Goal: Task Accomplishment & Management: Use online tool/utility

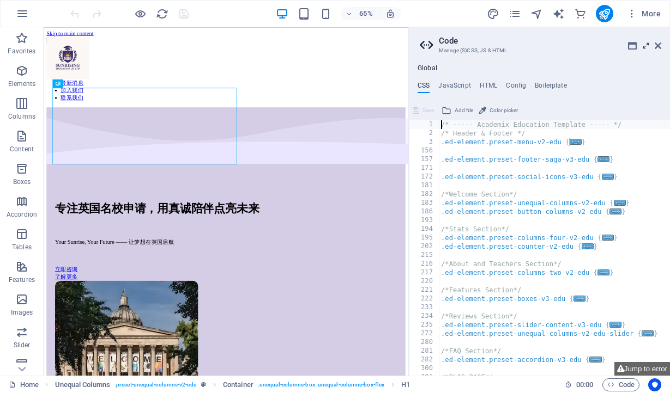
click at [646, 44] on icon at bounding box center [646, 45] width 0 height 9
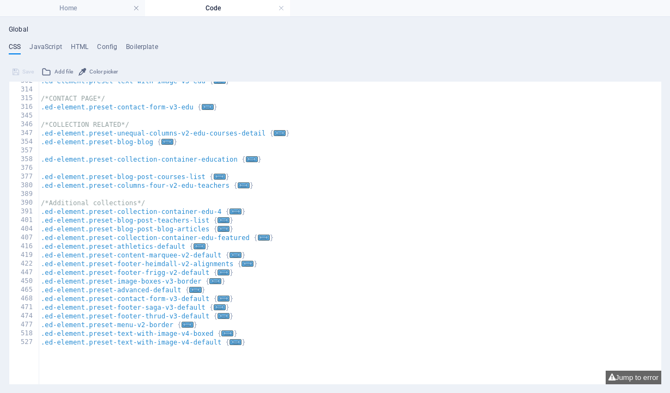
scroll to position [281, 0]
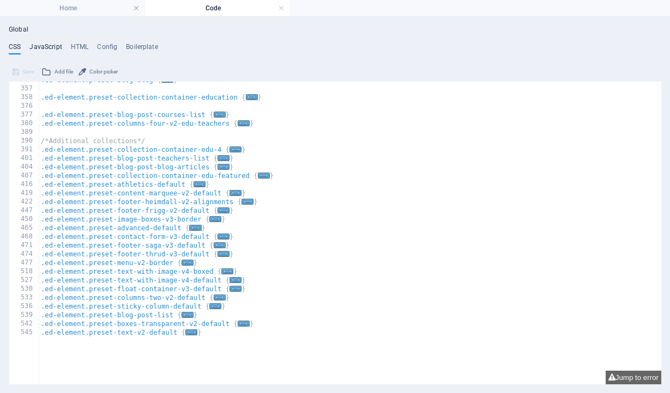
click at [47, 46] on h4 "JavaScript" at bounding box center [45, 49] width 32 height 12
type textarea "/* JS for preset "Menu V2" */"
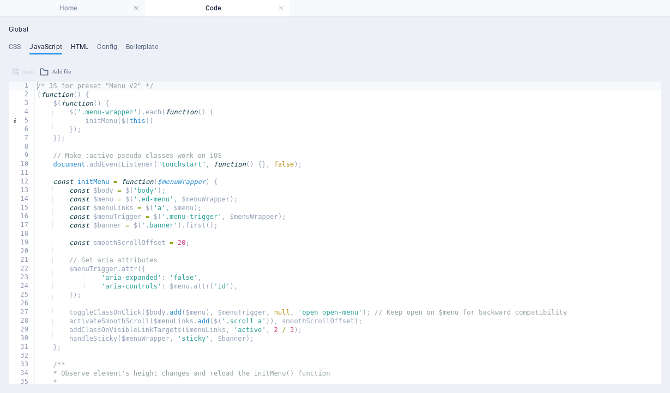
click at [76, 46] on h4 "HTML" at bounding box center [80, 49] width 18 height 12
type textarea "<a href="#main-content" class="wv-link-content button">Skip to main content</a>"
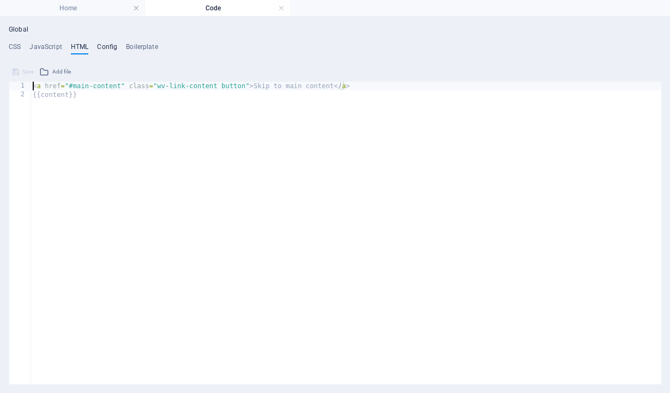
click at [113, 48] on h4 "Config" at bounding box center [107, 49] width 20 height 12
type textarea "$color-background: #ebe6ff;"
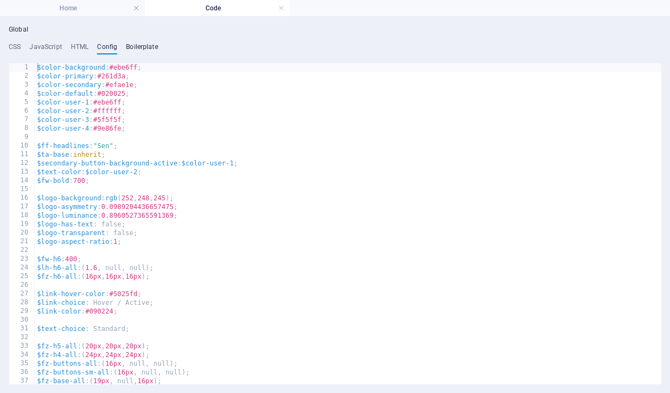
click at [135, 47] on h4 "Boilerplate" at bounding box center [142, 49] width 32 height 12
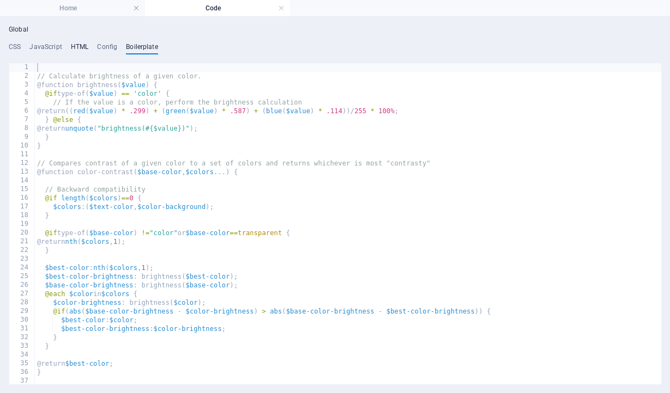
click at [78, 47] on h4 "HTML" at bounding box center [80, 49] width 18 height 12
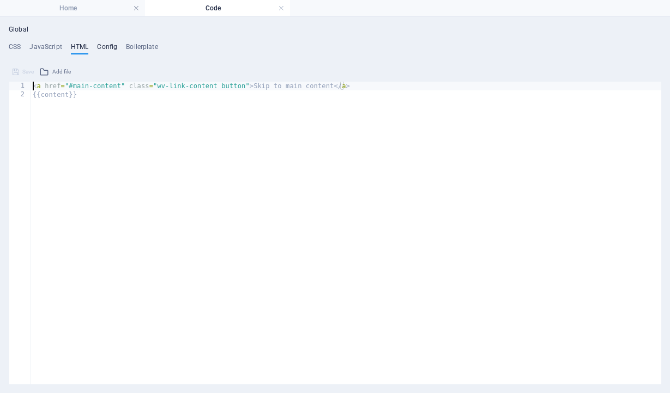
click at [114, 45] on h4 "Config" at bounding box center [107, 49] width 20 height 12
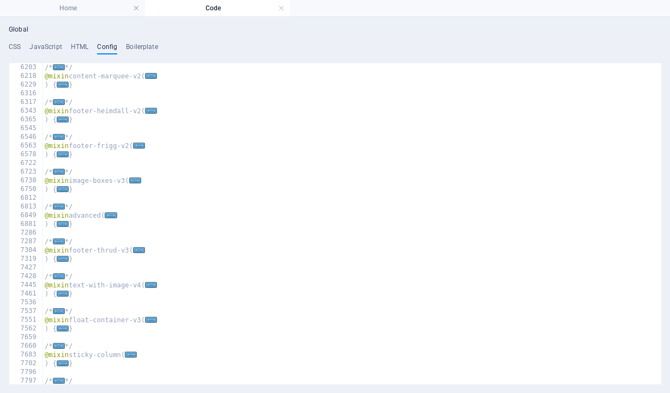
scroll to position [1352, 0]
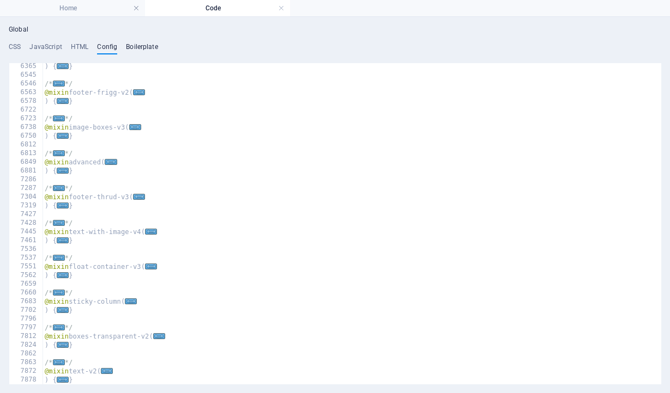
click at [139, 49] on h4 "Boilerplate" at bounding box center [142, 49] width 32 height 12
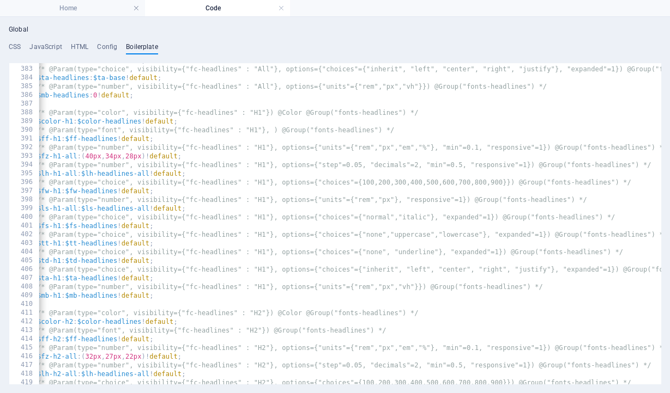
scroll to position [1672, 0]
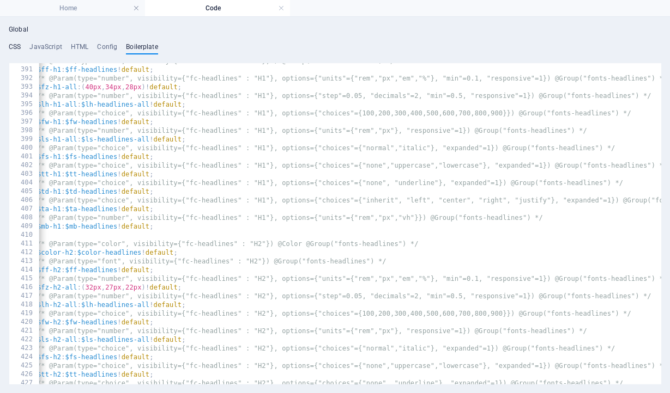
click at [13, 49] on h4 "CSS" at bounding box center [15, 49] width 12 height 12
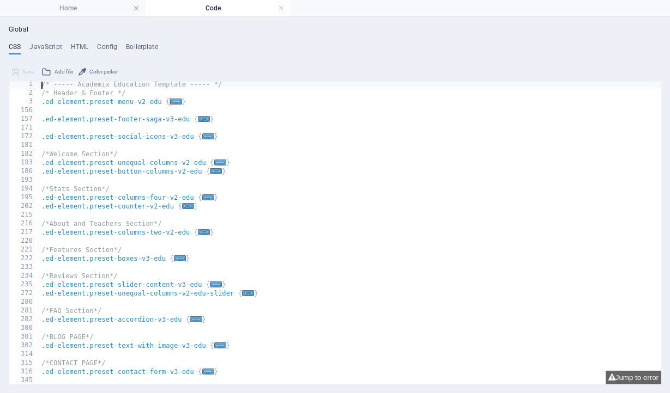
scroll to position [281, 0]
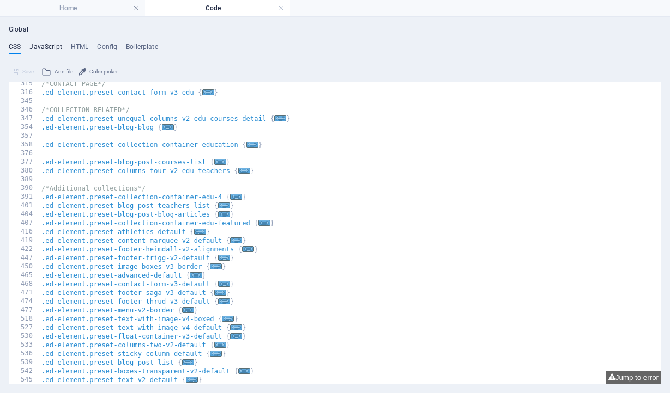
click at [44, 47] on h4 "JavaScript" at bounding box center [45, 49] width 32 height 12
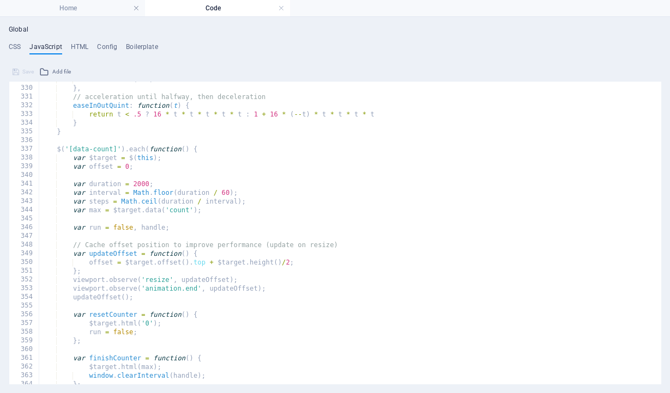
scroll to position [3132, 0]
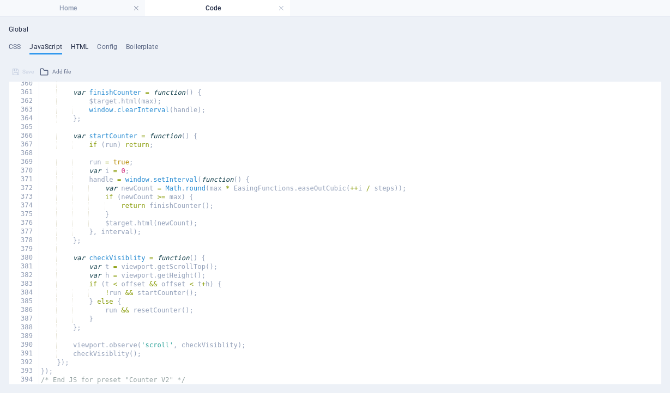
click at [77, 46] on h4 "HTML" at bounding box center [80, 49] width 18 height 12
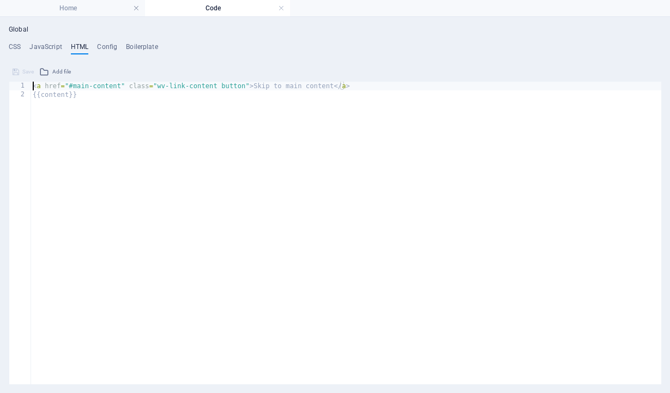
click at [369, 87] on div "< a href = "#main-content" class = "wv-link-content button" > Skip to main cont…" at bounding box center [346, 242] width 630 height 320
click at [101, 44] on h4 "Config" at bounding box center [107, 49] width 20 height 12
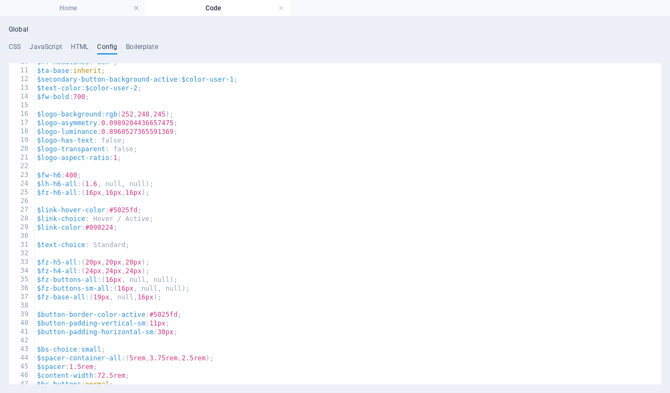
scroll to position [0, 0]
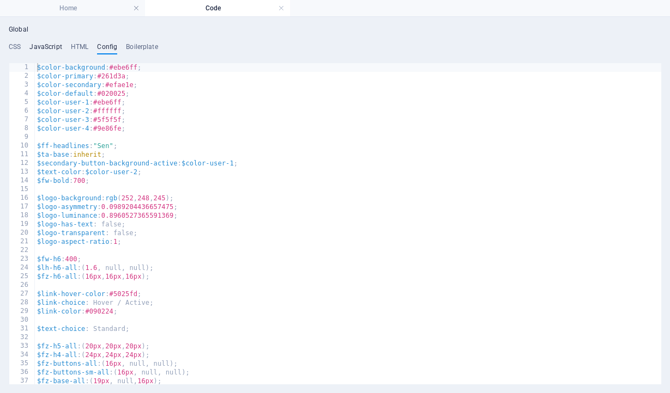
click at [53, 48] on h4 "JavaScript" at bounding box center [45, 49] width 32 height 12
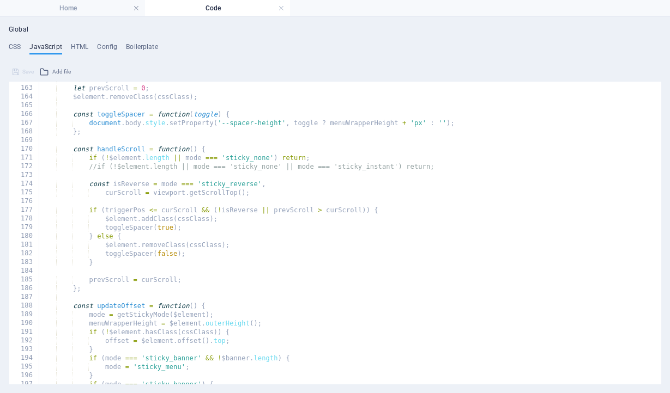
scroll to position [1406, 0]
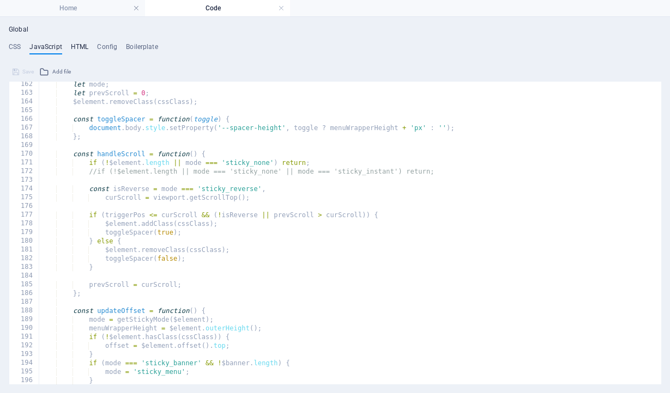
click at [81, 45] on h4 "HTML" at bounding box center [80, 49] width 18 height 12
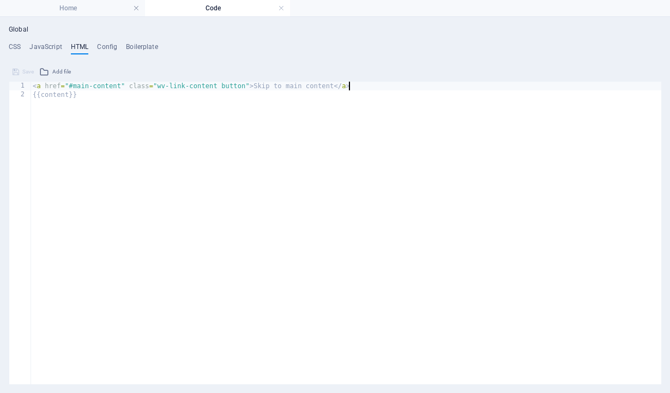
click at [32, 87] on div "< a href = "#main-content" class = "wv-link-content button" > Skip to main cont…" at bounding box center [346, 242] width 630 height 320
type textarea "<a href="#main-content" class="wv-link-content button">Skip to main content</a>"
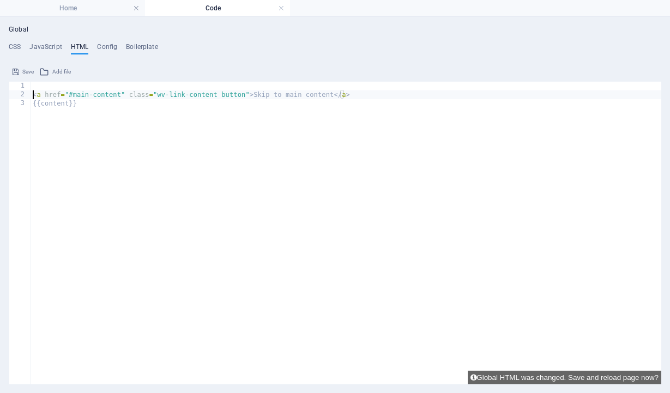
click at [43, 89] on div "< a href = "#main-content" class = "wv-link-content button" > Skip to main cont…" at bounding box center [346, 242] width 630 height 320
paste textarea "<!-- End of HubSpot Embed Code -->"
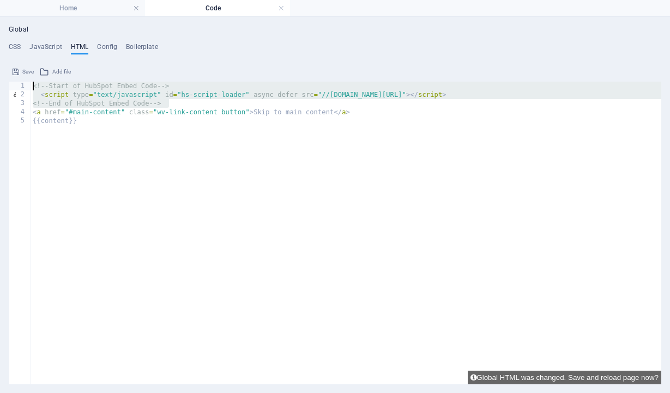
drag, startPoint x: 182, startPoint y: 102, endPoint x: 20, endPoint y: 82, distance: 163.2
click at [20, 82] on div "<!-- End of HubSpot Embed Code --> 1 2 3 4 5 <!-- Start of HubSpot Embed Code -…" at bounding box center [335, 233] width 652 height 303
type textarea "<!-- Start of HubSpot Embed Code --> <script type="text/javascript" id="hs-scri…"
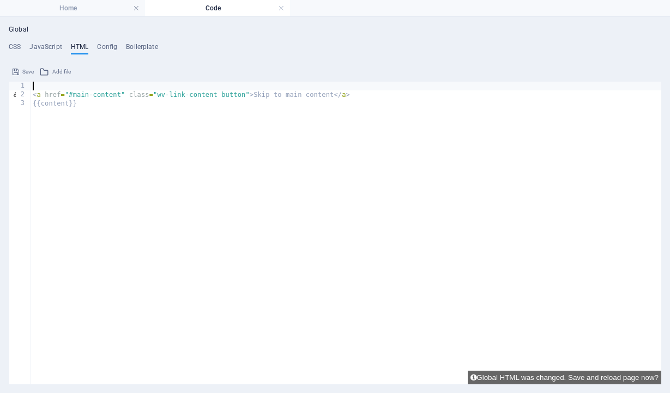
click at [32, 95] on div "< a href = "#main-content" class = "wv-link-content button" > Skip to main cont…" at bounding box center [346, 242] width 630 height 320
type textarea "<a href="#main-content" class="wv-link-content button">Skip to main content</a>"
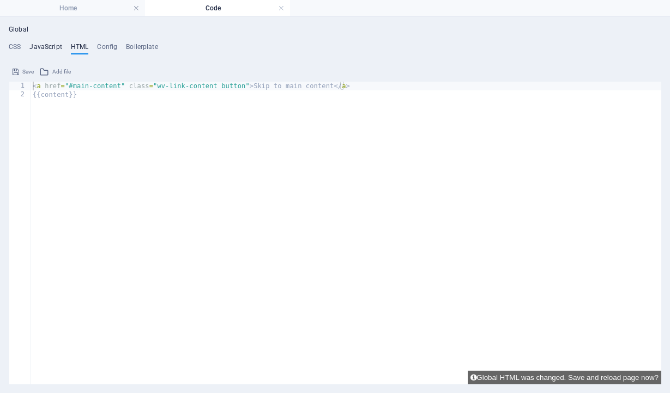
click at [41, 47] on h4 "JavaScript" at bounding box center [45, 49] width 32 height 12
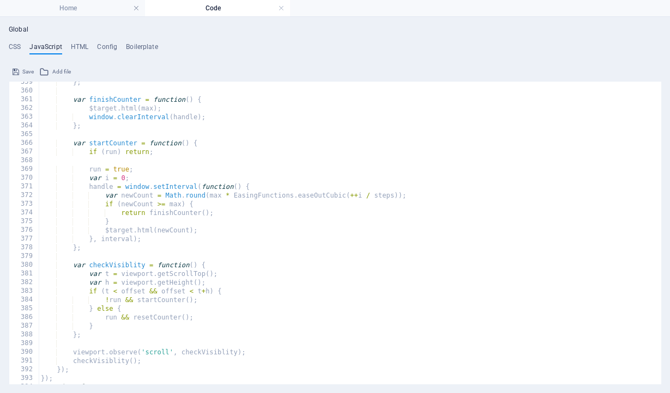
scroll to position [3132, 0]
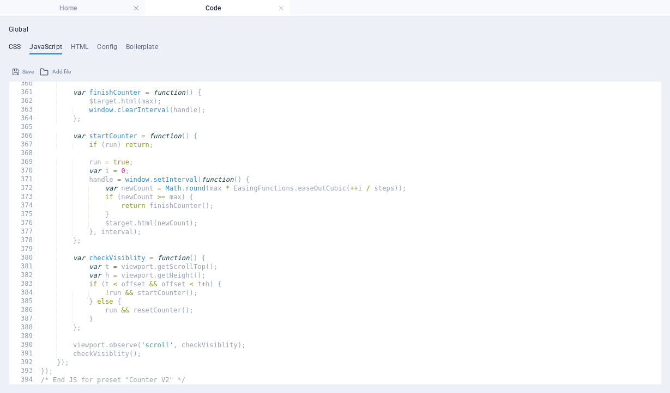
click at [15, 45] on h4 "CSS" at bounding box center [15, 49] width 12 height 12
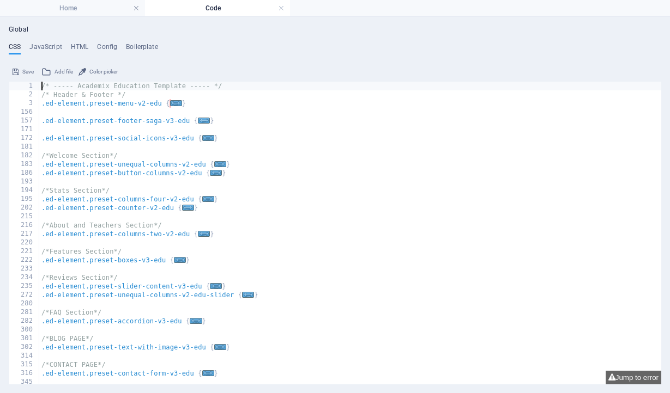
scroll to position [0, 0]
click at [226, 90] on div "/* ----- Academix Education Template ----- */ /* Header & Footer */ .ed-element…" at bounding box center [350, 242] width 622 height 320
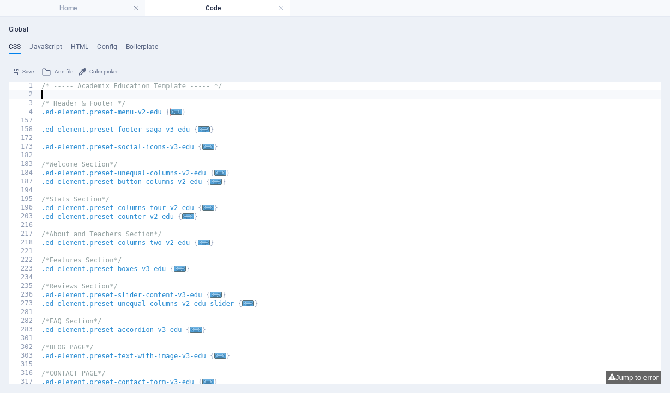
type textarea "/* ----- Academix Education Template ----- */"
paste textarea "<!-- End of HubSpot Embed Code -->"
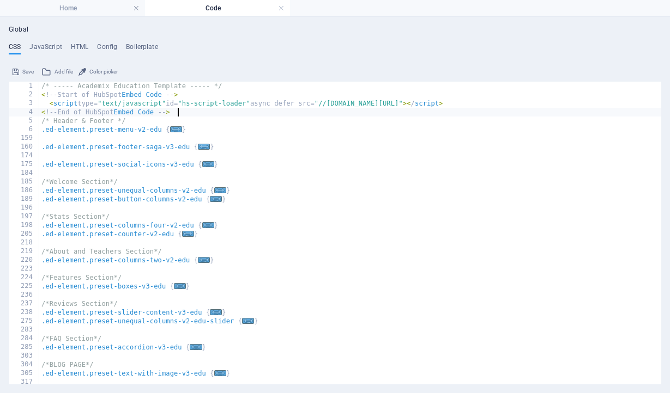
click at [28, 74] on span "Save" at bounding box center [27, 71] width 11 height 13
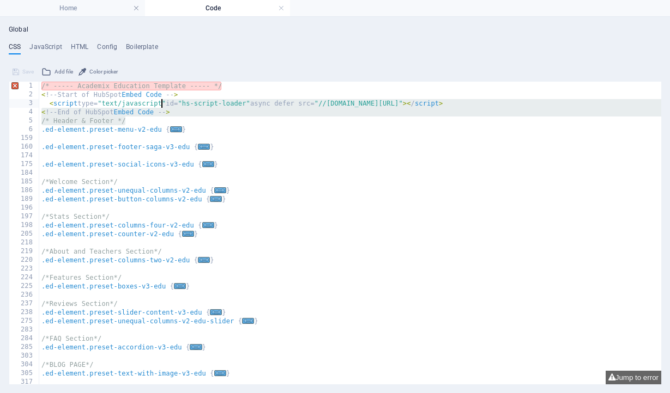
drag, startPoint x: 186, startPoint y: 117, endPoint x: 151, endPoint y: 105, distance: 37.1
click at [151, 105] on div "/* ----- Academix Education Template ----- */ < ! -- Start of HubSpot Embed Cod…" at bounding box center [350, 242] width 622 height 320
click at [137, 111] on div "/* ----- Academix Education Template ----- */ < ! -- Start of HubSpot Embed Cod…" at bounding box center [350, 242] width 622 height 320
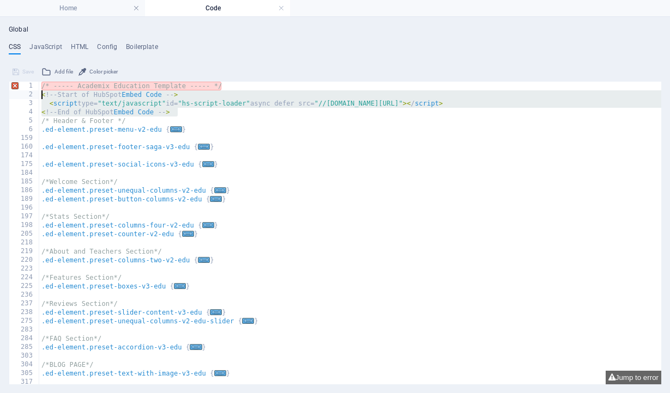
drag, startPoint x: 180, startPoint y: 113, endPoint x: 40, endPoint y: 96, distance: 141.6
click at [40, 96] on div "/* ----- Academix Education Template ----- */ < ! -- Start of HubSpot Embed Cod…" at bounding box center [350, 242] width 622 height 320
type textarea "<!-- Start of HubSpot Embed Code --> <script type="text/javascript" id="hs-scri…"
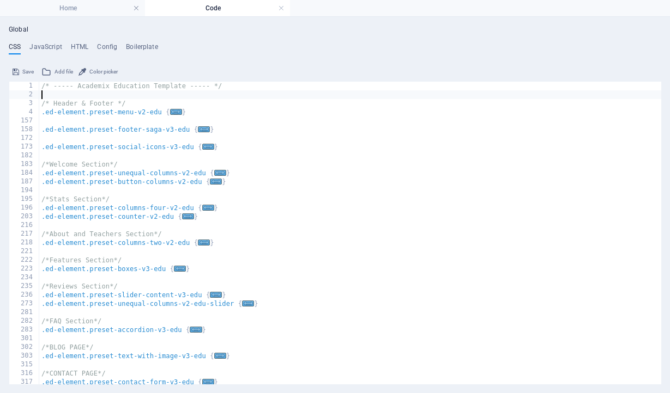
type textarea "/* ----- Academix Education Template ----- */"
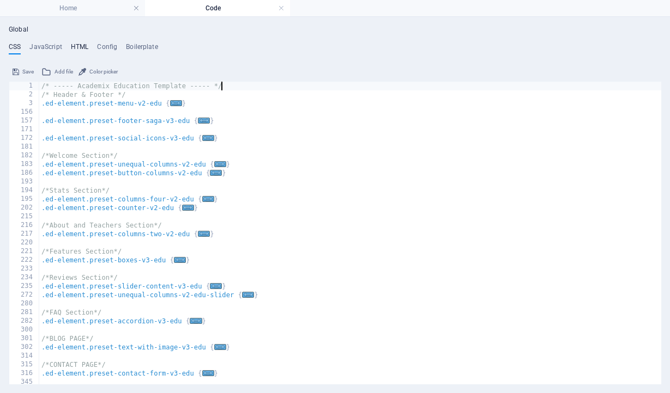
click at [81, 47] on h4 "HTML" at bounding box center [80, 49] width 18 height 12
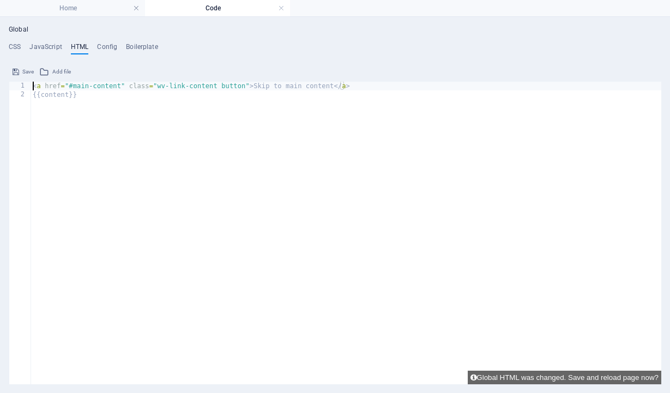
click at [350, 86] on div "< a href = "#main-content" class = "wv-link-content button" > Skip to main cont…" at bounding box center [346, 242] width 630 height 320
paste textarea "<!-- End of HubSpot Embed Code -->"
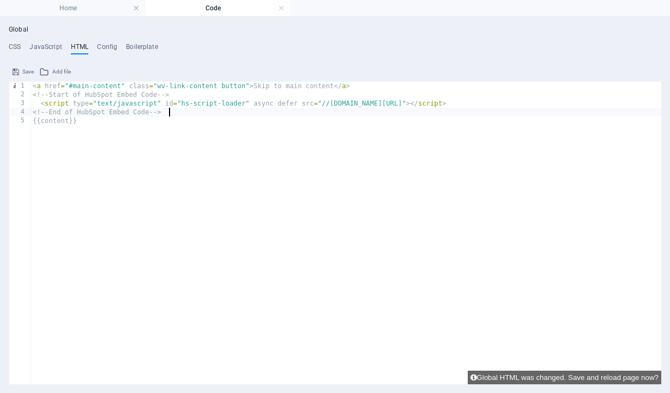
click at [179, 174] on div "< a href = "#main-content" class = "wv-link-content button" > Skip to main cont…" at bounding box center [346, 242] width 630 height 320
click at [21, 67] on button "Save" at bounding box center [23, 71] width 25 height 13
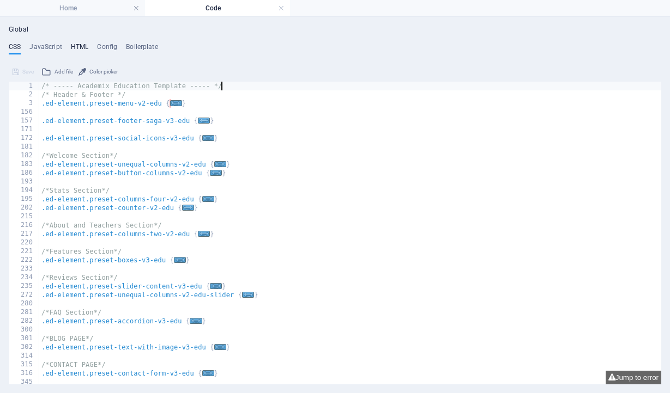
click at [76, 48] on h4 "HTML" at bounding box center [80, 49] width 18 height 12
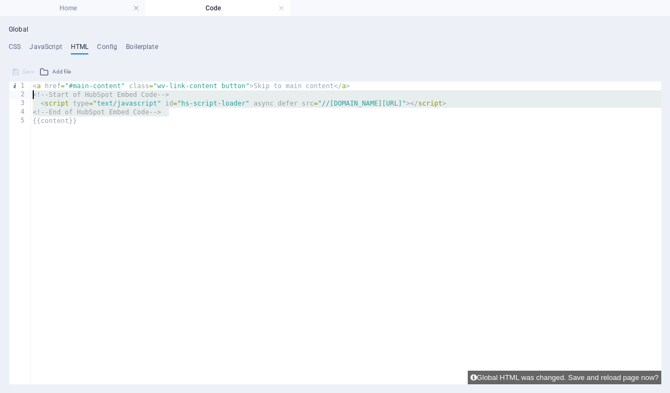
drag, startPoint x: 179, startPoint y: 111, endPoint x: 28, endPoint y: 96, distance: 151.1
click at [28, 96] on div "{{content}} 1 2 3 4 5 < a href = "#main-content" class = "wv-link-content butto…" at bounding box center [335, 233] width 652 height 303
type textarea "<!-- Start of HubSpot Embed Code --> <script type="text/javascript" id="hs-scri…"
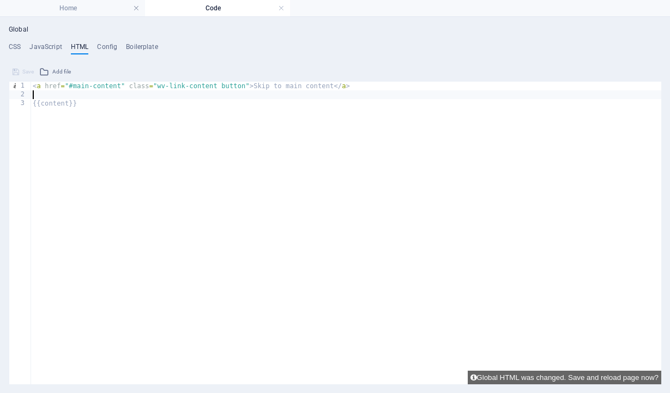
paste textarea "<!--End of [DOMAIN_NAME] Script-->"
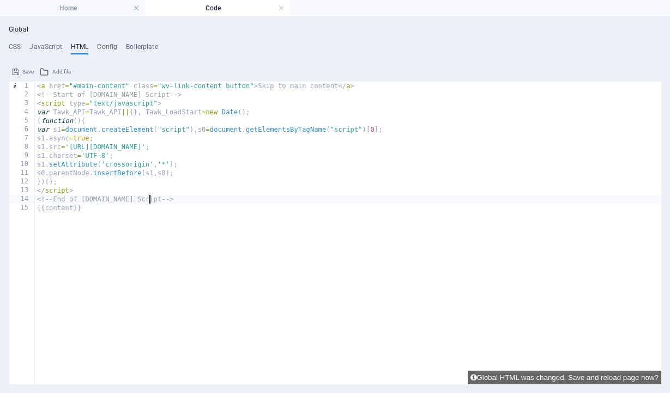
click at [117, 227] on div "< a href = "#main-content" class = "wv-link-content button" > Skip to main cont…" at bounding box center [348, 242] width 626 height 320
click at [25, 70] on span "Save" at bounding box center [27, 71] width 11 height 13
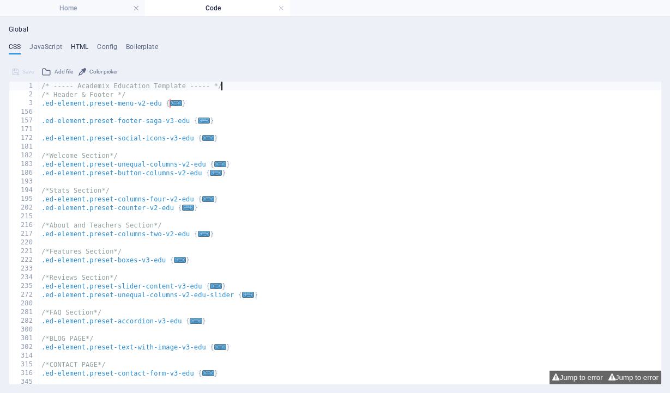
click at [79, 47] on h4 "HTML" at bounding box center [80, 49] width 18 height 12
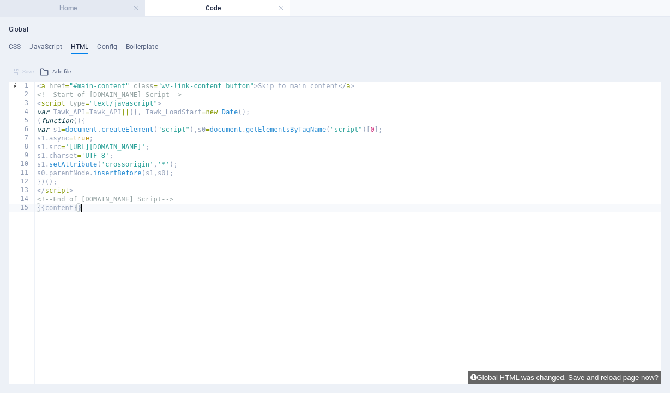
click at [87, 4] on h4 "Home" at bounding box center [72, 8] width 145 height 12
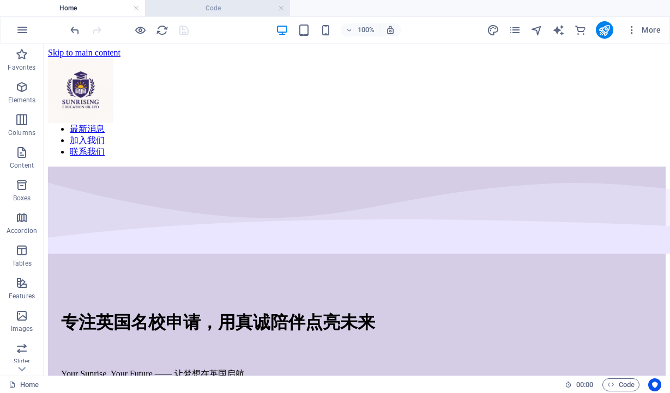
click at [199, 8] on h4 "Code" at bounding box center [217, 8] width 145 height 12
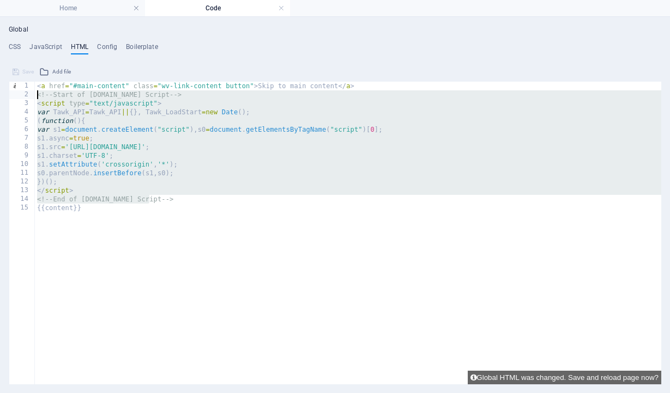
drag, startPoint x: 153, startPoint y: 198, endPoint x: 31, endPoint y: 98, distance: 158.0
click at [31, 98] on div "<!--End of [DOMAIN_NAME] Script--> 1 2 3 4 5 6 7 8 9 10 11 12 13 14 15 < a href…" at bounding box center [335, 233] width 652 height 303
type textarea "<!--Start of [DOMAIN_NAME] Script--> <script type="text/javascript">"
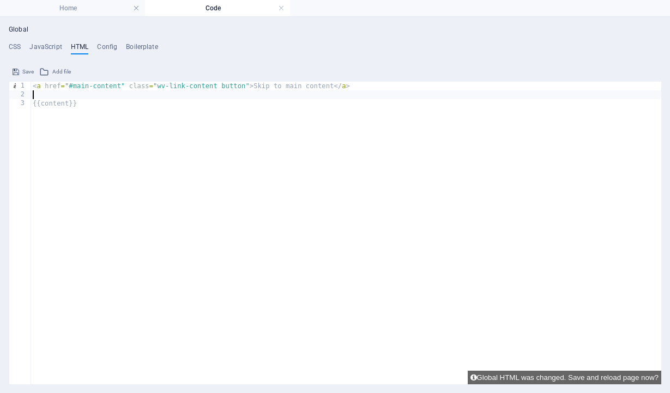
type textarea "<a href="#main-content" class="wv-link-content button">Skip to main content</a>"
click at [21, 69] on button "Save" at bounding box center [23, 71] width 25 height 13
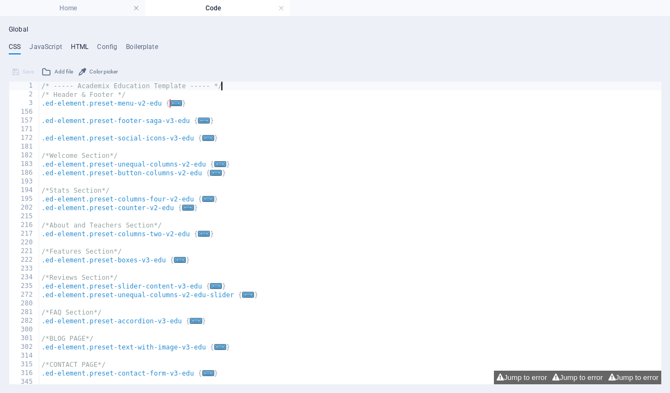
click at [82, 47] on h4 "HTML" at bounding box center [80, 49] width 18 height 12
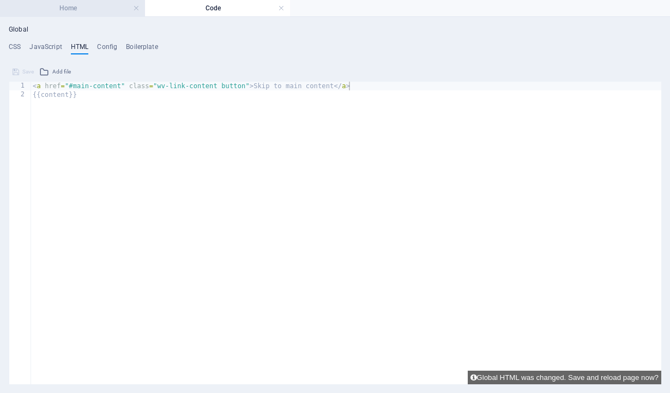
click at [88, 6] on h4 "Home" at bounding box center [72, 8] width 145 height 12
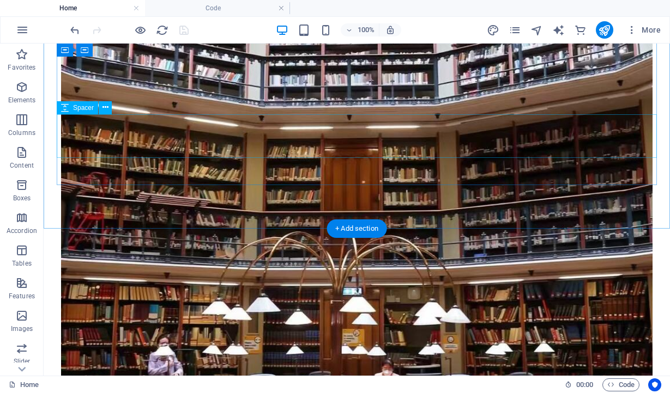
scroll to position [2419, 0]
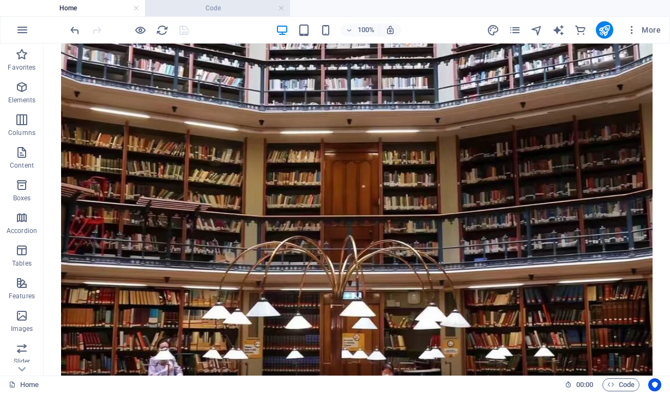
click at [216, 4] on h4 "Code" at bounding box center [217, 8] width 145 height 12
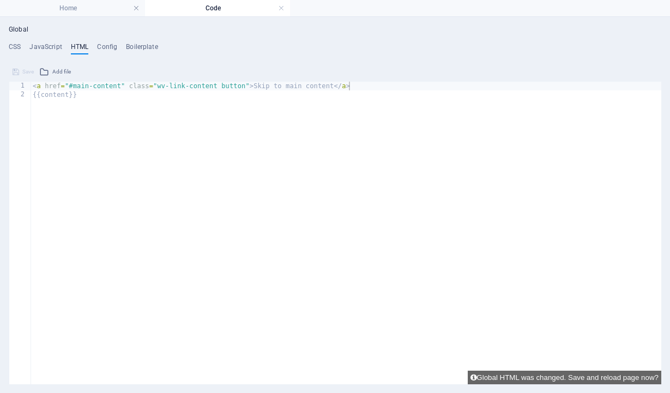
scroll to position [0, 0]
click at [101, 46] on h4 "Config" at bounding box center [107, 49] width 20 height 12
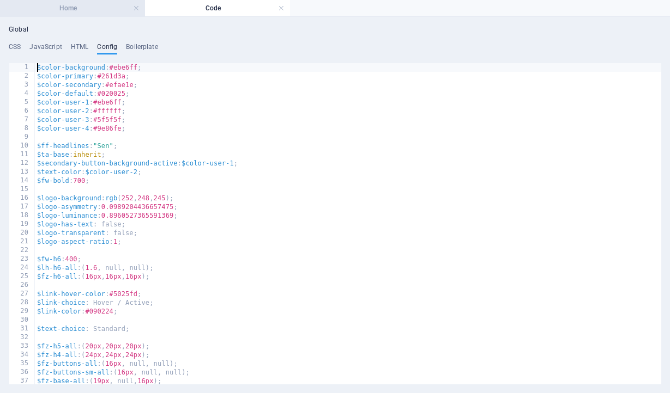
click at [86, 8] on h4 "Home" at bounding box center [72, 8] width 145 height 12
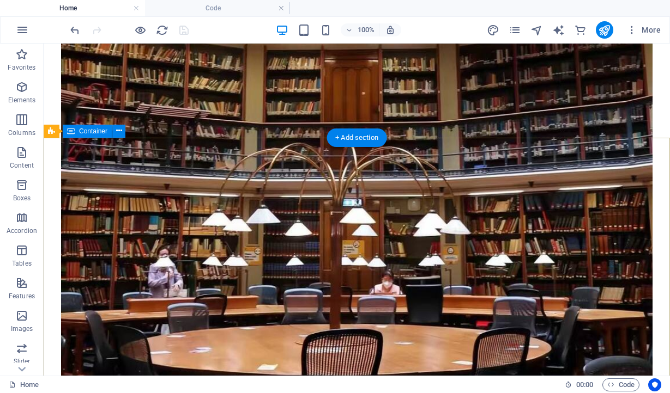
scroll to position [2545, 0]
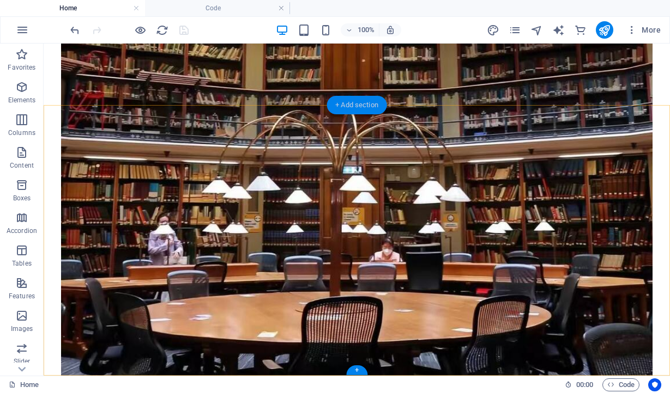
click at [355, 109] on div "+ Add section" at bounding box center [356, 105] width 60 height 19
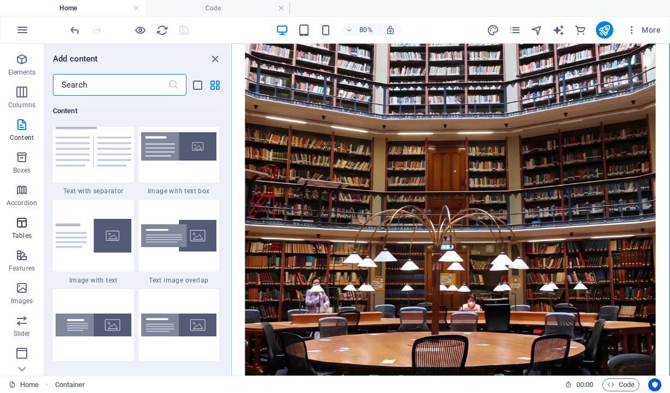
scroll to position [28, 0]
click at [21, 59] on icon "button" at bounding box center [21, 58] width 13 height 13
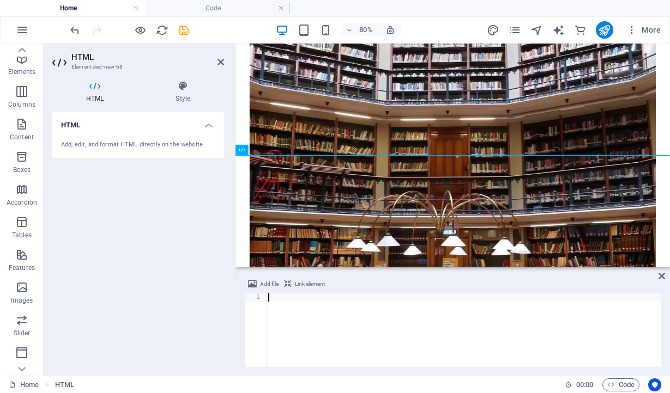
scroll to position [2524, 0]
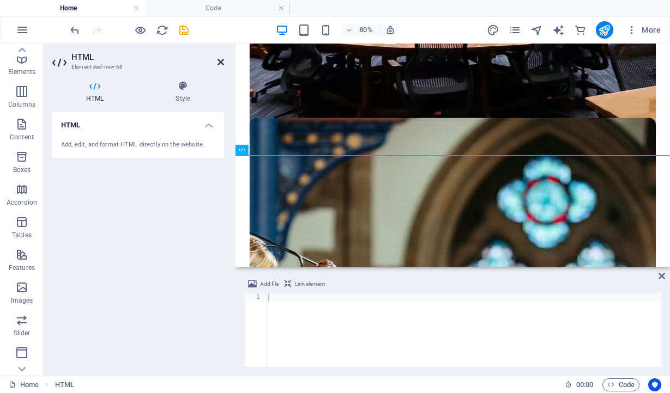
click at [220, 62] on icon at bounding box center [220, 62] width 7 height 9
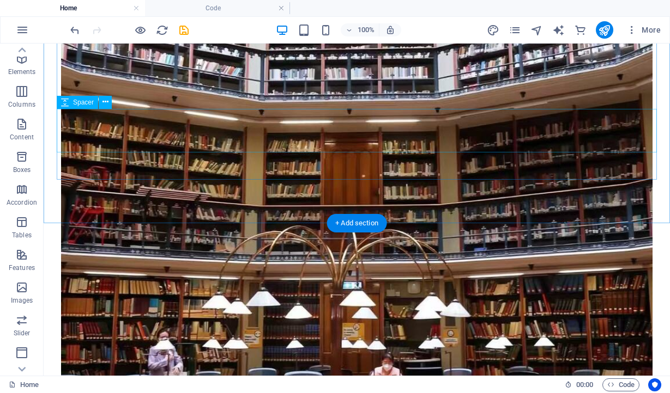
scroll to position [2427, 0]
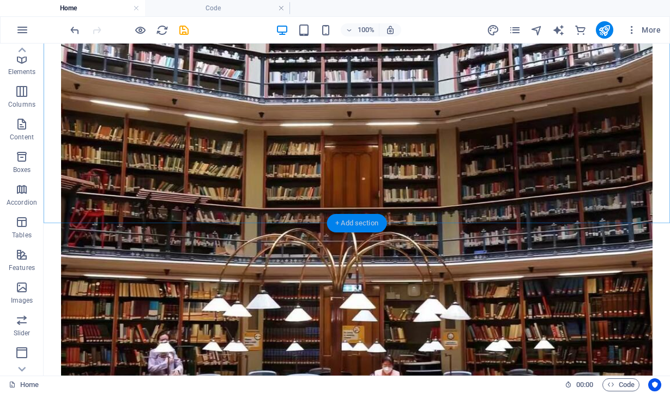
click at [357, 226] on div "+ Add section" at bounding box center [356, 223] width 60 height 19
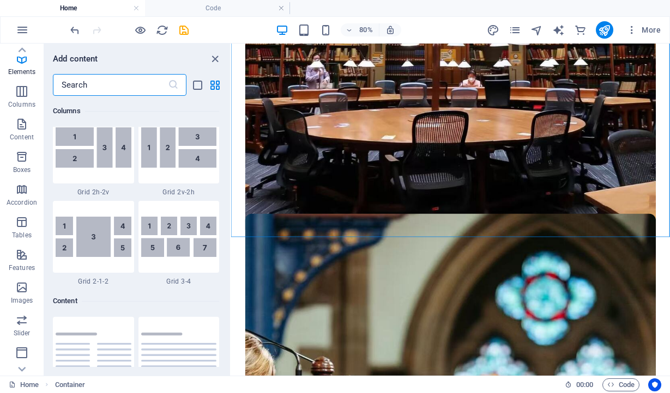
scroll to position [1907, 0]
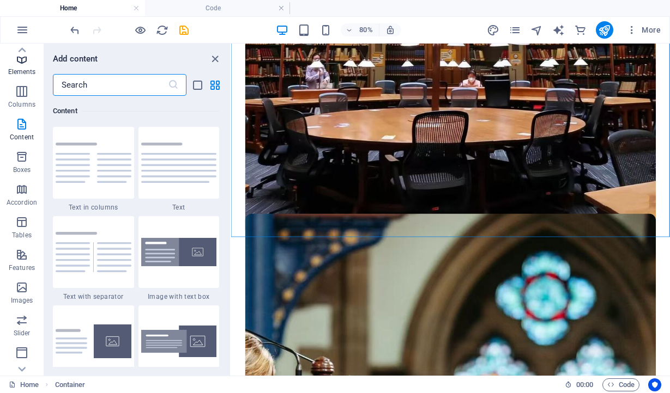
click at [23, 68] on p "Elements" at bounding box center [22, 72] width 28 height 9
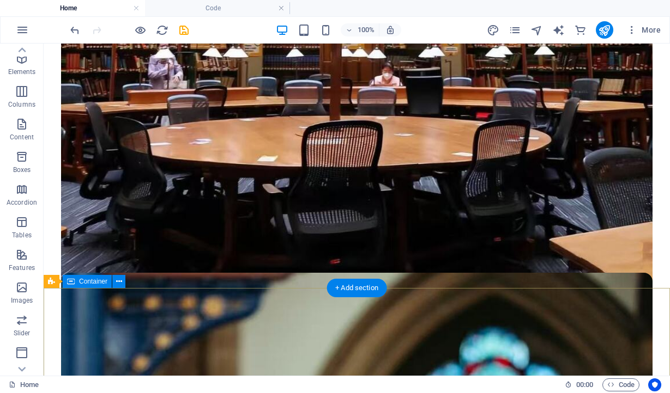
scroll to position [2721, 0]
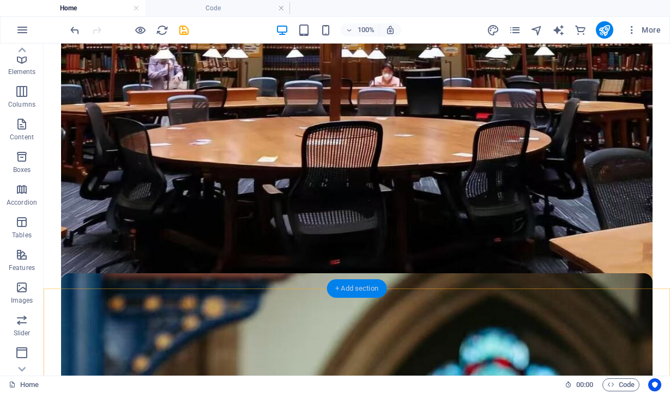
click at [362, 289] on div "+ Add section" at bounding box center [356, 289] width 60 height 19
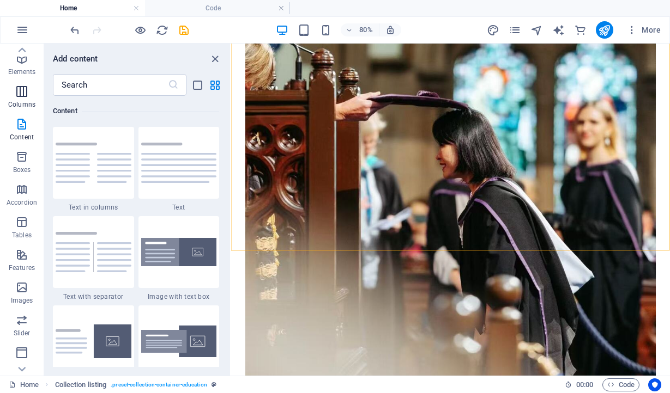
scroll to position [19, 0]
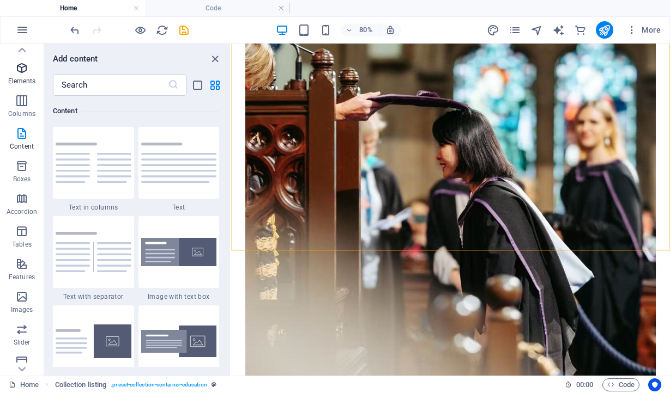
click at [22, 68] on icon "button" at bounding box center [21, 68] width 13 height 13
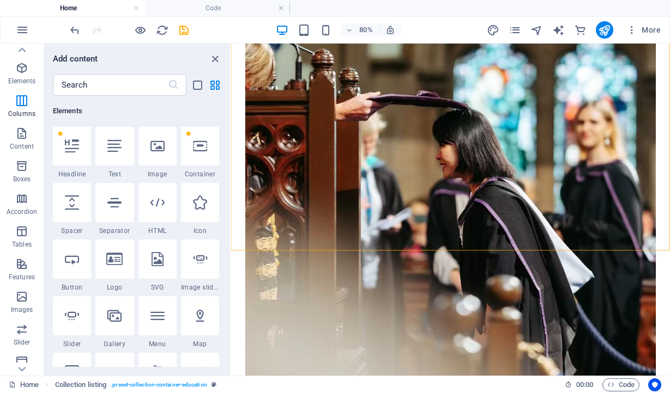
scroll to position [116, 0]
click at [215, 56] on icon "close panel" at bounding box center [215, 59] width 13 height 13
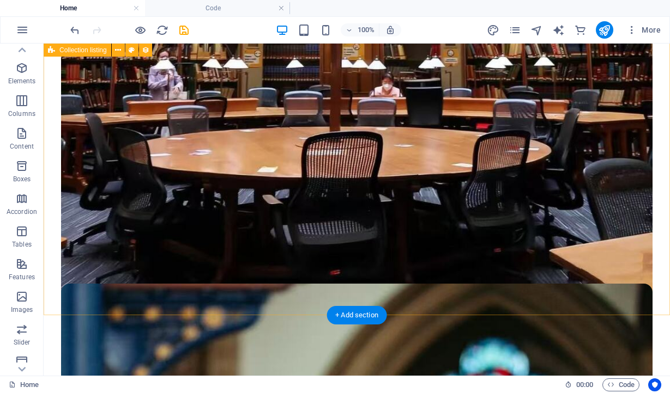
scroll to position [2562, 0]
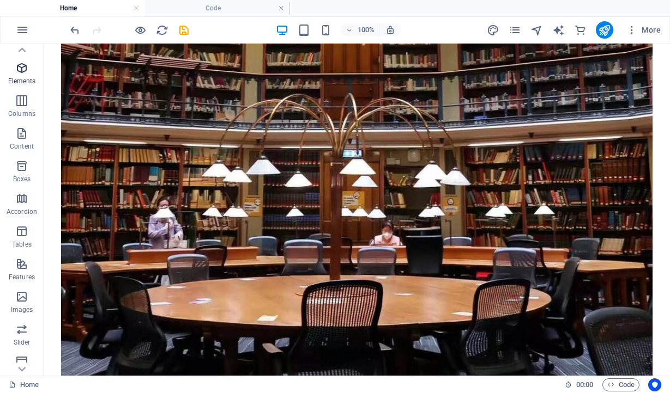
click at [22, 73] on icon "button" at bounding box center [21, 68] width 13 height 13
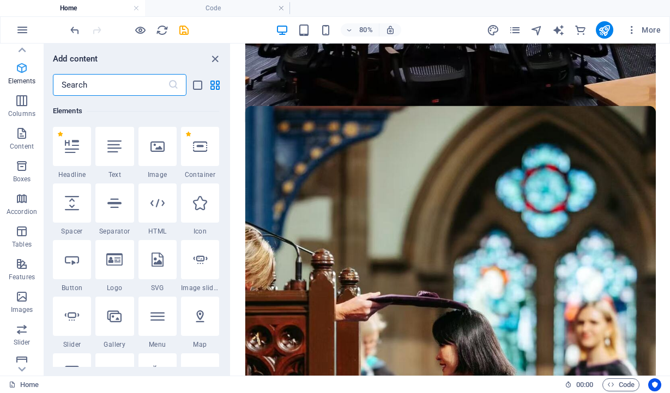
scroll to position [116, 0]
click at [212, 58] on icon "close panel" at bounding box center [215, 59] width 13 height 13
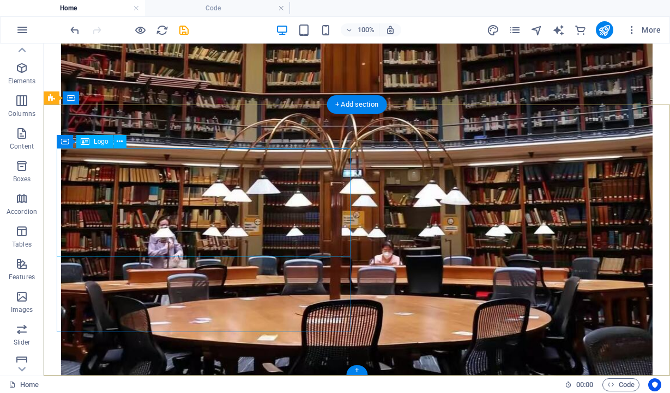
scroll to position [2905, 0]
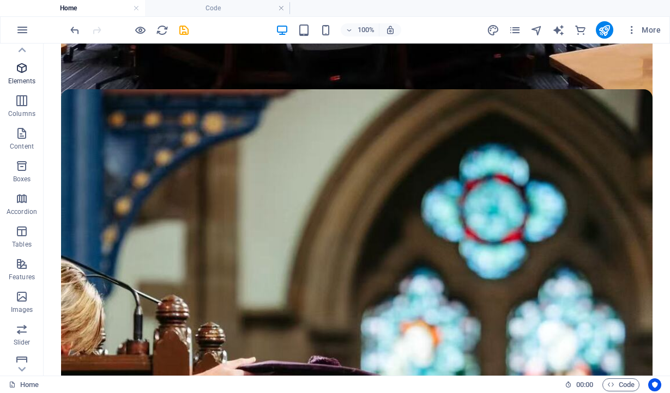
click at [19, 70] on icon "button" at bounding box center [21, 68] width 13 height 13
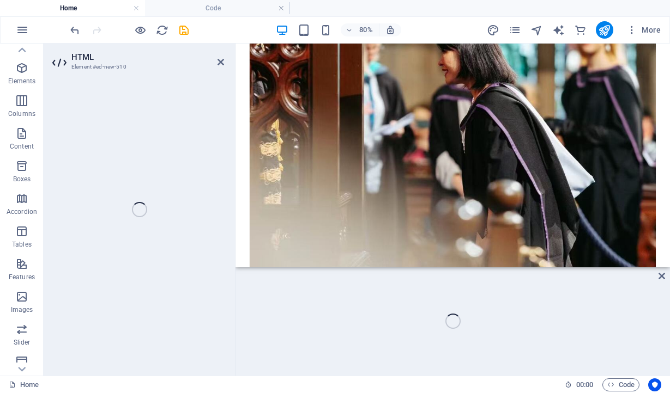
scroll to position [3074, 0]
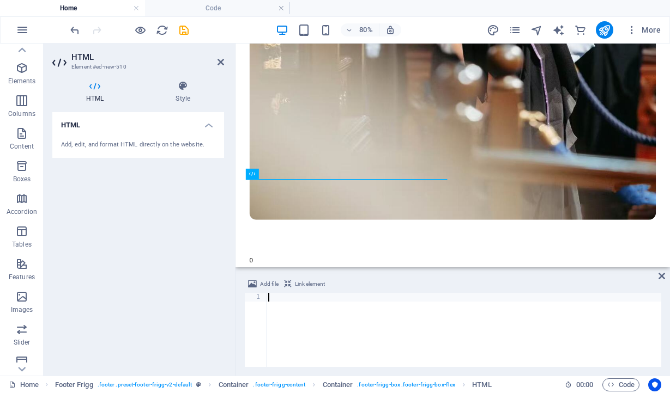
type textarea "<!--End of [DOMAIN_NAME] Script-->"
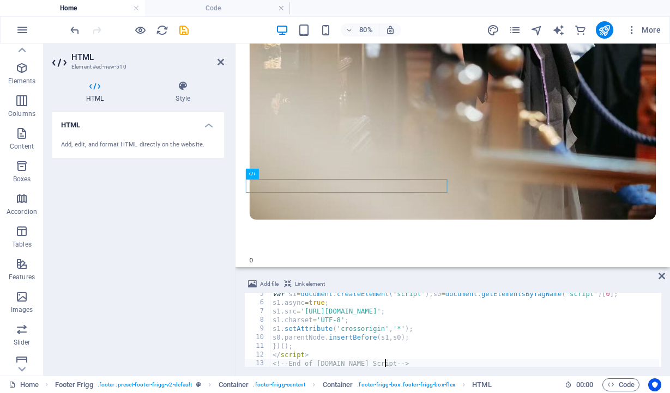
scroll to position [39, 0]
click at [662, 275] on icon at bounding box center [661, 276] width 7 height 9
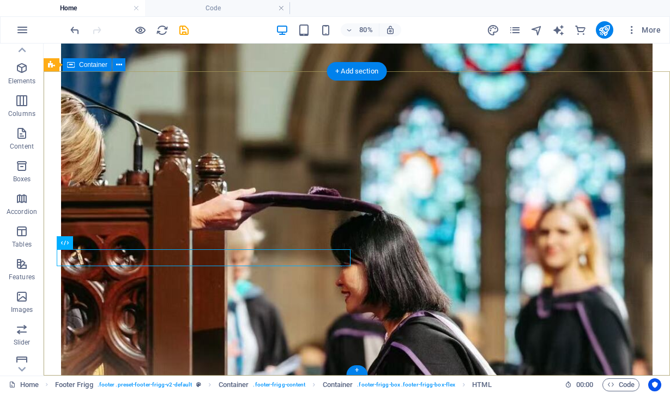
scroll to position [2938, 0]
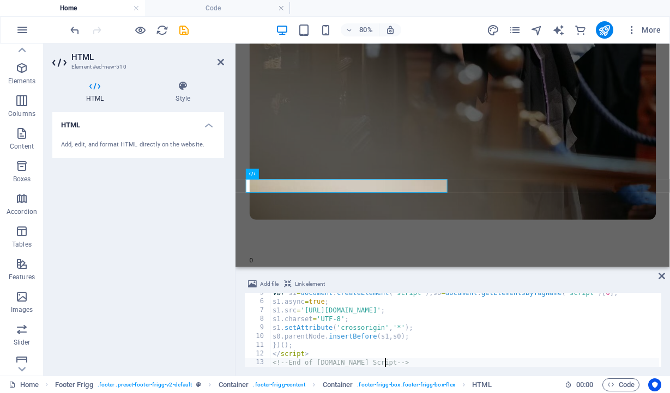
scroll to position [39, 0]
click at [662, 275] on icon at bounding box center [661, 276] width 7 height 9
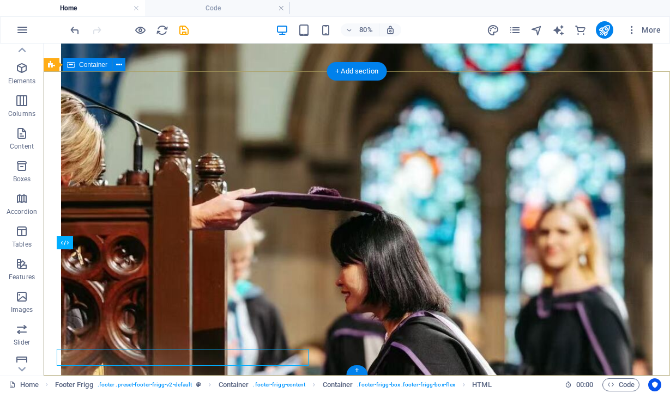
scroll to position [2938, 0]
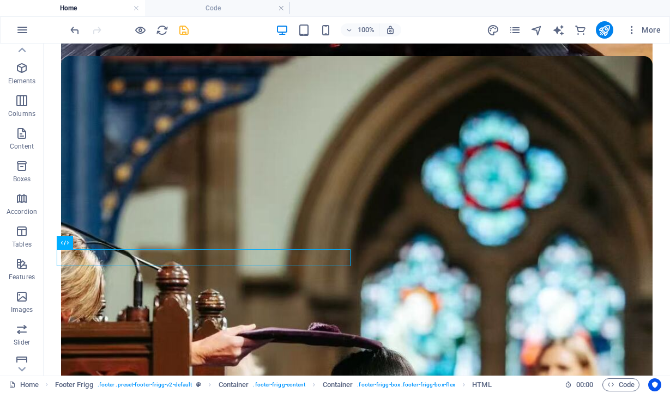
click at [181, 31] on icon "save" at bounding box center [184, 30] width 13 height 13
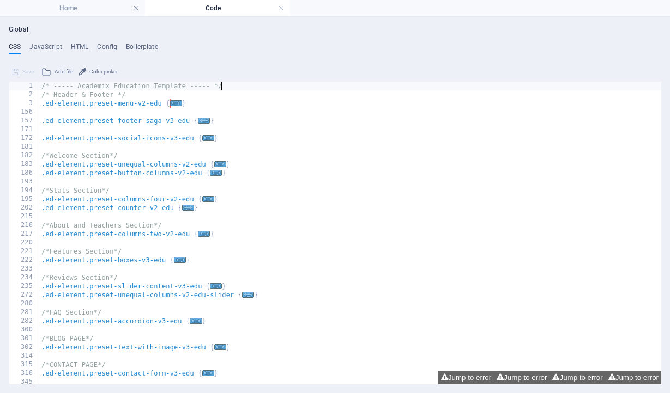
scroll to position [0, 0]
click at [68, 8] on h4 "Home" at bounding box center [72, 8] width 145 height 12
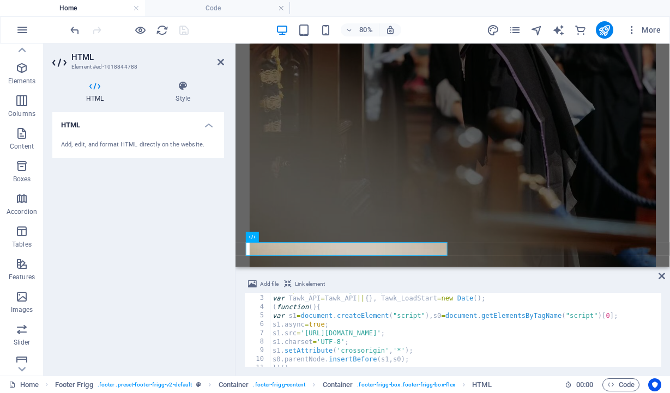
scroll to position [0, 0]
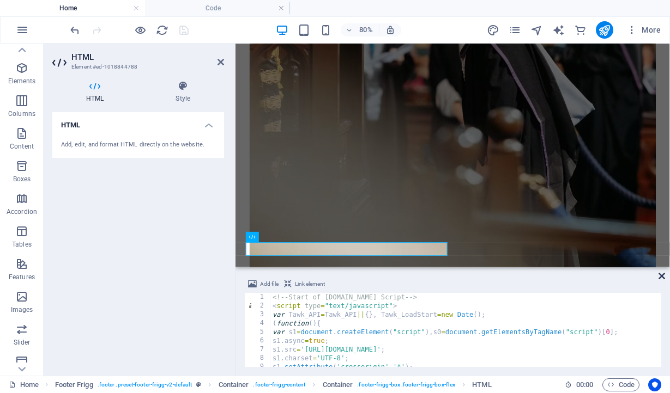
click at [663, 277] on icon at bounding box center [661, 276] width 7 height 9
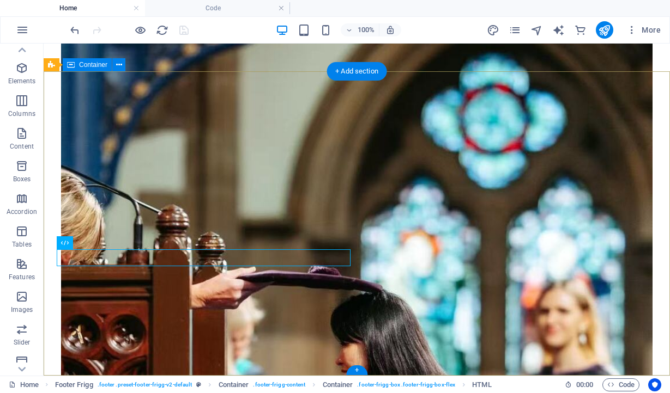
scroll to position [2938, 0]
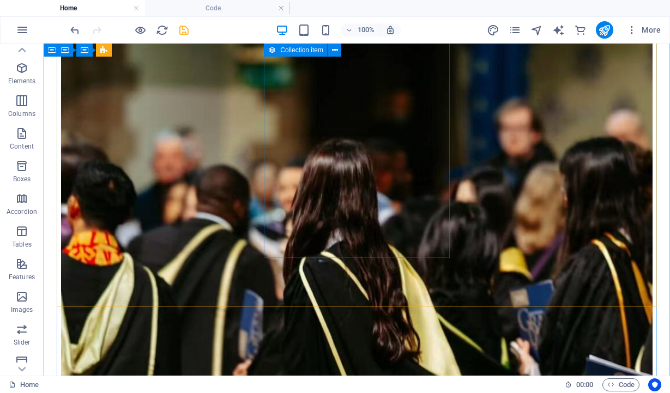
scroll to position [2905, 0]
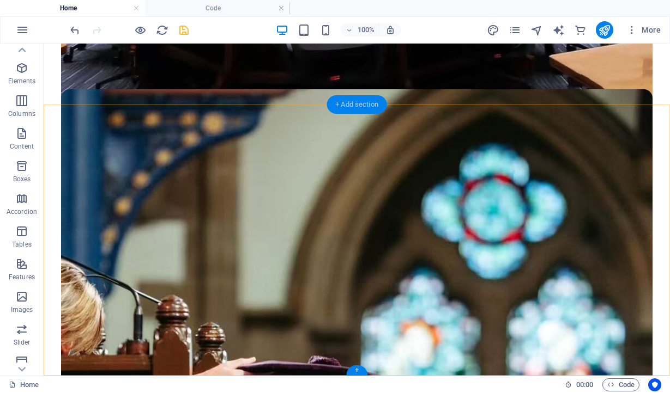
click at [359, 106] on div "+ Add section" at bounding box center [356, 104] width 60 height 19
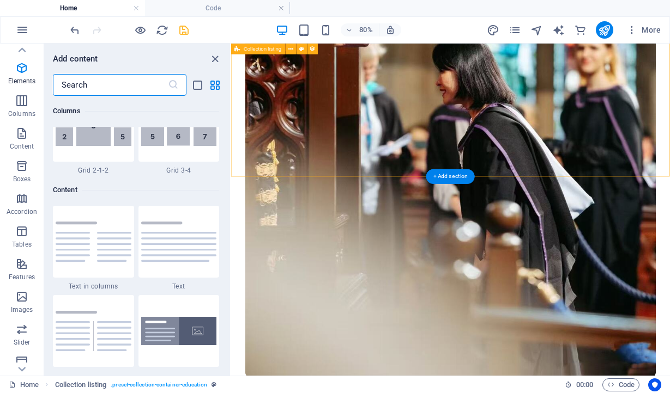
scroll to position [1907, 0]
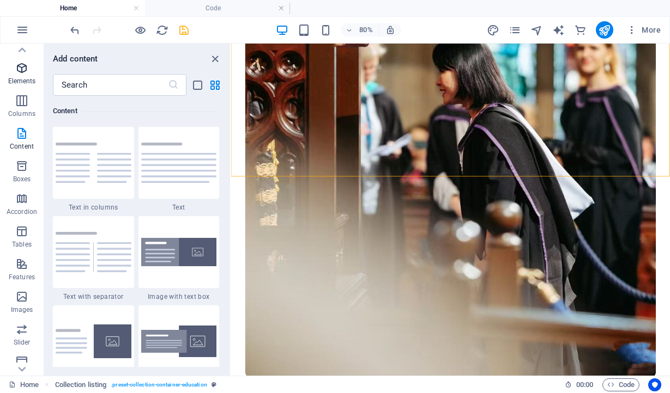
click at [23, 72] on icon "button" at bounding box center [21, 68] width 13 height 13
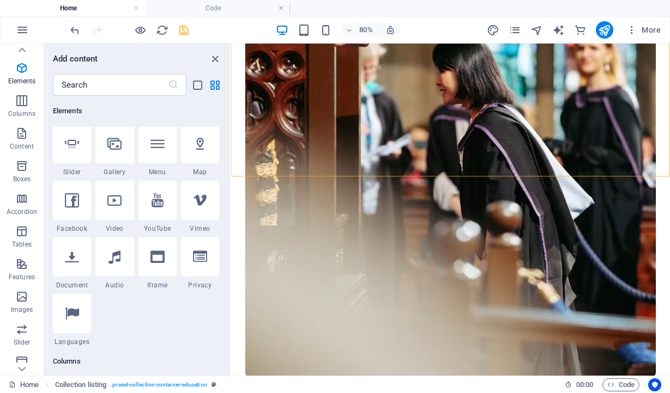
scroll to position [290, 0]
click at [129, 86] on input "text" at bounding box center [110, 85] width 115 height 22
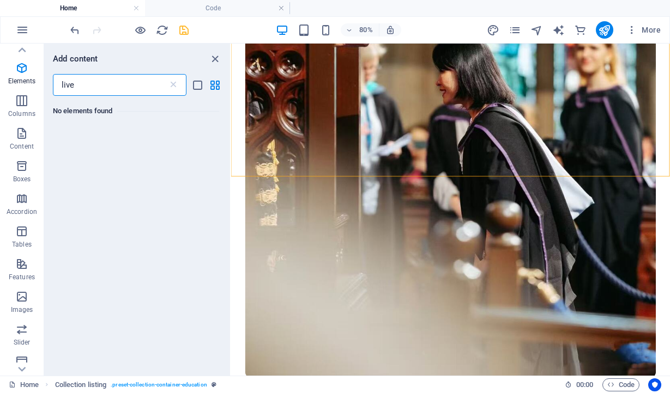
scroll to position [0, 0]
type input "l"
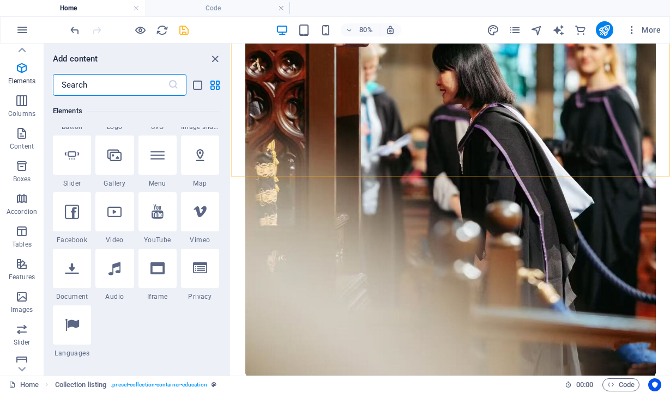
scroll to position [280, 0]
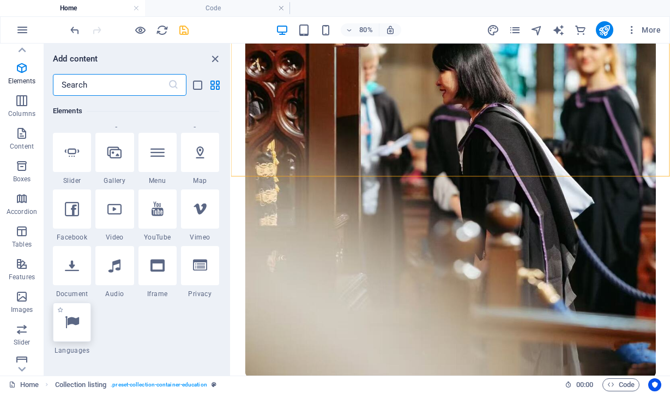
click at [78, 318] on icon at bounding box center [72, 322] width 14 height 14
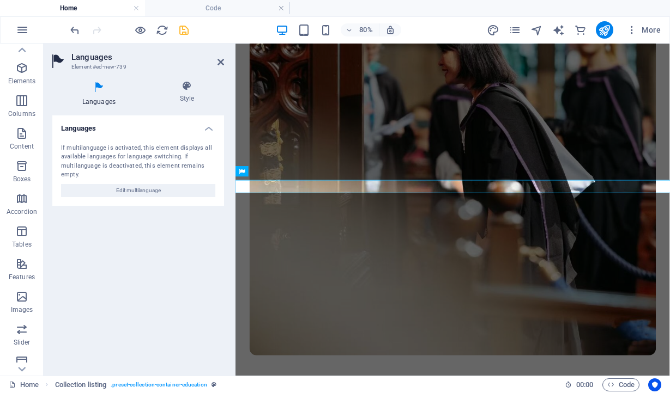
scroll to position [2900, 0]
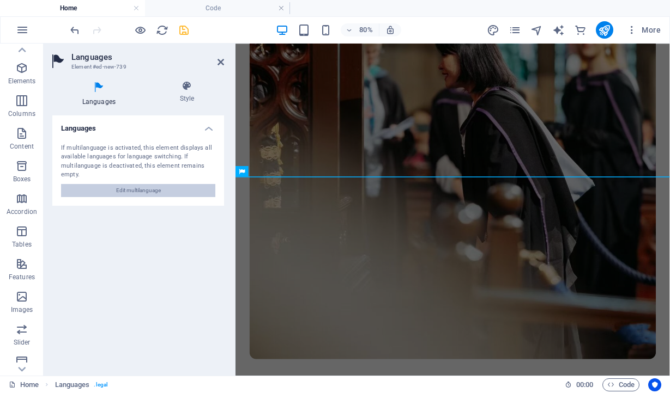
click at [144, 192] on span "Edit multilanguage" at bounding box center [138, 190] width 45 height 13
select select "41"
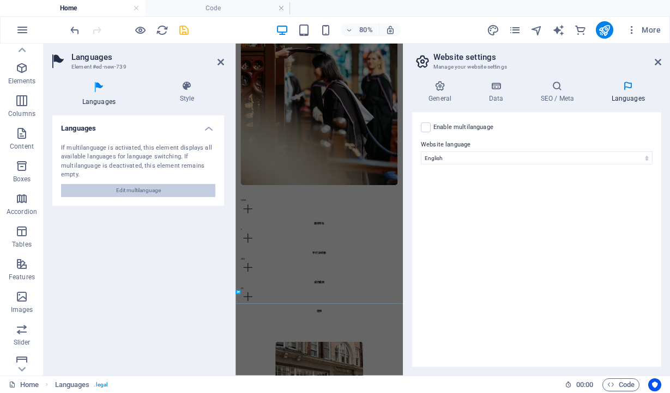
scroll to position [2198, 0]
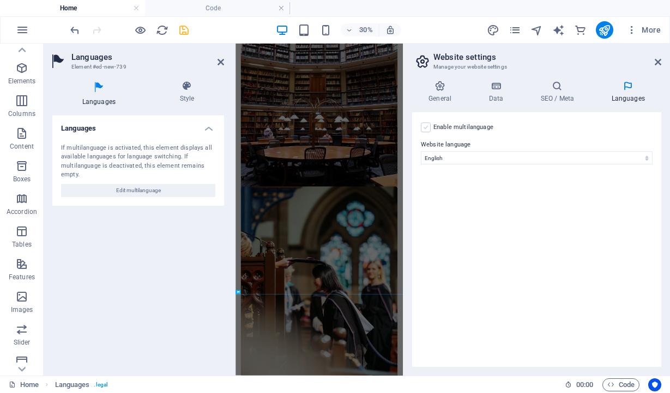
click at [425, 128] on label at bounding box center [426, 128] width 10 height 10
click at [0, 0] on input "Enable multilanguage To disable multilanguage delete all languages until only o…" at bounding box center [0, 0] width 0 height 0
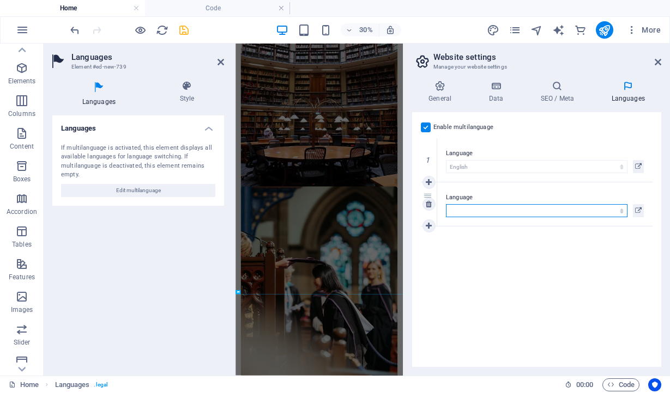
click at [525, 210] on select "Abkhazian Afar Afrikaans Akan Albanian Amharic Arabic Aragonese Armenian Assame…" at bounding box center [536, 210] width 181 height 13
select select "30"
click at [446, 204] on select "Abkhazian Afar Afrikaans Akan Albanian Amharic Arabic Aragonese Armenian Assame…" at bounding box center [536, 210] width 181 height 13
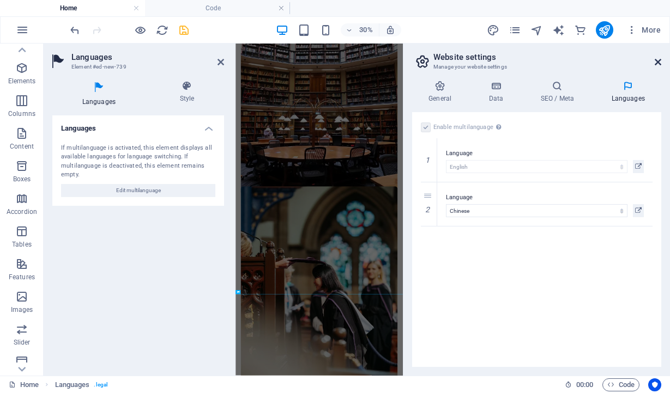
click at [658, 60] on icon at bounding box center [657, 62] width 7 height 9
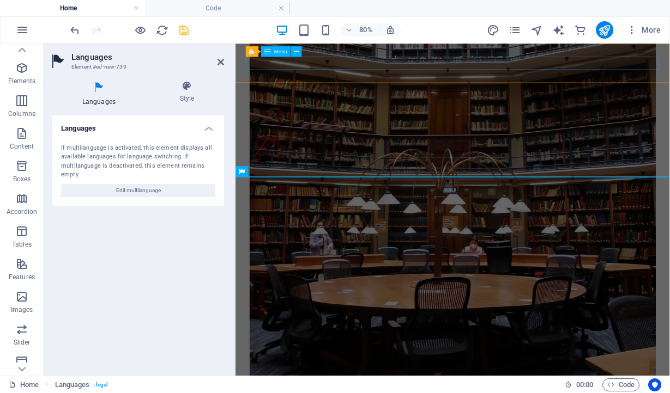
scroll to position [2900, 0]
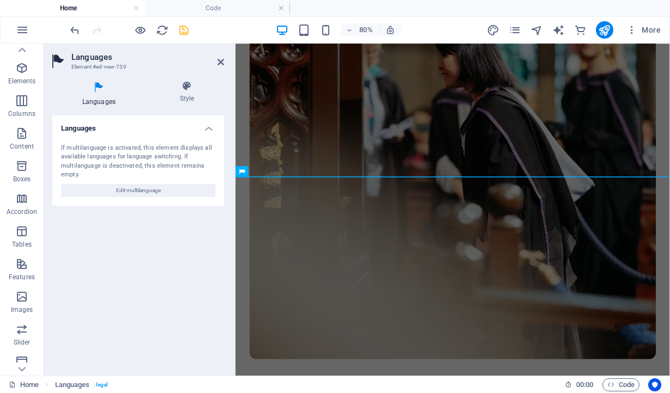
click at [185, 31] on icon "save" at bounding box center [184, 30] width 13 height 13
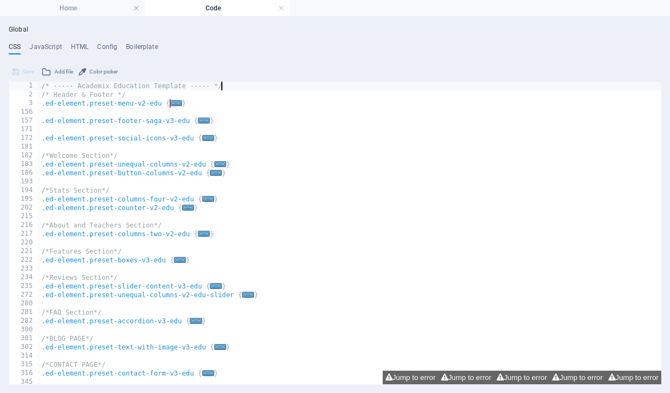
scroll to position [0, 0]
click at [95, 10] on h4 "Home" at bounding box center [72, 8] width 145 height 12
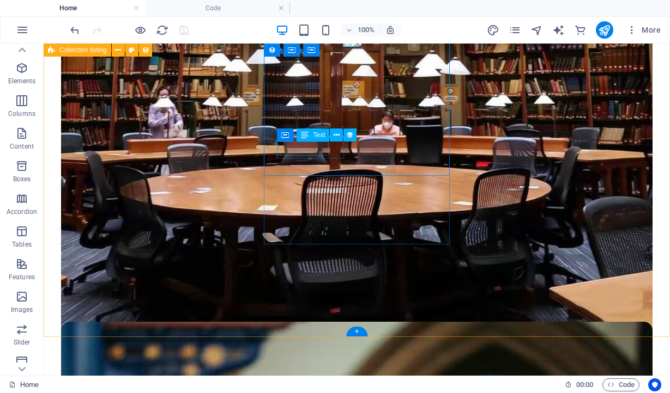
scroll to position [2668, 0]
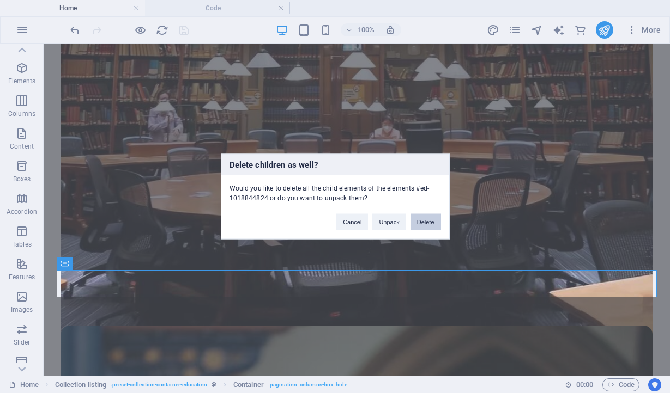
click at [427, 221] on button "Delete" at bounding box center [425, 222] width 31 height 16
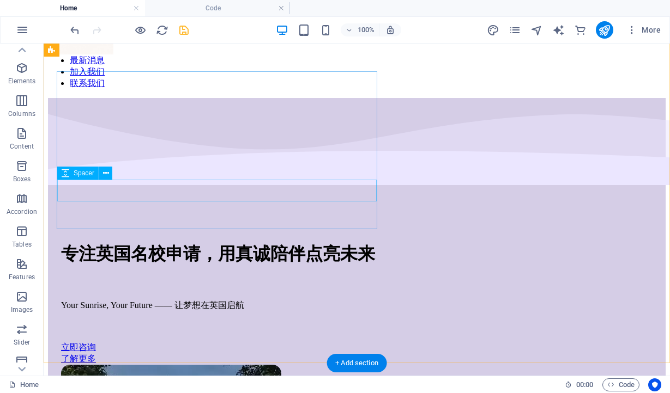
scroll to position [0, 0]
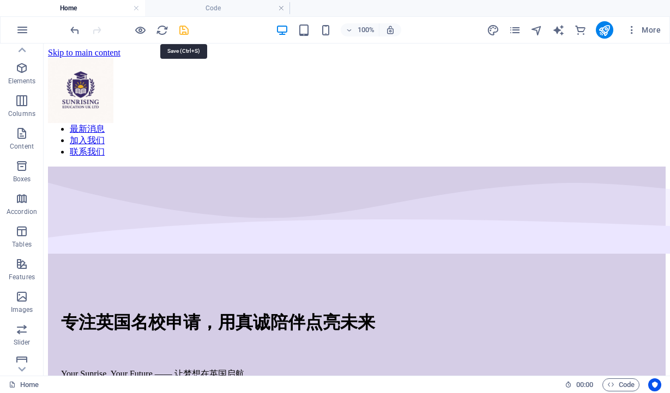
click at [184, 33] on icon "save" at bounding box center [184, 30] width 13 height 13
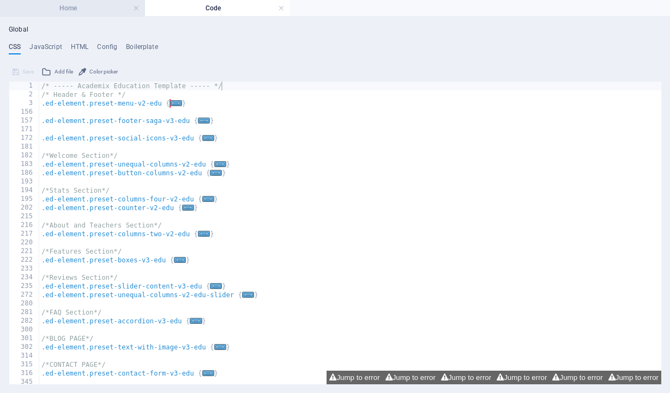
click at [99, 11] on h4 "Home" at bounding box center [72, 8] width 145 height 12
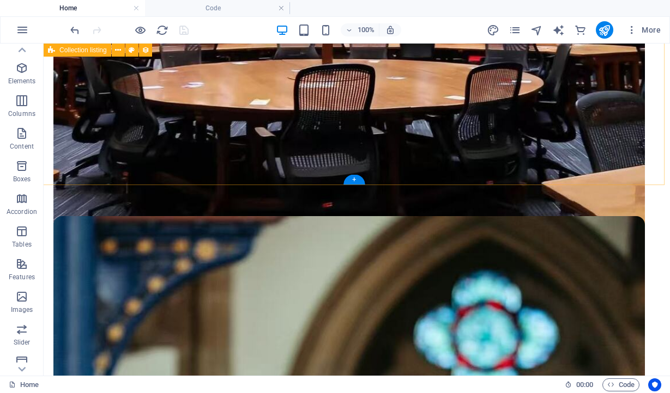
scroll to position [2775, 0]
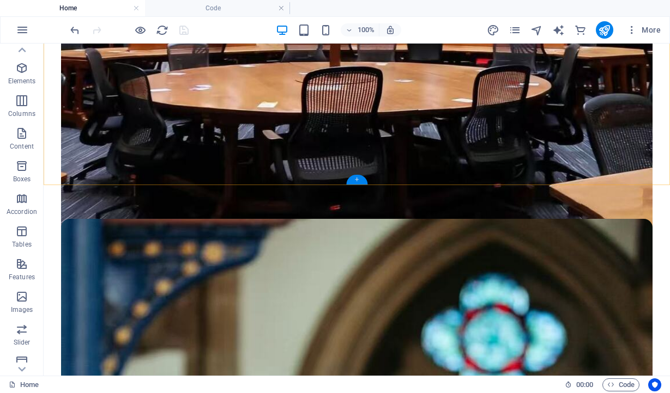
click at [361, 180] on div "+" at bounding box center [356, 180] width 21 height 10
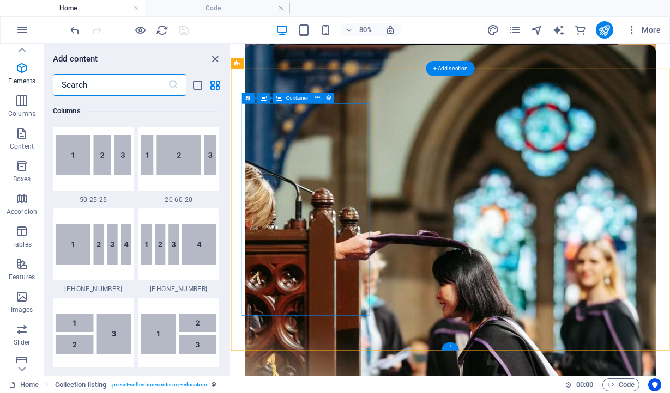
scroll to position [1907, 0]
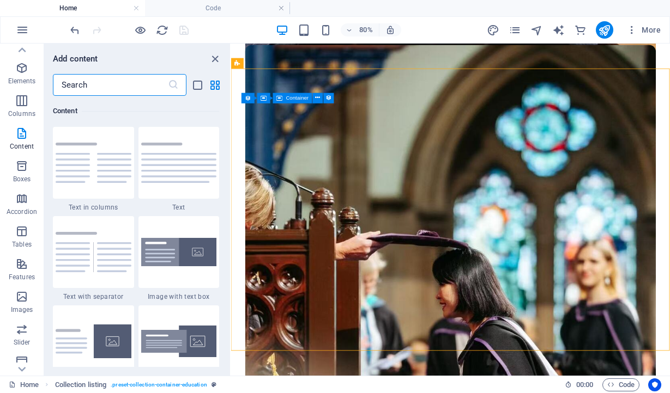
click at [129, 90] on input "text" at bounding box center [110, 85] width 115 height 22
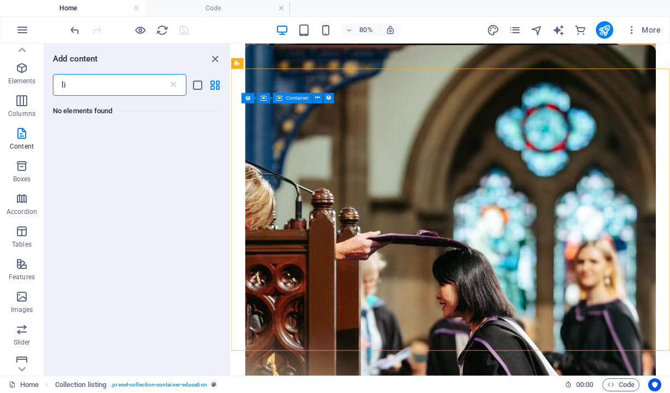
type input "l"
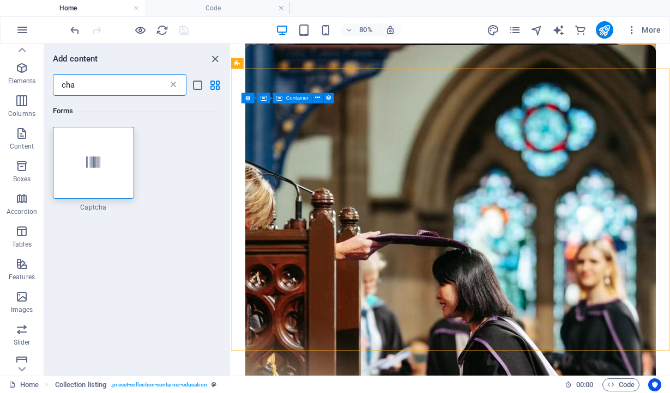
type input "cha"
click at [171, 89] on icon at bounding box center [173, 85] width 11 height 11
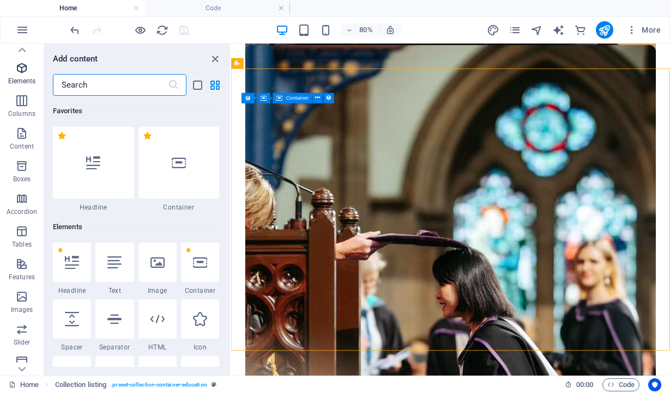
click at [17, 73] on icon "button" at bounding box center [21, 68] width 13 height 13
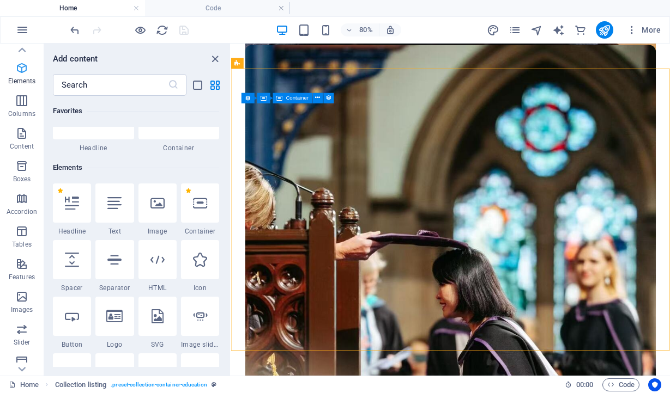
scroll to position [116, 0]
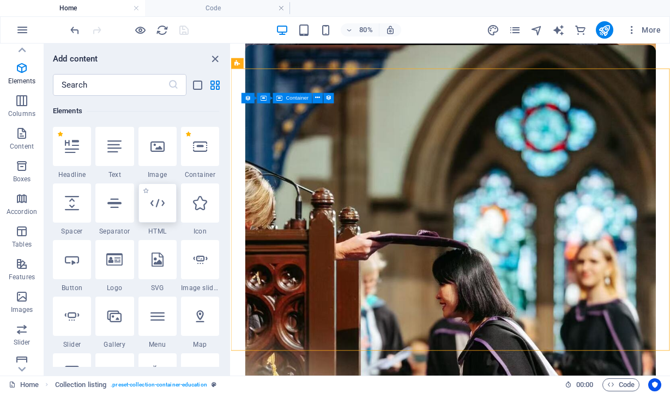
click at [150, 215] on div at bounding box center [157, 203] width 38 height 39
click at [231, 215] on div "H1 Unequal Columns Container Logo Menu Bar Text 4 columns Container Image Conta…" at bounding box center [450, 210] width 439 height 332
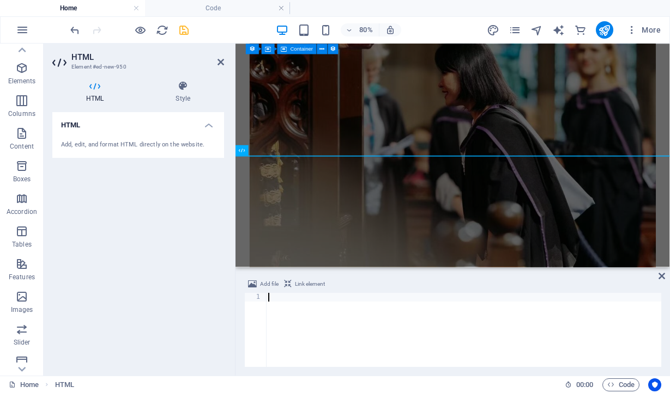
type textarea "<!-- End of HubSpot Embed Code -->"
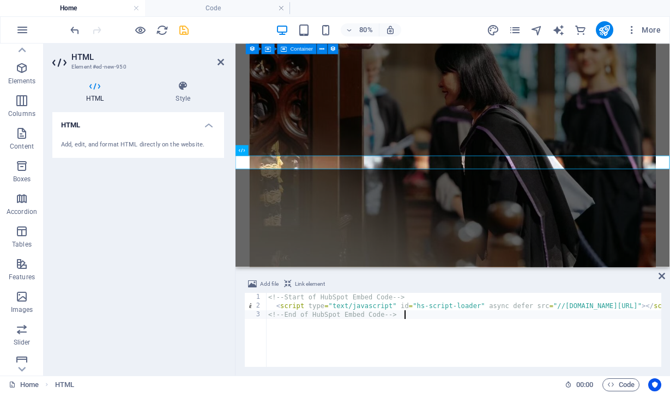
click at [474, 326] on div "<!-- Start of HubSpot Embed Code --> < script type = "text/javascript" id = "hs…" at bounding box center [506, 339] width 480 height 92
click at [660, 276] on icon at bounding box center [661, 276] width 7 height 9
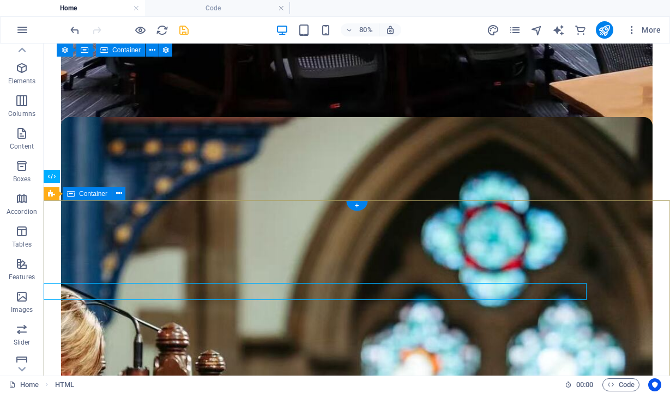
scroll to position [2777, 0]
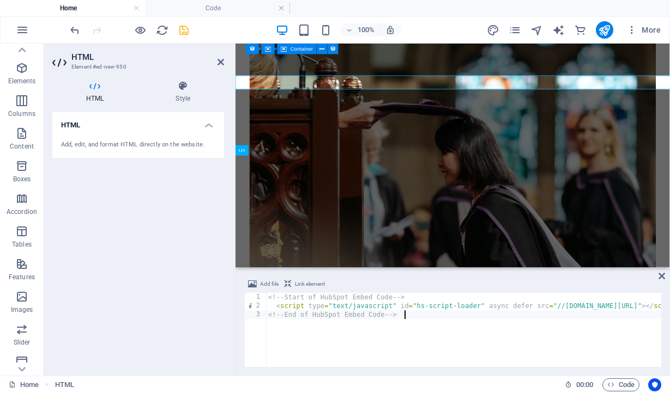
scroll to position [2877, 0]
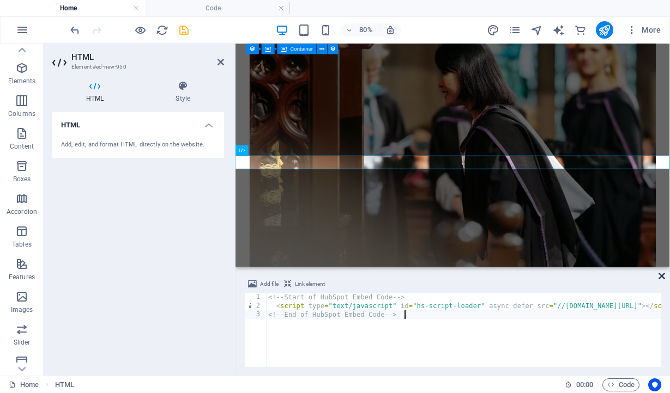
click at [663, 277] on icon at bounding box center [661, 276] width 7 height 9
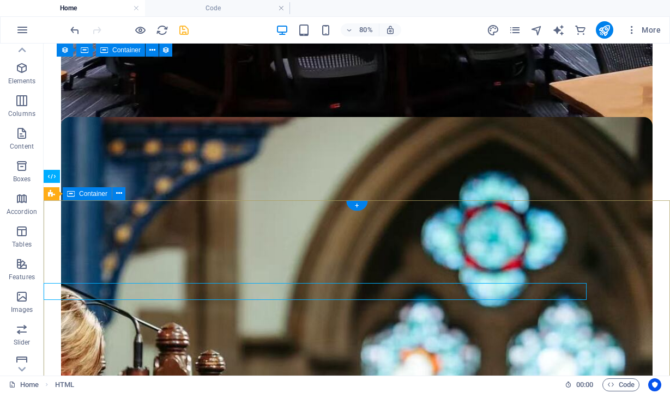
scroll to position [2777, 0]
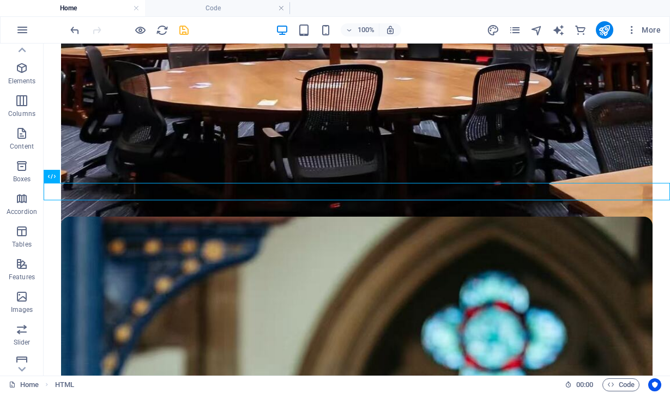
click at [186, 31] on icon "save" at bounding box center [184, 30] width 13 height 13
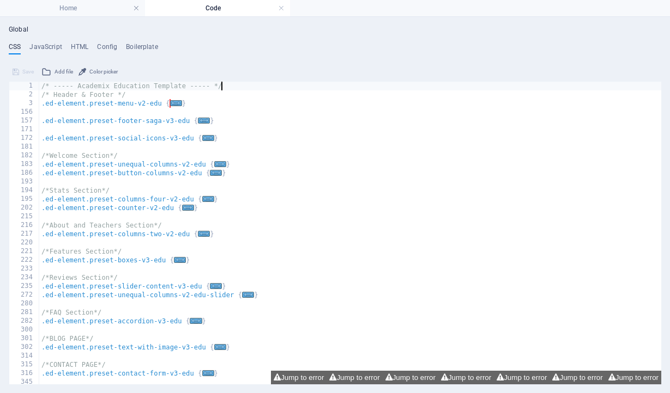
scroll to position [0, 0]
click at [295, 377] on button "Jump to error" at bounding box center [299, 378] width 56 height 14
type textarea "$menu-logo-background: $menu-wrapper-background,"
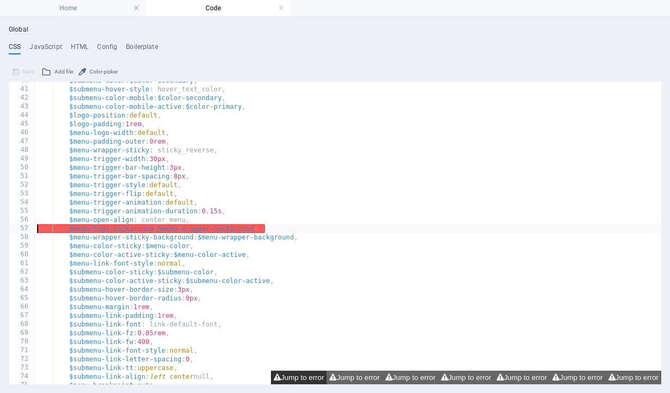
scroll to position [345, 0]
click at [87, 11] on h4 "Home" at bounding box center [72, 8] width 145 height 12
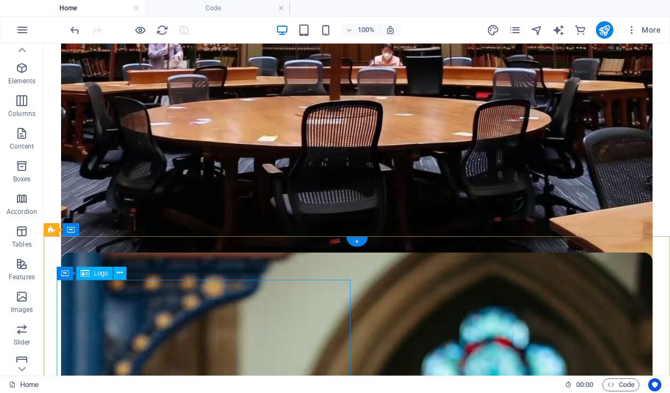
scroll to position [2735, 0]
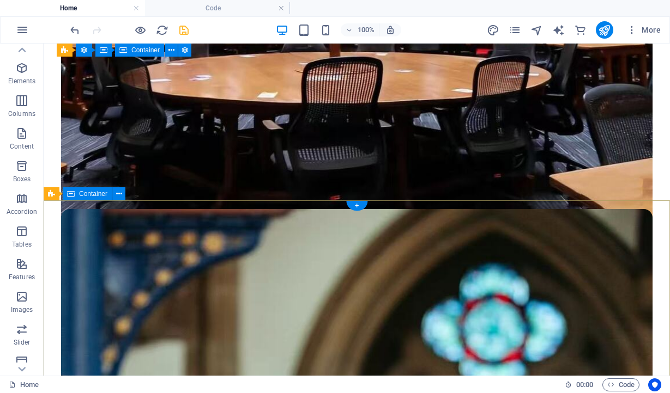
scroll to position [2759, 0]
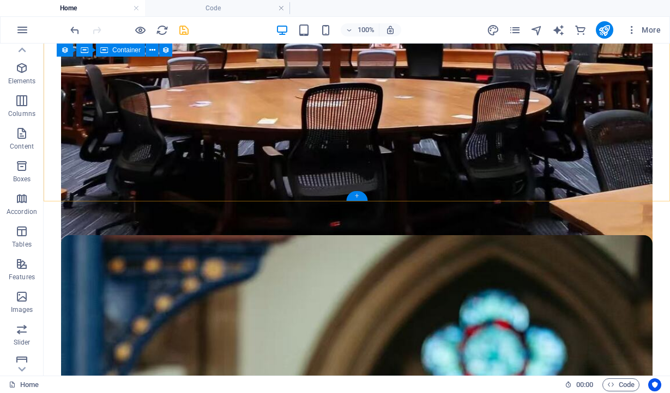
click at [352, 198] on div "+" at bounding box center [356, 196] width 21 height 10
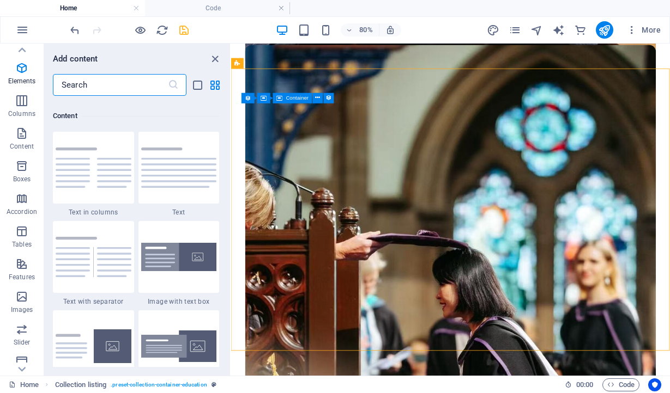
scroll to position [1907, 0]
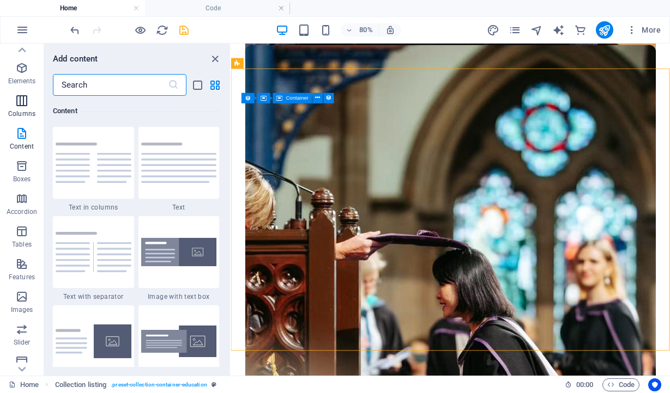
click at [22, 105] on icon "button" at bounding box center [21, 100] width 13 height 13
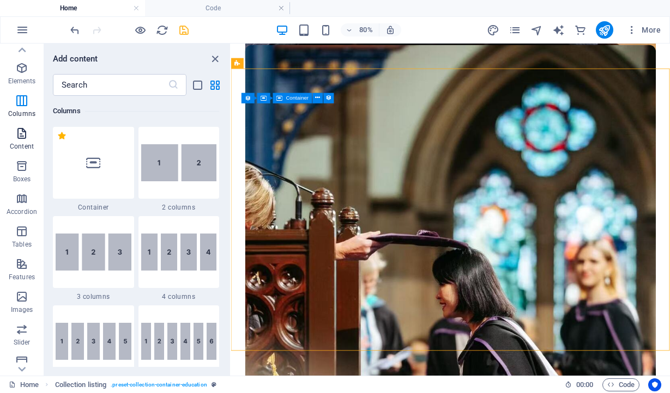
click at [24, 142] on p "Content" at bounding box center [22, 146] width 24 height 9
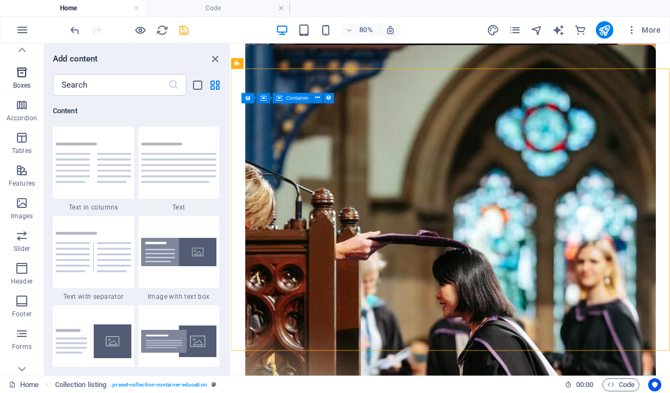
scroll to position [113, 0]
click at [24, 179] on p "Features" at bounding box center [22, 183] width 26 height 9
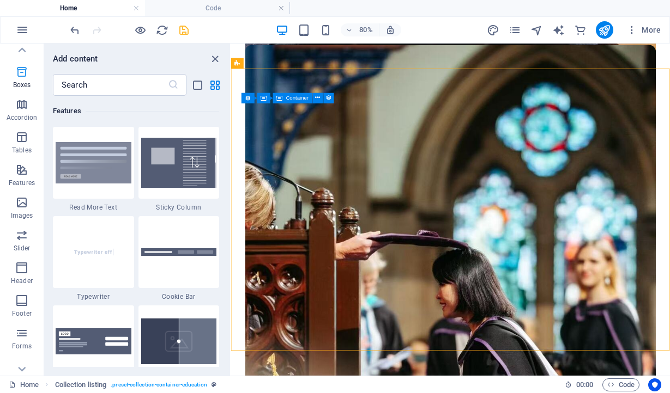
scroll to position [191, 0]
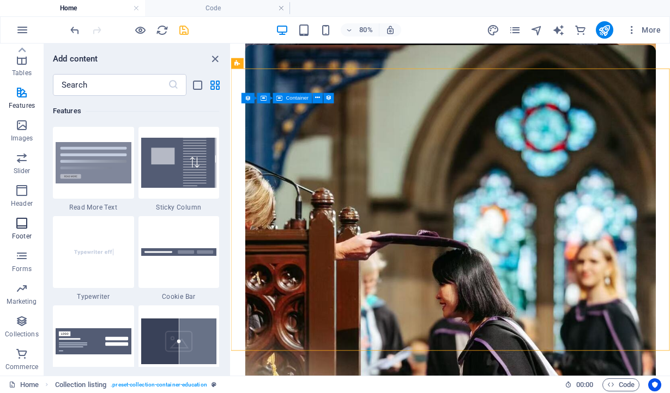
click at [24, 223] on icon "button" at bounding box center [21, 223] width 13 height 13
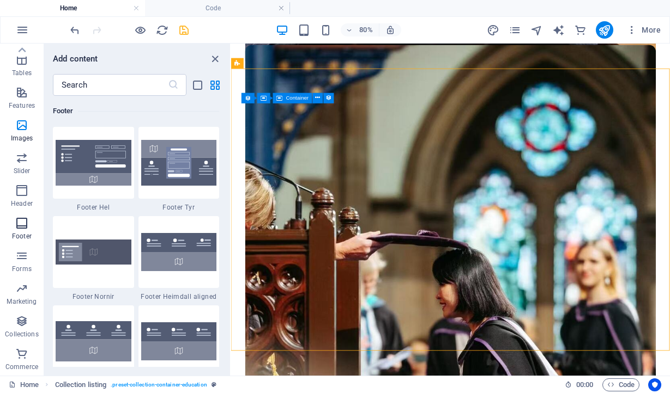
scroll to position [7214, 0]
click at [24, 195] on icon "button" at bounding box center [21, 190] width 13 height 13
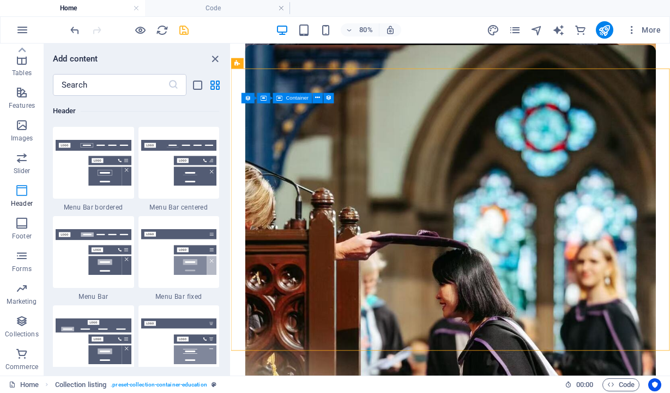
scroll to position [6562, 0]
click at [20, 324] on icon "button" at bounding box center [21, 321] width 13 height 13
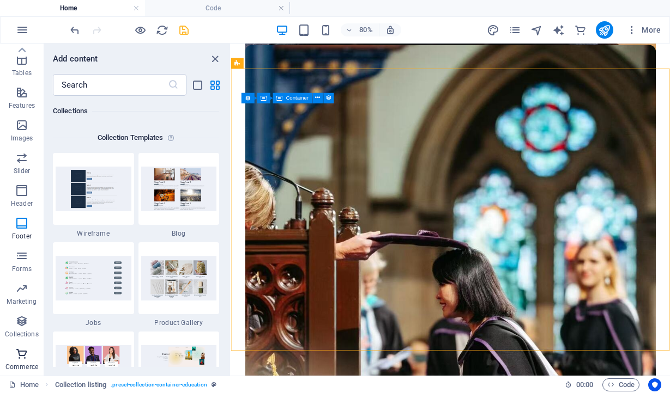
click at [20, 357] on icon "button" at bounding box center [21, 354] width 13 height 13
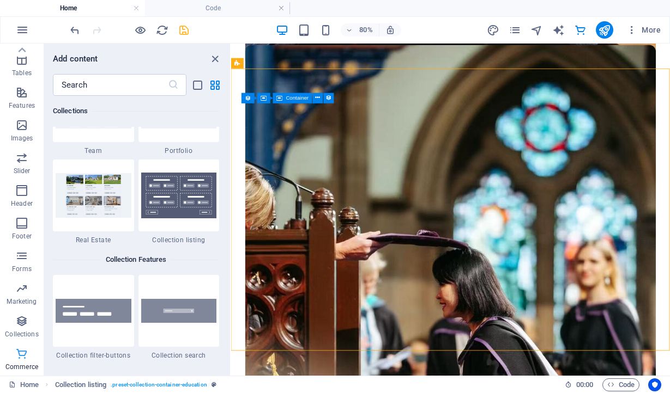
scroll to position [10501, 0]
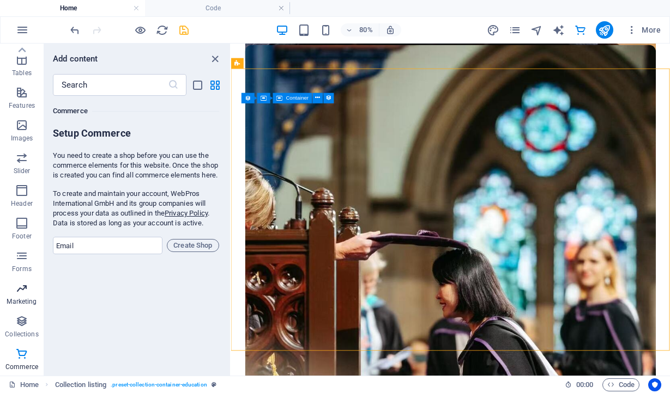
click at [22, 295] on span "Marketing" at bounding box center [22, 295] width 44 height 26
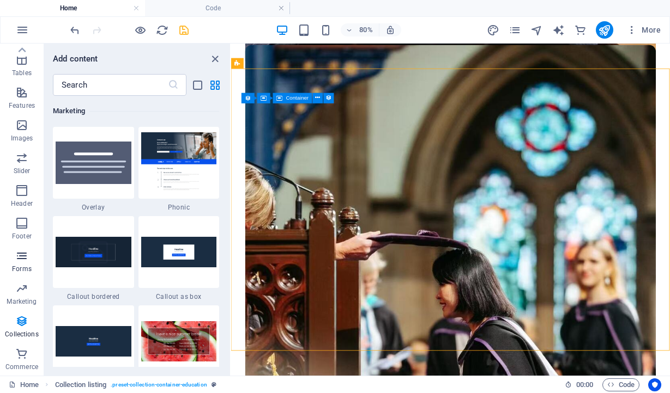
click at [22, 268] on p "Forms" at bounding box center [22, 269] width 20 height 9
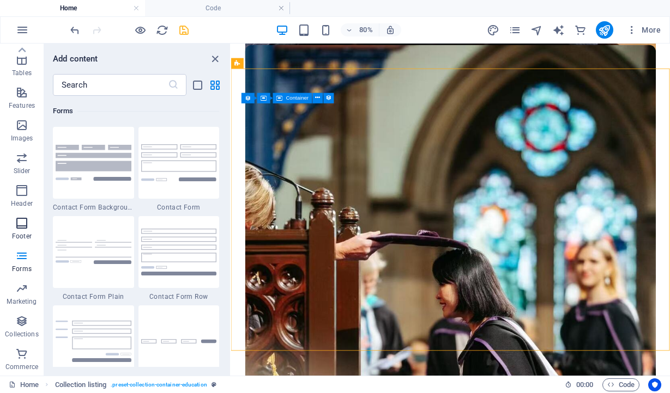
click at [22, 230] on span "Footer" at bounding box center [22, 230] width 44 height 26
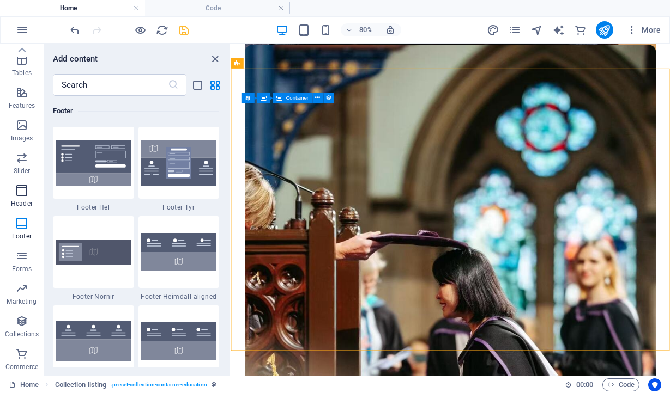
click at [23, 192] on icon "button" at bounding box center [21, 190] width 13 height 13
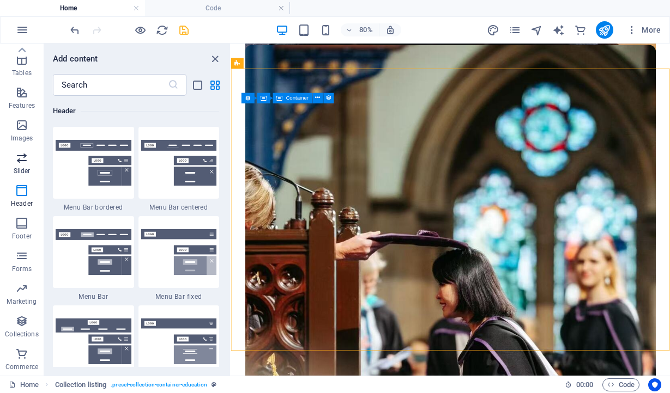
click at [24, 166] on span "Slider" at bounding box center [22, 164] width 44 height 26
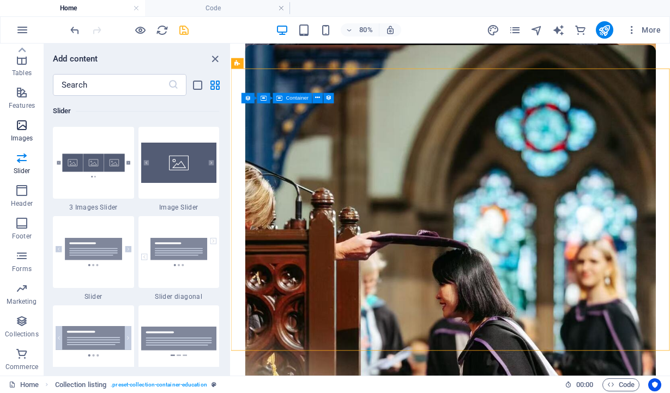
click at [22, 131] on icon "button" at bounding box center [21, 125] width 13 height 13
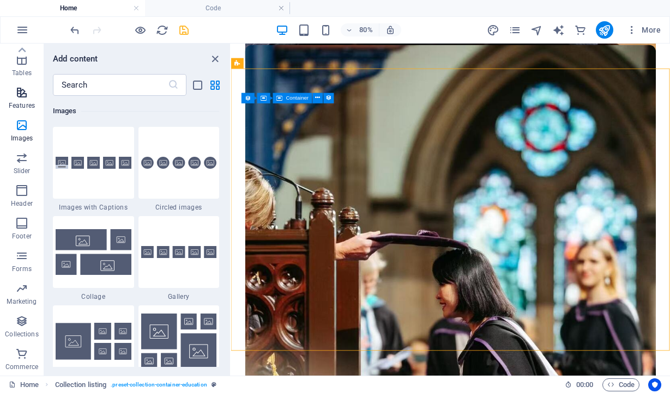
click at [22, 107] on p "Features" at bounding box center [22, 105] width 26 height 9
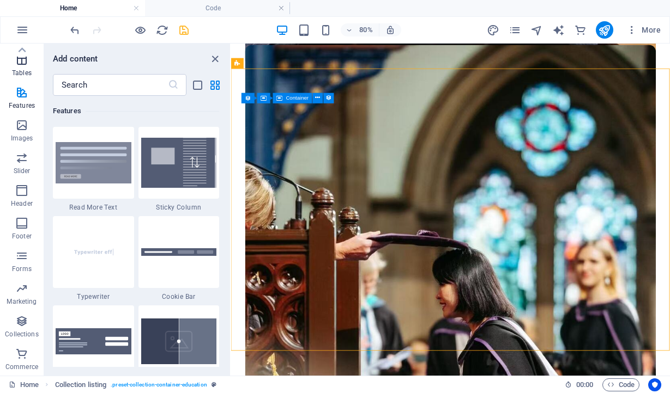
click at [22, 74] on p "Tables" at bounding box center [22, 73] width 20 height 9
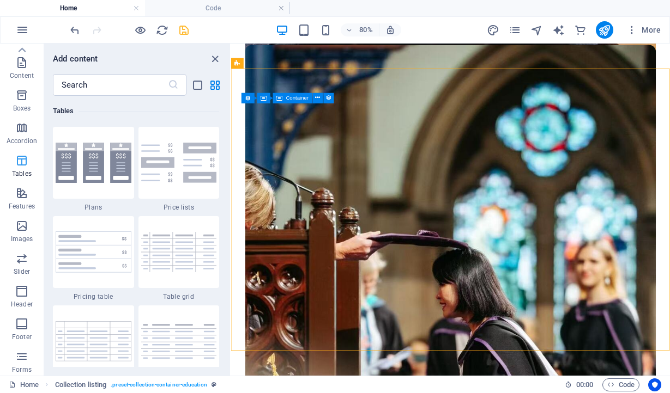
scroll to position [0, 0]
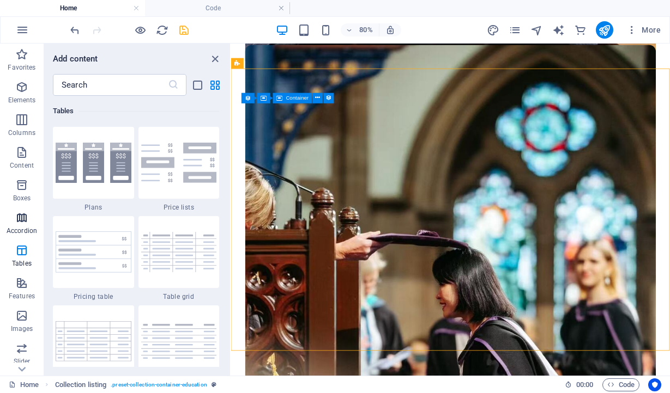
click at [26, 217] on icon "button" at bounding box center [21, 217] width 13 height 13
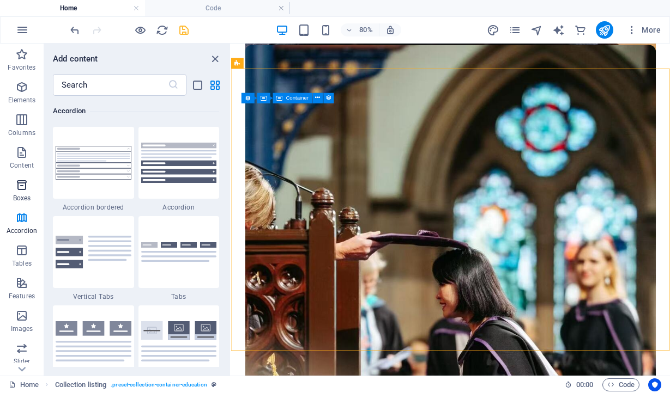
click at [22, 184] on icon "button" at bounding box center [21, 185] width 13 height 13
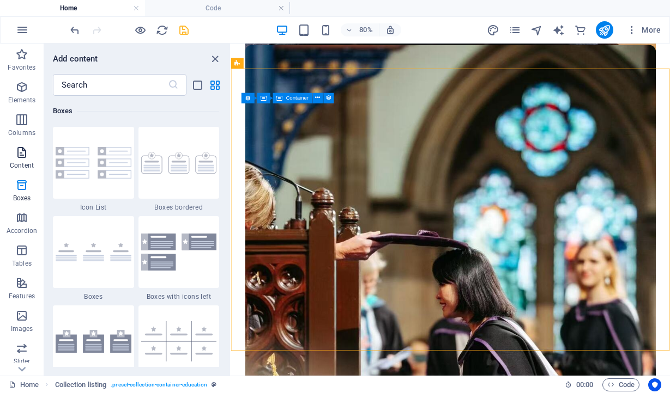
click at [21, 158] on icon "button" at bounding box center [21, 152] width 13 height 13
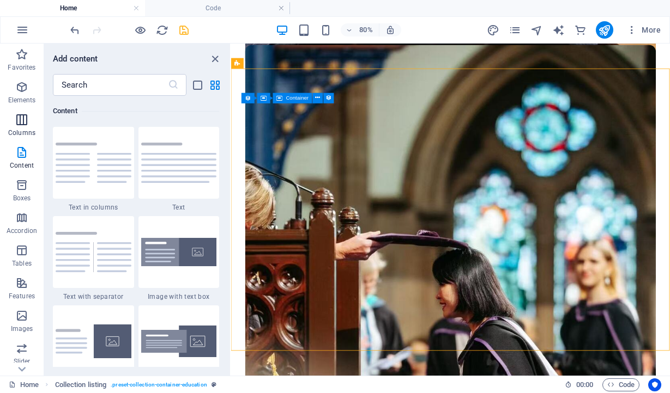
click at [21, 122] on icon "button" at bounding box center [21, 119] width 13 height 13
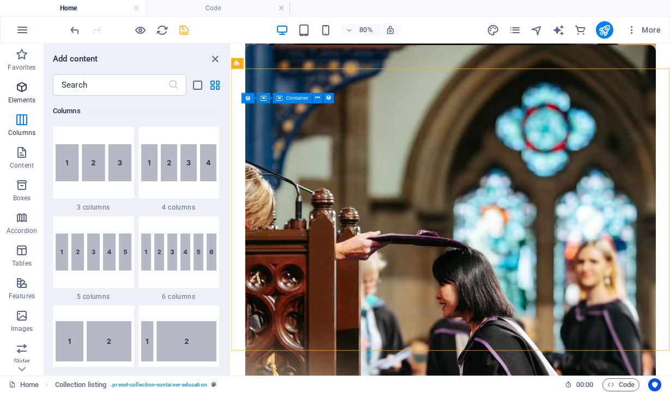
click at [21, 89] on icon "button" at bounding box center [21, 87] width 13 height 13
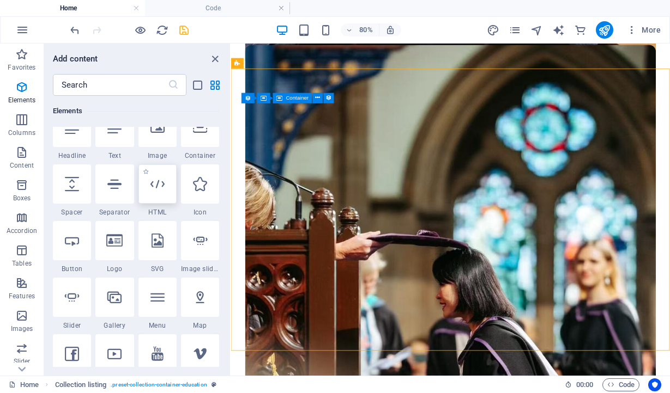
scroll to position [133, 0]
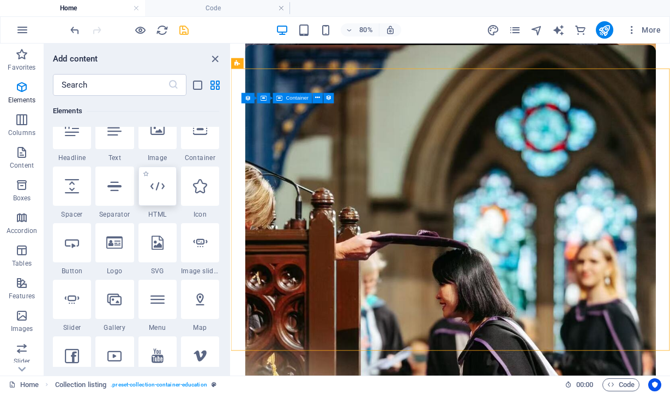
click at [159, 189] on icon at bounding box center [157, 186] width 14 height 14
click at [231, 189] on div "Container H1 Unequal Columns Container Logo Menu Bar Text 4 columns Container I…" at bounding box center [450, 210] width 439 height 332
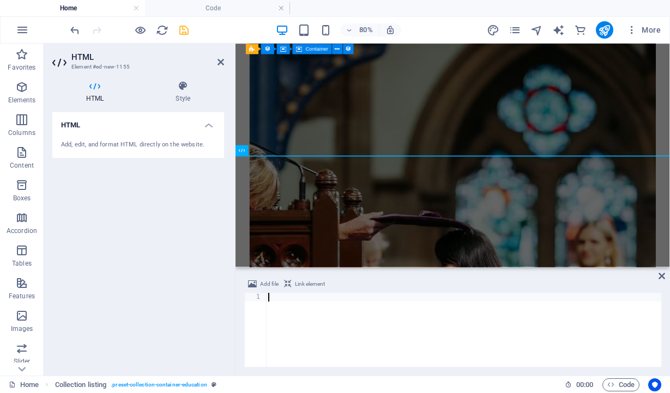
scroll to position [2877, 0]
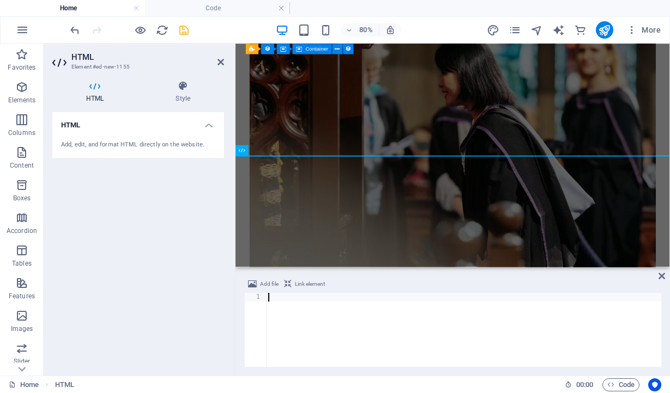
type textarea "<!-- End of HubSpot Embed Code -->"
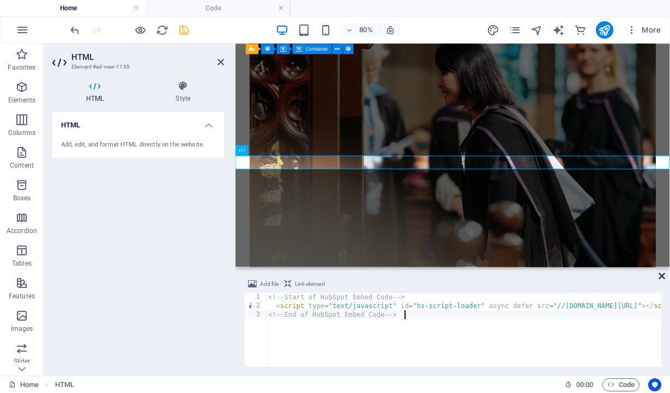
click at [660, 275] on icon at bounding box center [661, 276] width 7 height 9
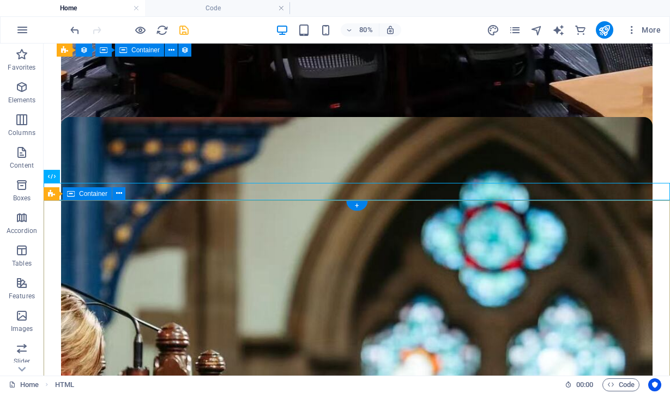
scroll to position [2777, 0]
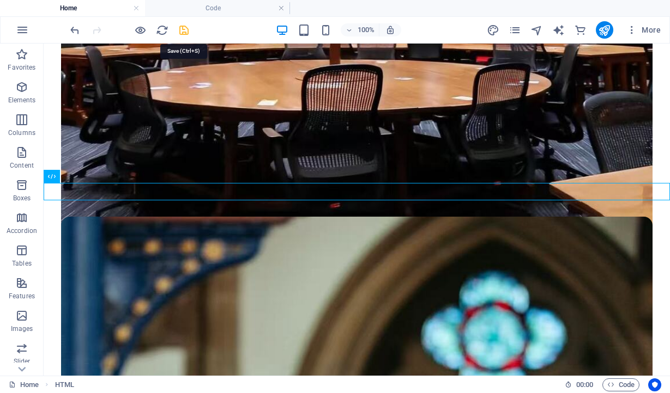
click at [182, 27] on icon "save" at bounding box center [184, 30] width 13 height 13
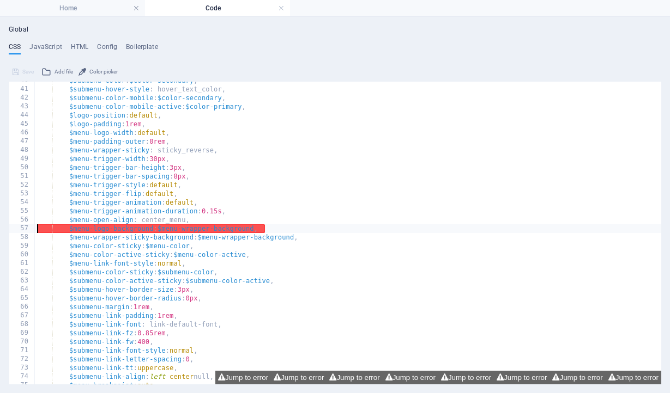
scroll to position [0, 0]
click at [76, 11] on h4 "Home" at bounding box center [72, 8] width 145 height 12
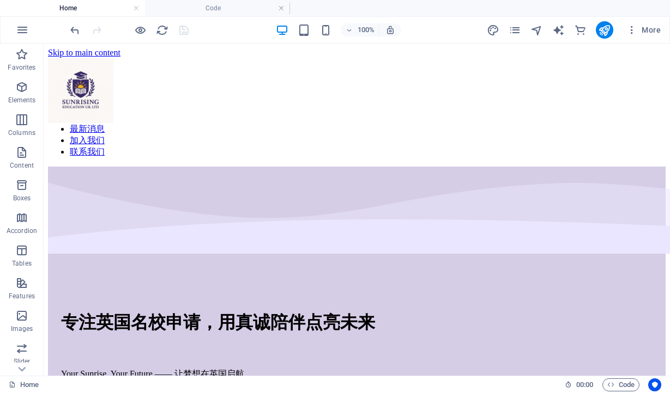
scroll to position [2777, 0]
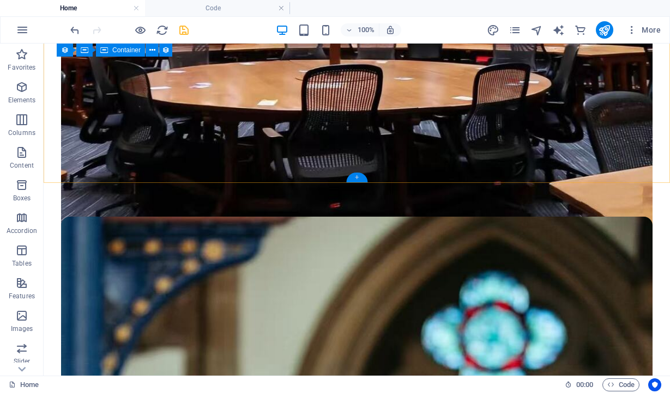
click at [354, 180] on div "+" at bounding box center [356, 178] width 21 height 10
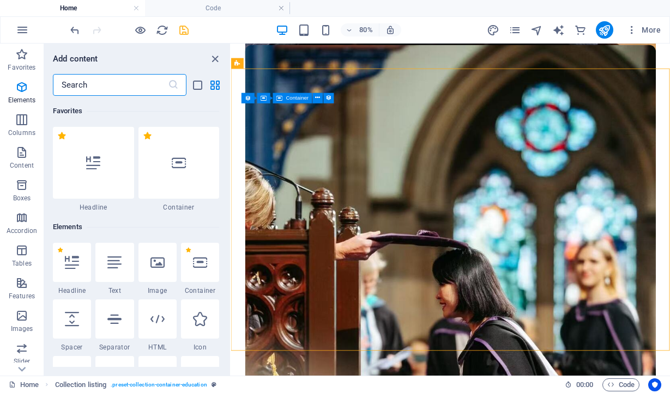
scroll to position [1907, 0]
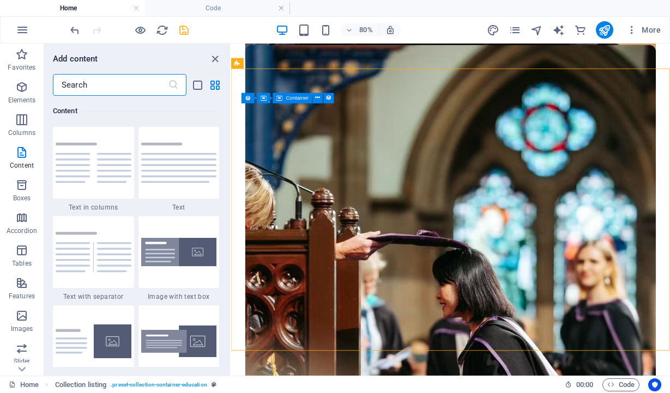
click at [114, 84] on input "text" at bounding box center [110, 85] width 115 height 22
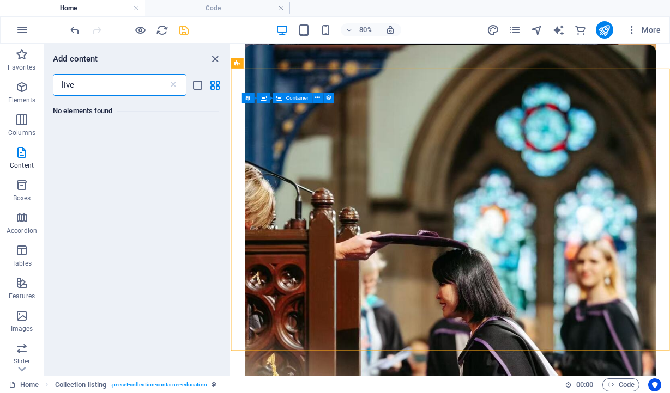
scroll to position [0, 0]
type input "l"
type input "c"
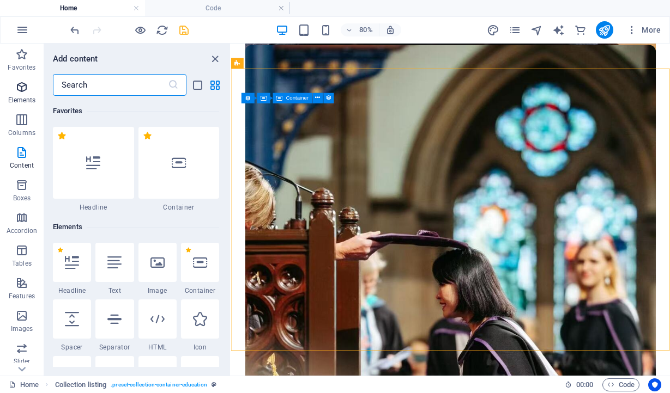
click at [22, 87] on icon "button" at bounding box center [21, 87] width 13 height 13
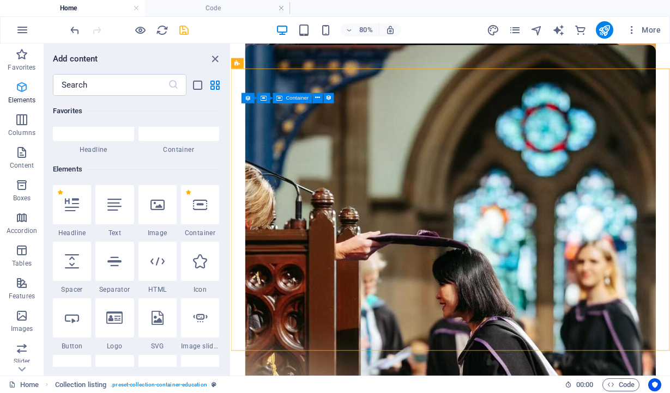
scroll to position [116, 0]
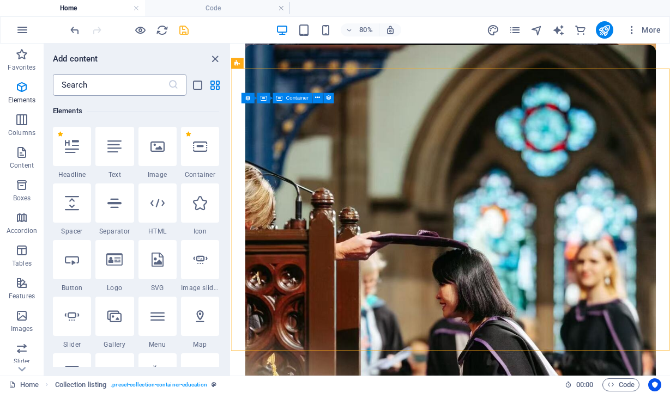
click at [93, 86] on input "text" at bounding box center [110, 85] width 115 height 22
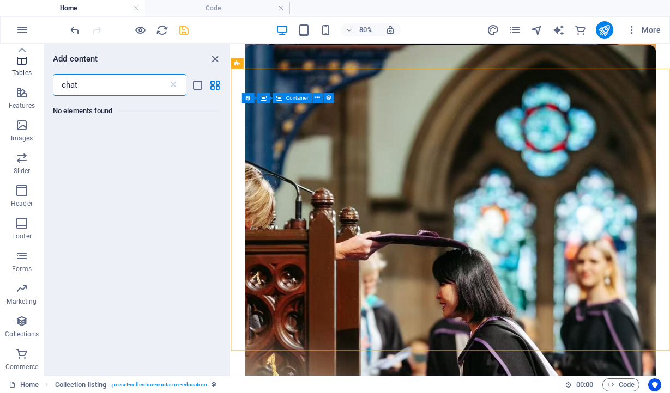
scroll to position [190, 0]
type input "chat"
click at [21, 351] on icon "button" at bounding box center [21, 354] width 13 height 13
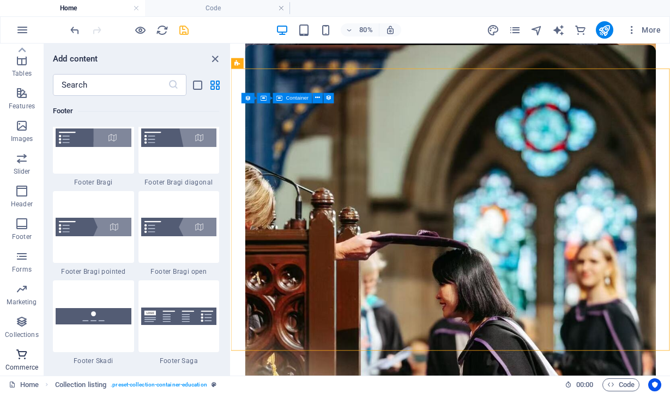
scroll to position [10501, 0]
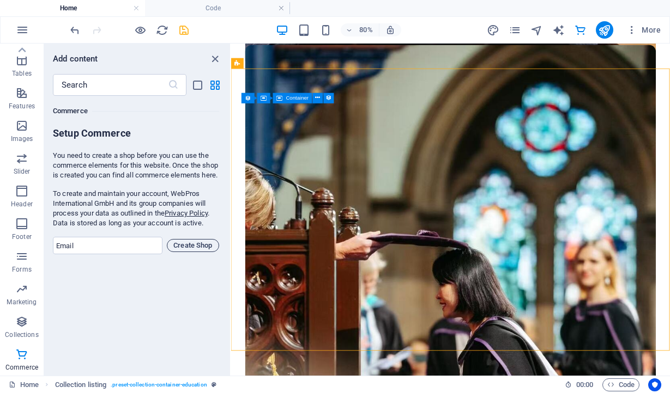
click at [183, 252] on span "Create Shop" at bounding box center [193, 245] width 43 height 13
click at [120, 254] on input "email" at bounding box center [108, 245] width 110 height 17
type input "[EMAIL_ADDRESS][DOMAIN_NAME]"
click at [187, 252] on span "Create Shop" at bounding box center [193, 245] width 43 height 13
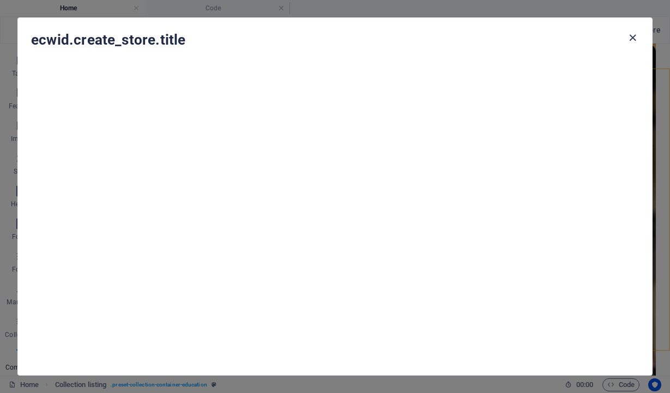
click at [632, 35] on icon "button" at bounding box center [632, 38] width 13 height 13
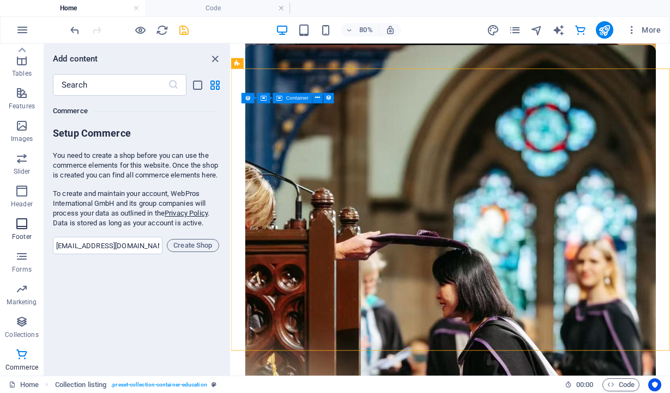
scroll to position [191, 0]
click at [15, 329] on span "Collections" at bounding box center [22, 328] width 44 height 26
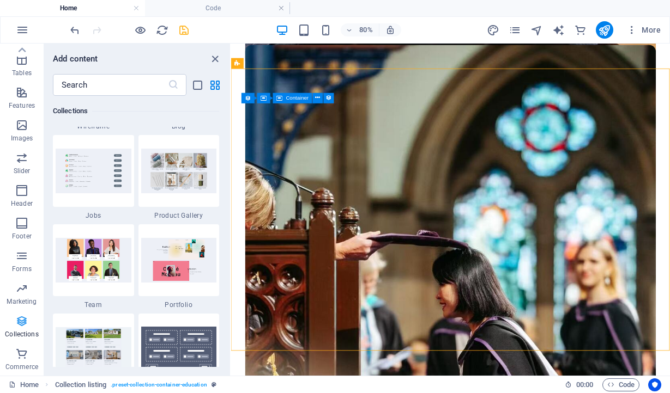
scroll to position [9975, 0]
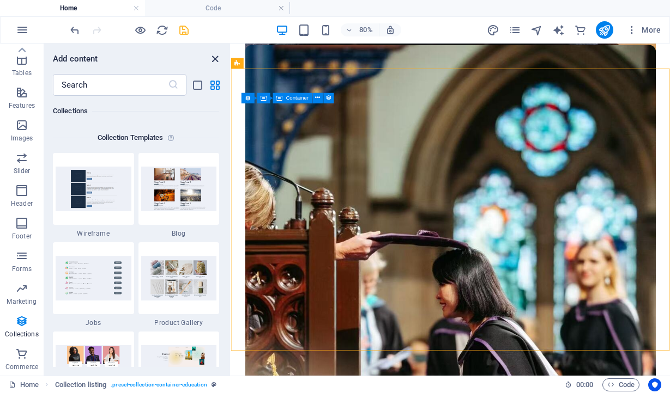
click at [216, 58] on icon "close panel" at bounding box center [215, 59] width 13 height 13
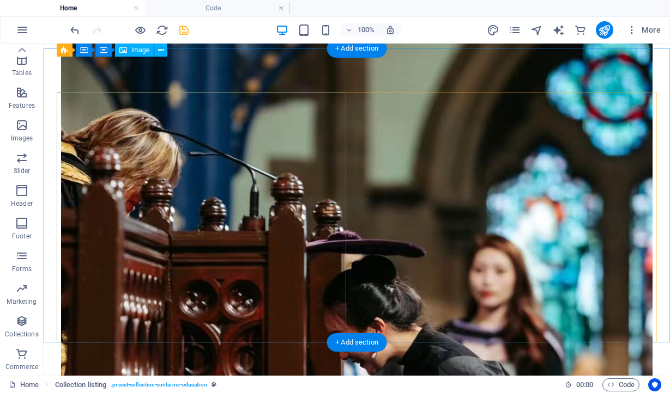
scroll to position [691, 0]
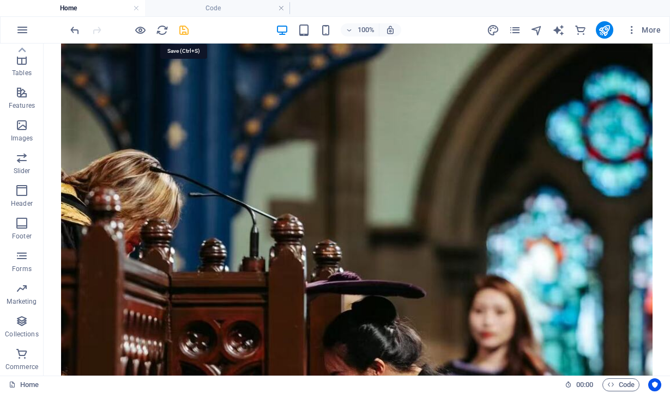
click at [181, 32] on icon "save" at bounding box center [184, 30] width 13 height 13
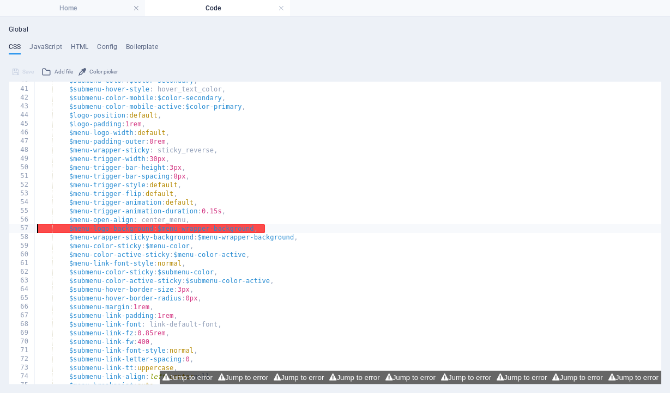
click at [290, 68] on div "Save Add file Color picker" at bounding box center [335, 71] width 652 height 16
click at [103, 12] on h4 "Home" at bounding box center [72, 8] width 145 height 12
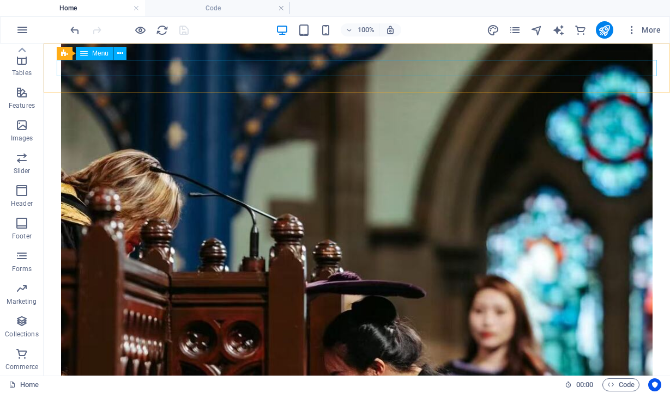
select select
select select "1"
select select
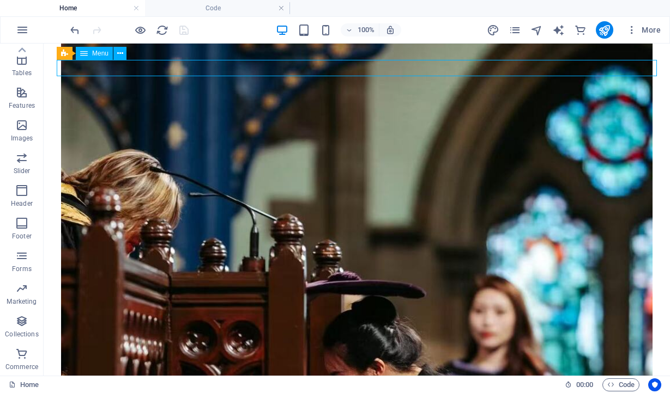
select select "8"
select select
select select "2"
select select
select select "4"
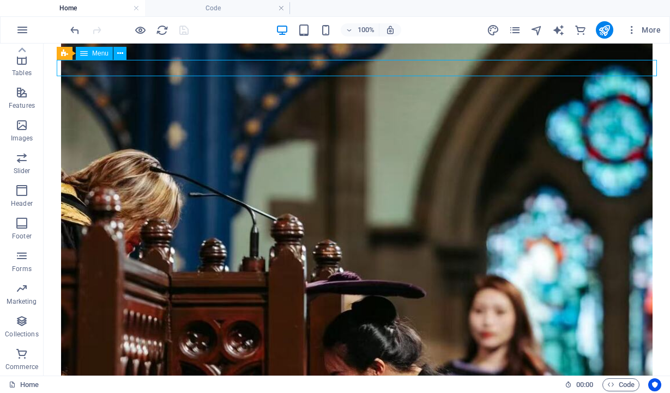
select select
select select "7"
select select
select select "3"
select select
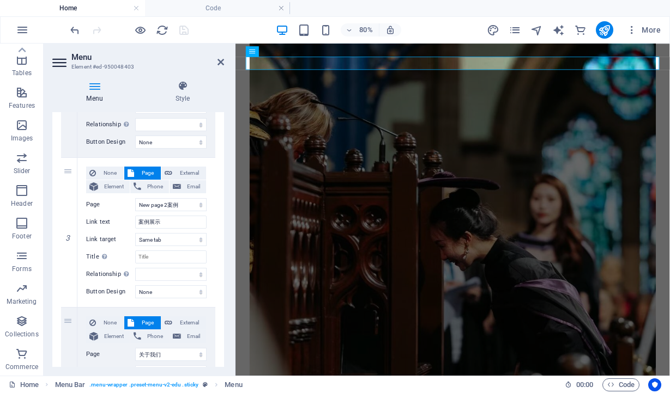
scroll to position [356, 0]
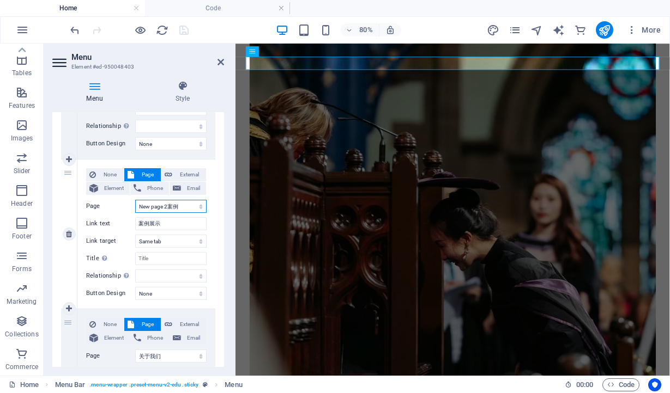
click at [178, 207] on select "Home new page 关于我们 Contact Us Blog Legal Notice Privacy New page 1加入 New page 2…" at bounding box center [170, 206] width 71 height 13
click at [135, 200] on select "Home new page 关于我们 Contact Us Blog Legal Notice Privacy New page 1加入 New page 2…" at bounding box center [170, 206] width 71 height 13
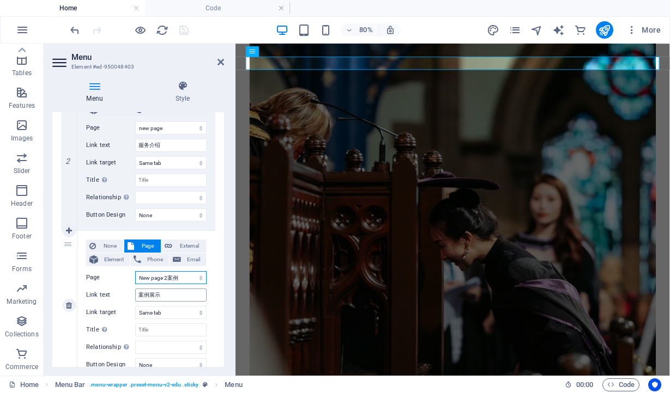
scroll to position [286, 0]
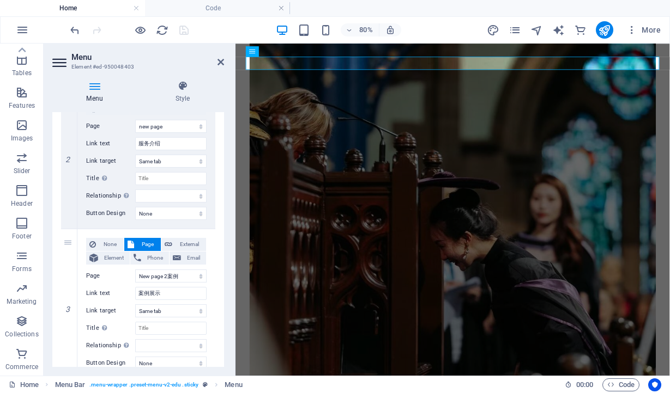
click at [215, 63] on header "Menu Element #ed-950048403" at bounding box center [138, 58] width 172 height 28
click at [218, 63] on icon at bounding box center [220, 62] width 7 height 9
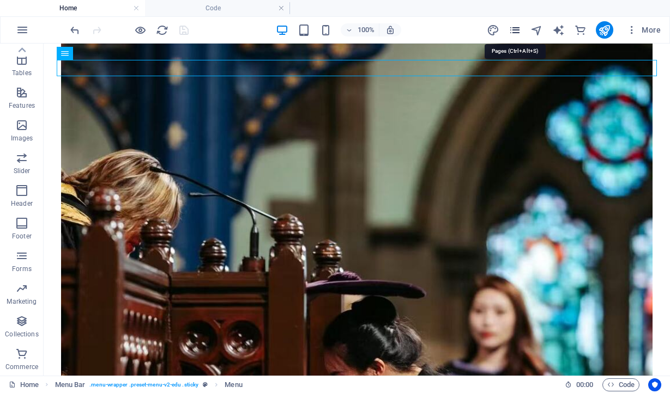
click at [521, 25] on icon "pages" at bounding box center [514, 30] width 13 height 13
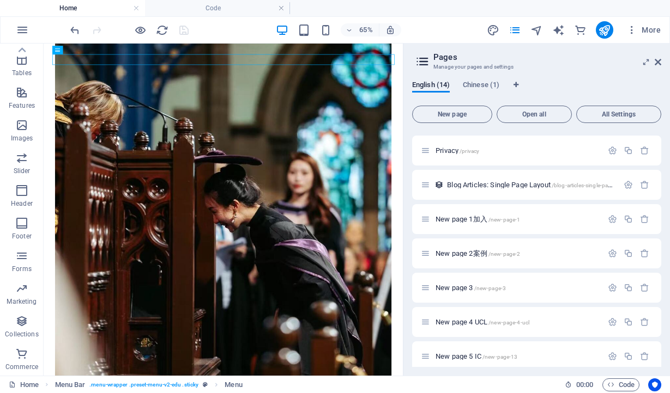
scroll to position [209, 0]
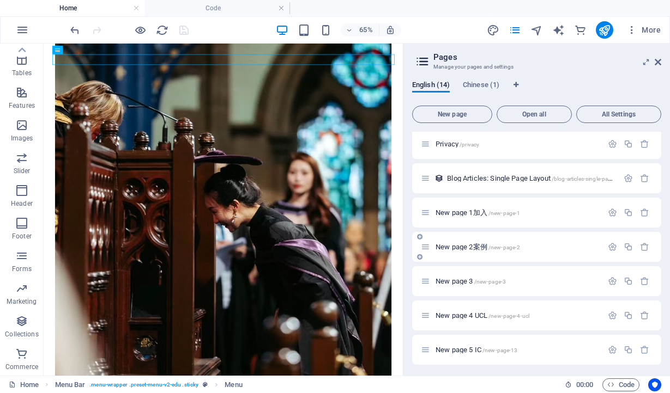
click at [463, 246] on span "New page 2案例 /new-page-2" at bounding box center [477, 247] width 84 height 8
click at [463, 246] on div "Home / new page /new-page 关于我们 /about Contact Us /contact-us Blog /blog Legal N…" at bounding box center [536, 161] width 249 height 476
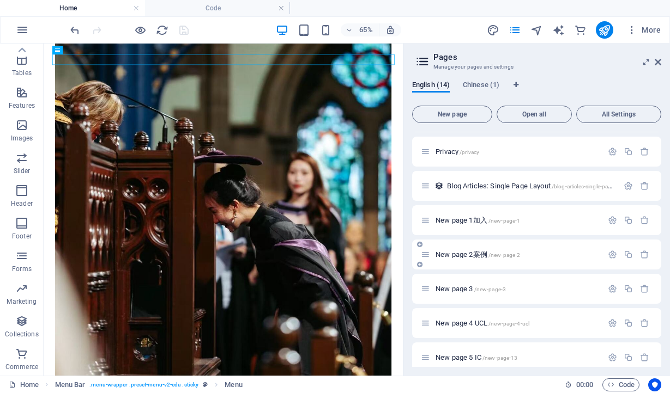
scroll to position [0, 0]
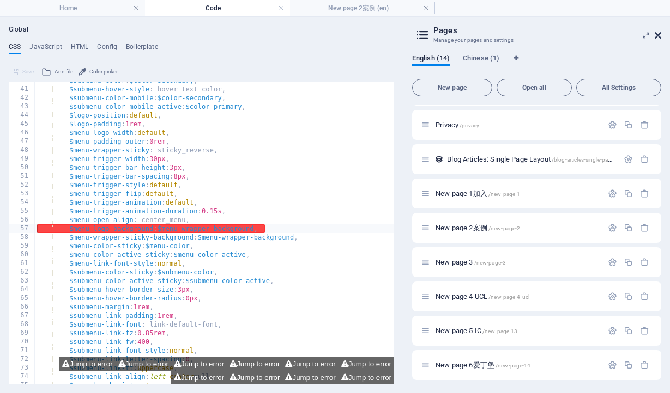
click at [658, 36] on icon at bounding box center [657, 35] width 7 height 9
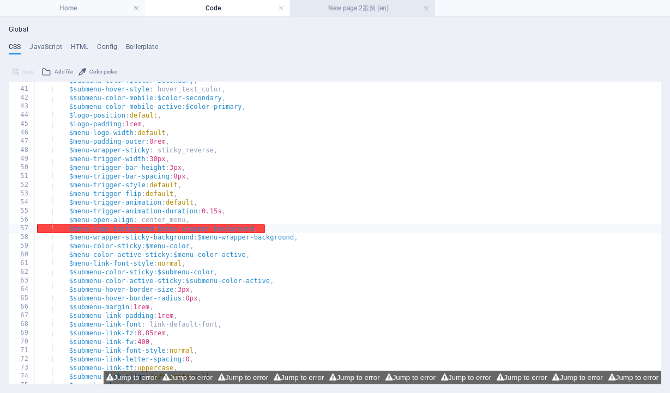
click at [347, 11] on h4 "New page 2案例 (en)" at bounding box center [362, 8] width 145 height 12
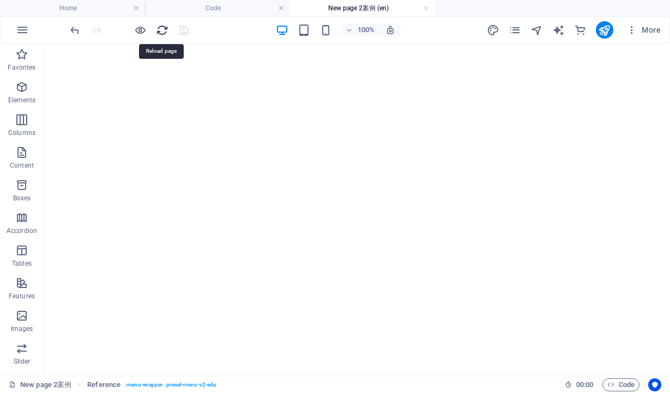
click at [160, 33] on icon "reload" at bounding box center [162, 30] width 13 height 13
click at [516, 27] on icon "pages" at bounding box center [514, 30] width 13 height 13
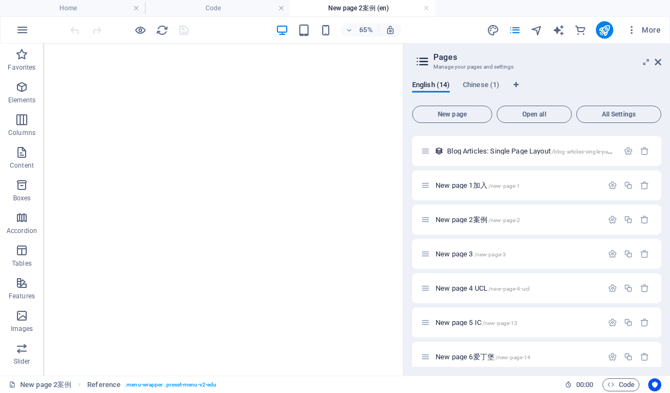
scroll to position [245, 0]
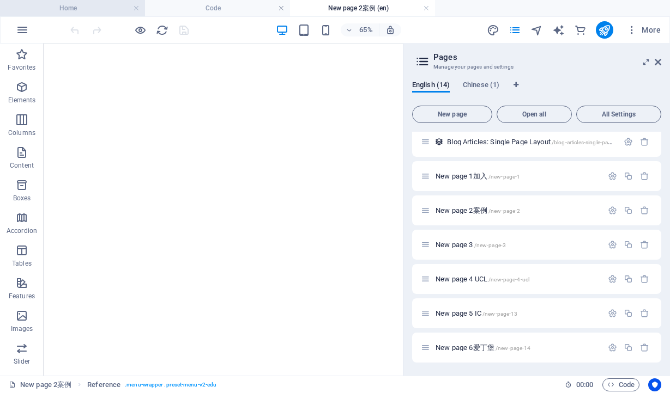
click at [82, 11] on h4 "Home" at bounding box center [72, 8] width 145 height 12
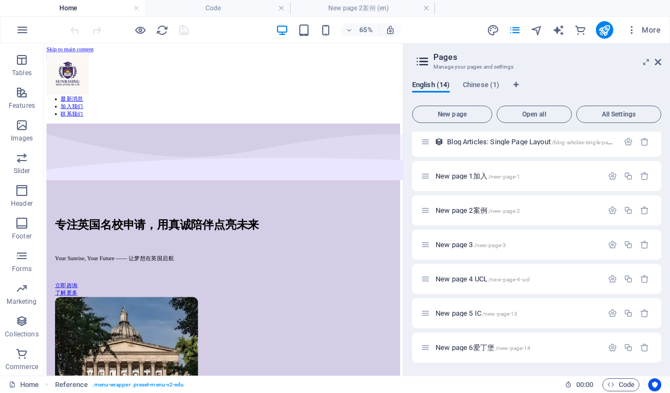
scroll to position [724, 0]
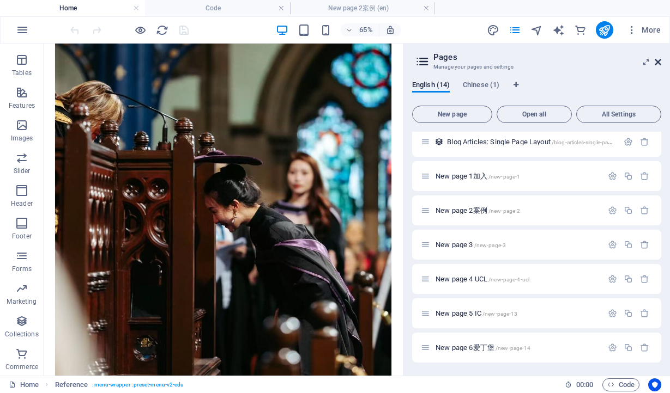
click at [657, 62] on icon at bounding box center [657, 62] width 7 height 9
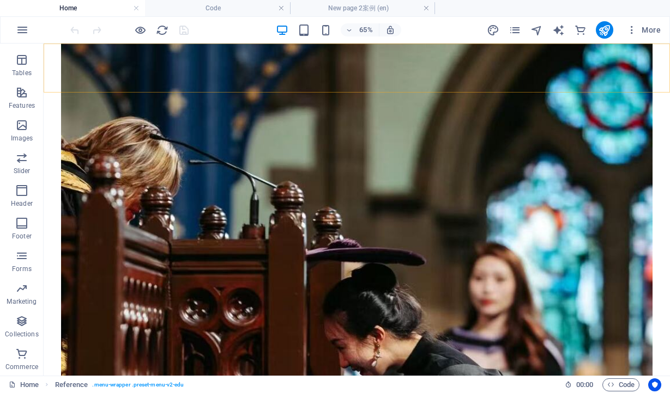
scroll to position [717, 0]
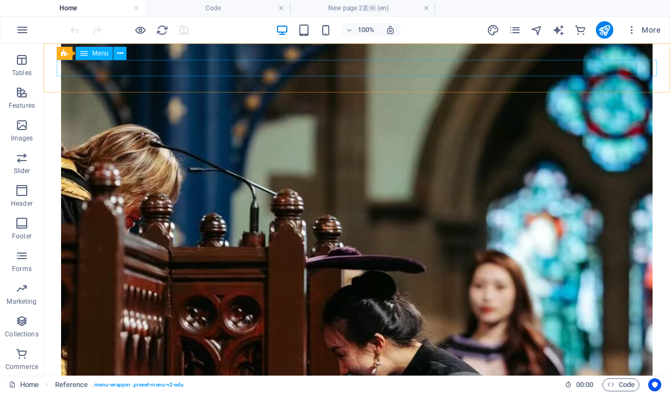
select select
select select "1"
select select
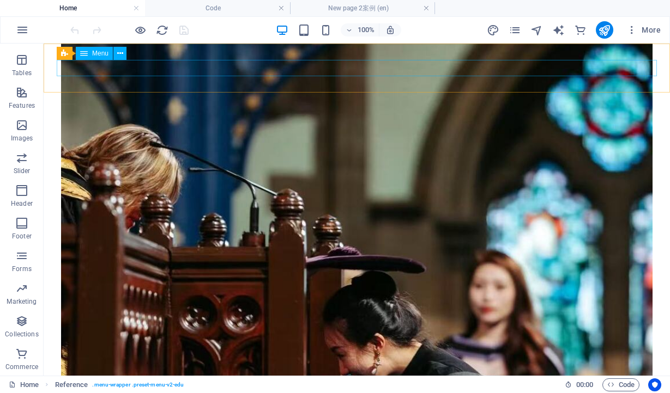
select select "8"
select select
select select "2"
select select
select select "4"
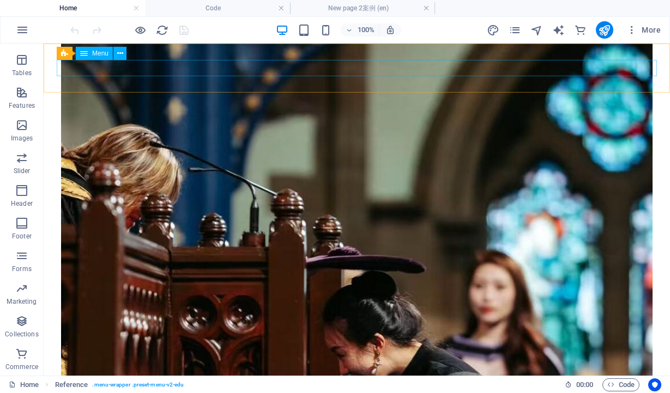
select select
select select "7"
select select
select select "3"
select select
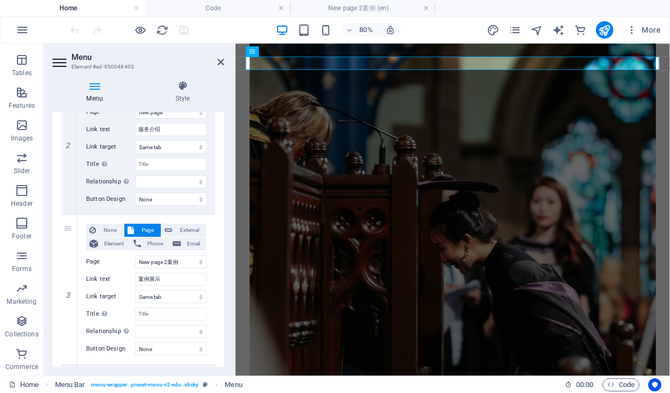
scroll to position [325, 0]
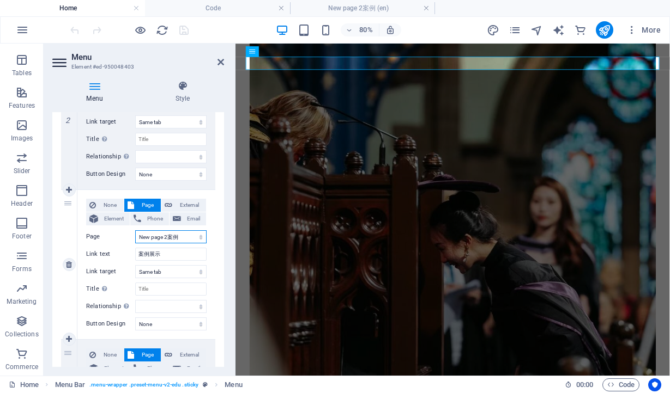
click at [169, 240] on select "Home new page 关于我们 Contact Us Blog Legal Notice Privacy New page 1加入 New page 2…" at bounding box center [170, 236] width 71 height 13
select select "9"
click at [135, 230] on select "Home new page 关于我们 Contact Us Blog Legal Notice Privacy New page 1加入 New page 2…" at bounding box center [170, 236] width 71 height 13
select select
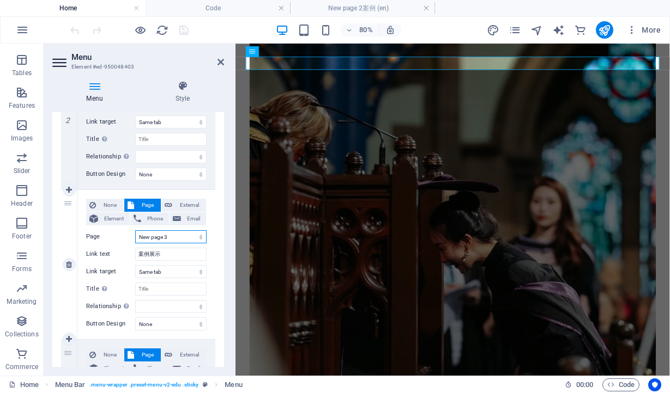
select select
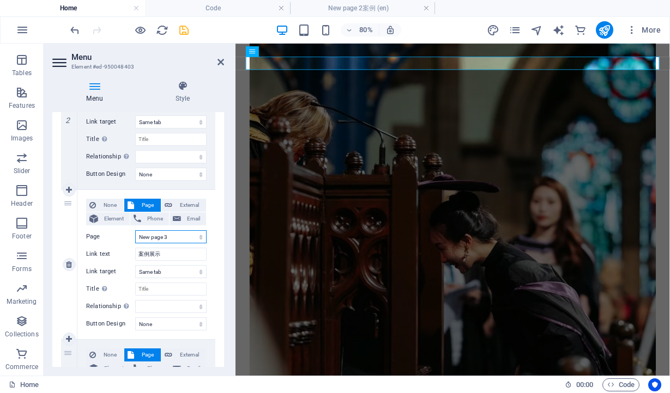
click at [169, 236] on select "Home new page 关于我们 Contact Us Blog Legal Notice Privacy New page 1加入 New page 2…" at bounding box center [170, 236] width 71 height 13
select select "8"
click at [135, 230] on select "Home new page 关于我们 Contact Us Blog Legal Notice Privacy New page 1加入 New page 2…" at bounding box center [170, 236] width 71 height 13
select select
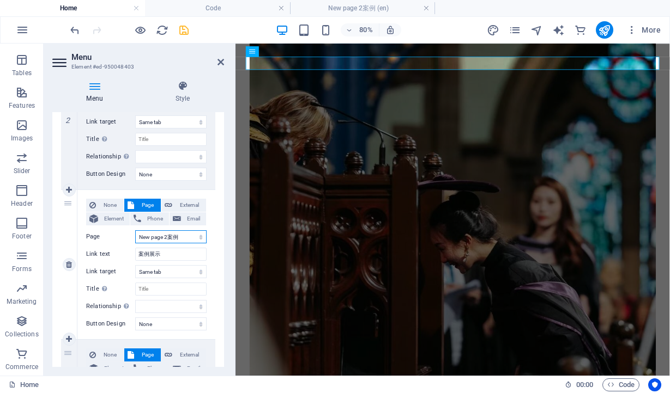
select select
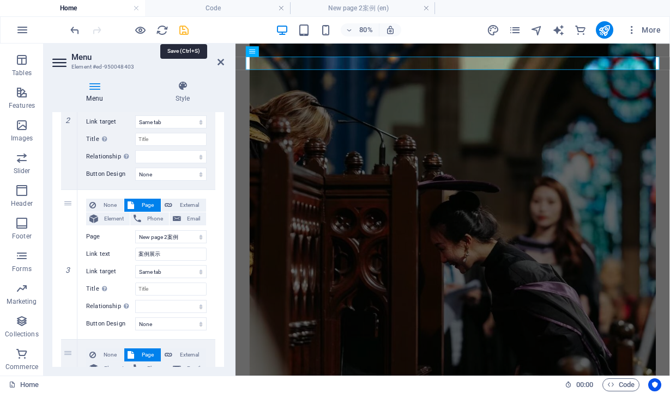
click at [185, 25] on icon "save" at bounding box center [184, 30] width 13 height 13
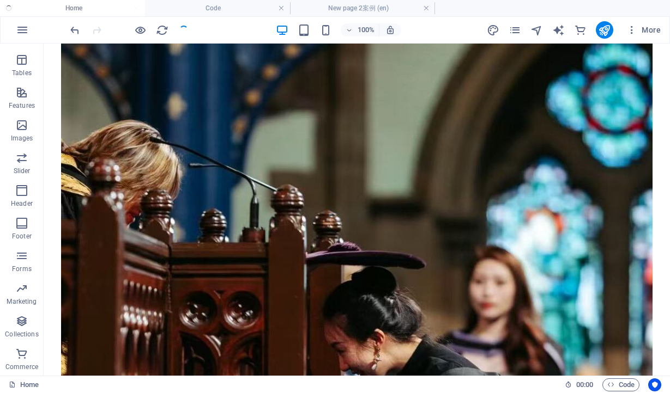
scroll to position [717, 0]
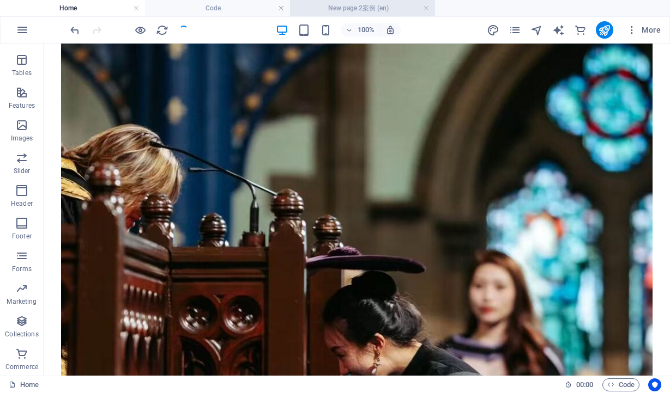
click at [369, 11] on h4 "New page 2案例 (en)" at bounding box center [362, 8] width 145 height 12
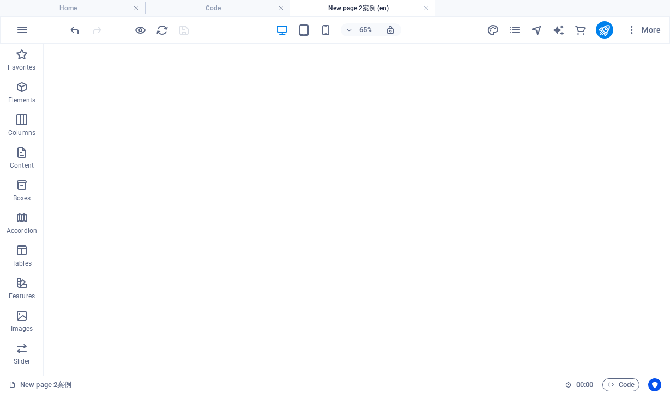
scroll to position [0, 0]
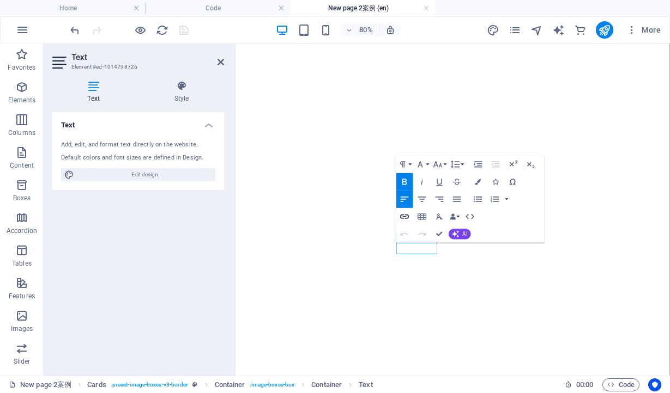
click at [406, 219] on icon "button" at bounding box center [404, 217] width 9 height 4
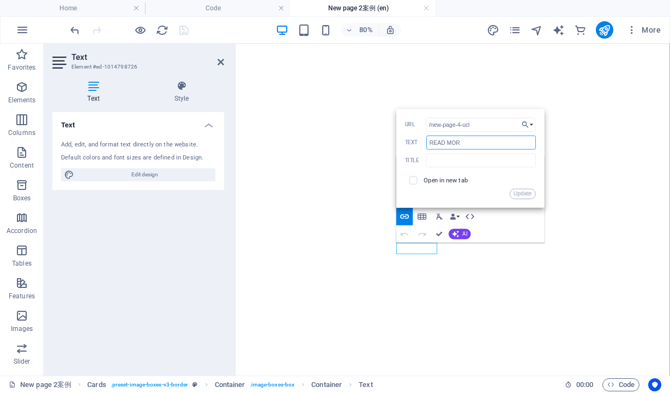
click at [488, 142] on input "READ MOR" at bounding box center [481, 143] width 109 height 14
click at [518, 190] on button "Update" at bounding box center [522, 194] width 26 height 10
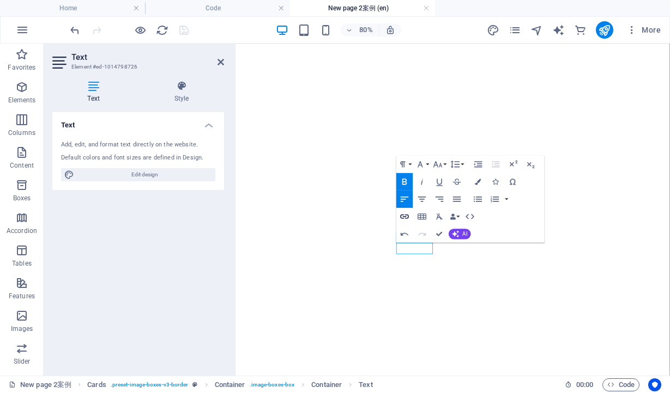
click at [405, 217] on icon "button" at bounding box center [404, 216] width 10 height 10
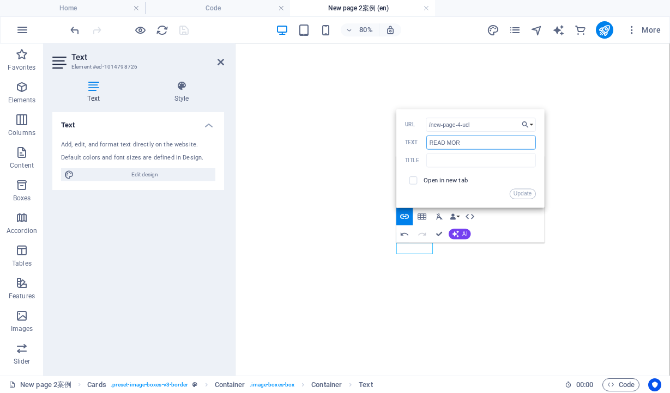
click at [470, 147] on input "READ MOR" at bounding box center [481, 143] width 109 height 14
type input "READ MORE"
click at [517, 191] on button "Update" at bounding box center [522, 194] width 26 height 10
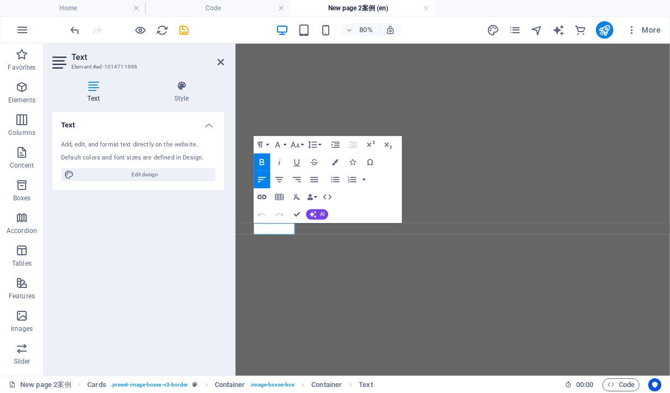
click at [262, 197] on icon "button" at bounding box center [262, 197] width 9 height 4
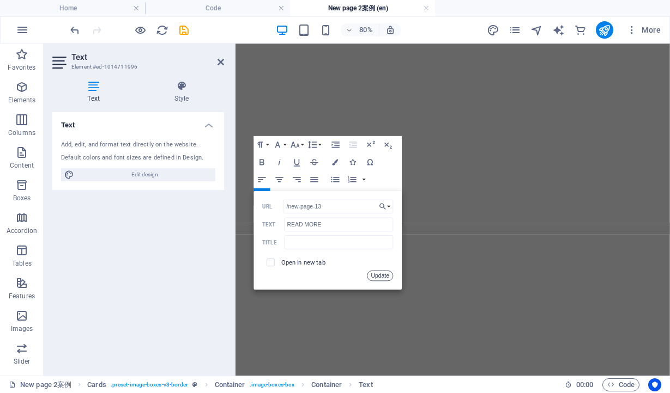
click at [385, 277] on button "Update" at bounding box center [380, 276] width 26 height 10
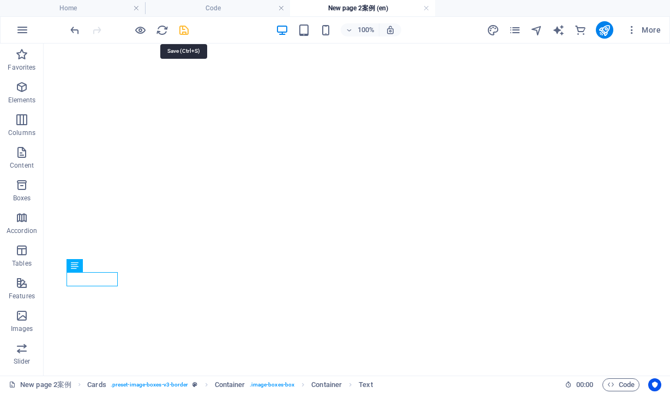
click at [183, 26] on icon "save" at bounding box center [184, 30] width 13 height 13
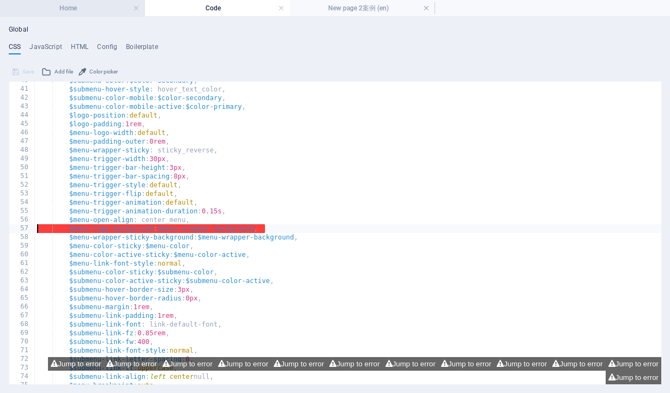
click at [81, 11] on h4 "Home" at bounding box center [72, 8] width 145 height 12
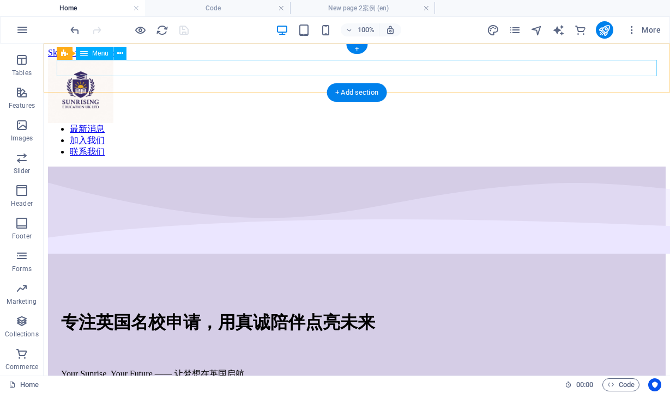
click at [205, 78] on nav "主页 服务介绍 案例展示 关于我们 最新消息 加入我们 联系我们" at bounding box center [356, 118] width 617 height 80
select select
select select "1"
select select
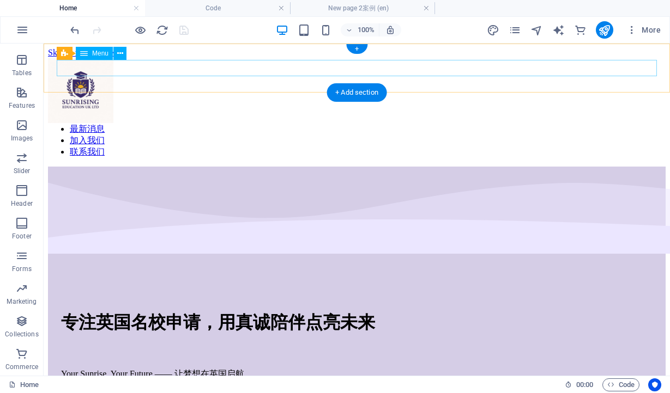
select select "8"
select select
select select "2"
select select
select select "4"
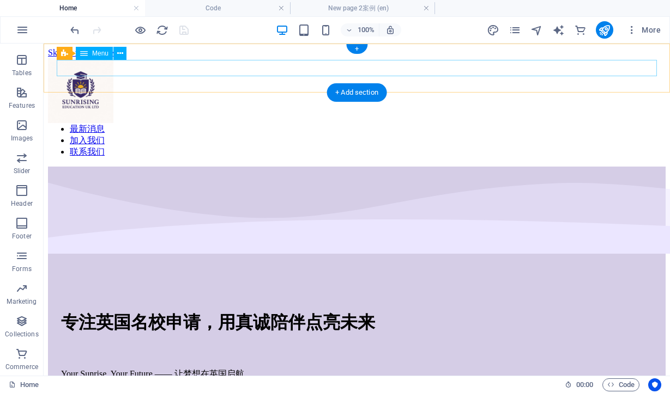
select select
select select "7"
select select
select select "3"
select select
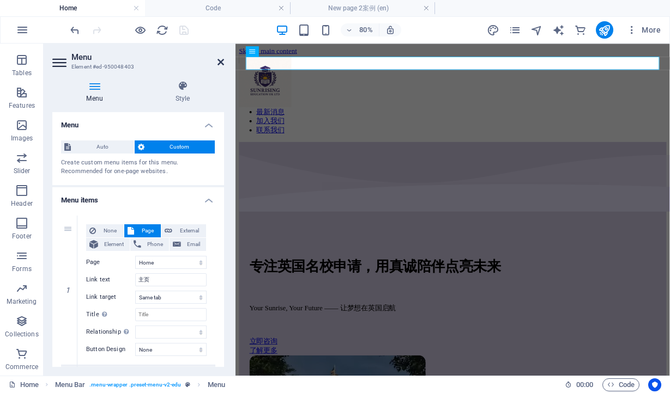
click at [222, 63] on icon at bounding box center [220, 62] width 7 height 9
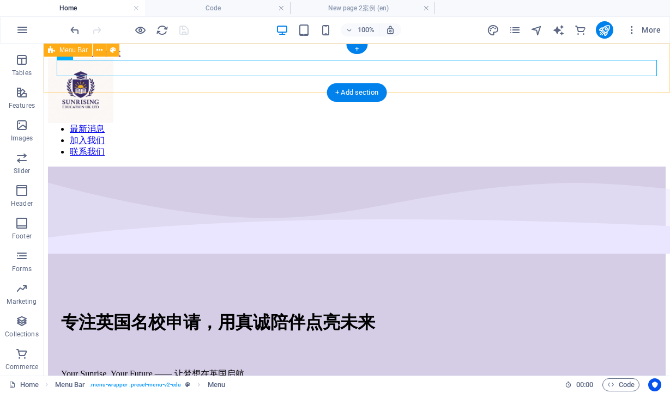
click at [144, 58] on div "Menu 主页 服务介绍 案例展示 关于我们 最新消息 加入我们 联系我们" at bounding box center [356, 108] width 617 height 100
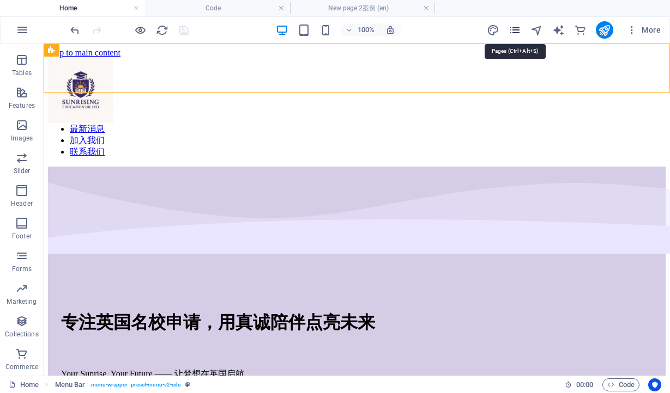
click at [513, 28] on icon "pages" at bounding box center [514, 30] width 13 height 13
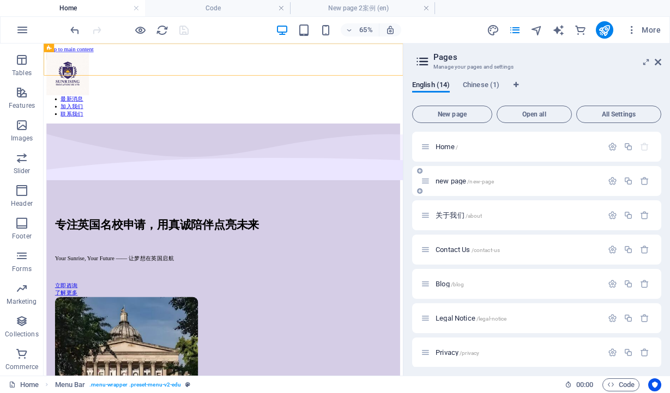
click at [488, 187] on div "new page /new-page" at bounding box center [511, 181] width 181 height 13
click at [452, 183] on span "new page /new-page" at bounding box center [464, 181] width 58 height 8
click at [452, 209] on div "关于我们 /about" at bounding box center [511, 215] width 181 height 13
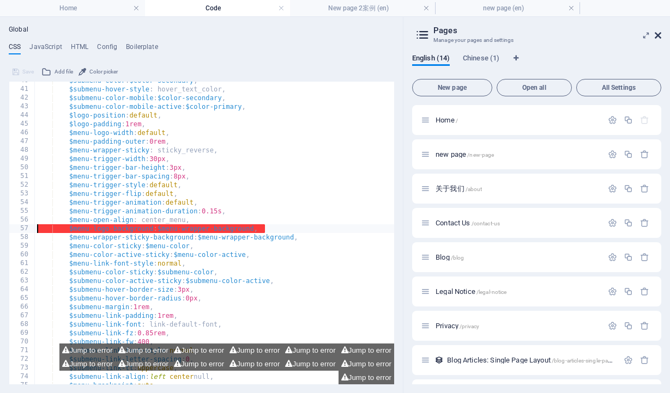
click at [655, 38] on icon at bounding box center [657, 35] width 7 height 9
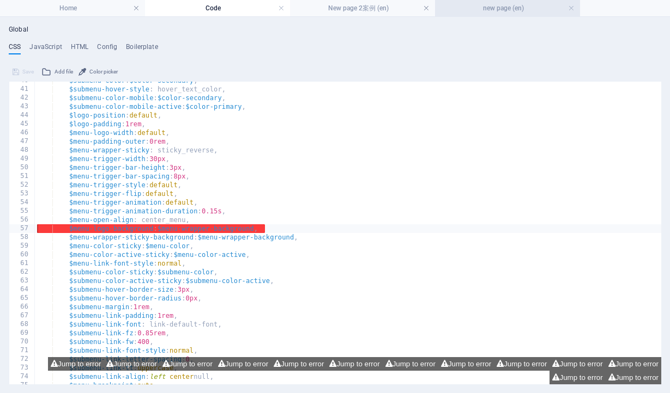
click at [498, 11] on h4 "new page (en)" at bounding box center [507, 8] width 145 height 12
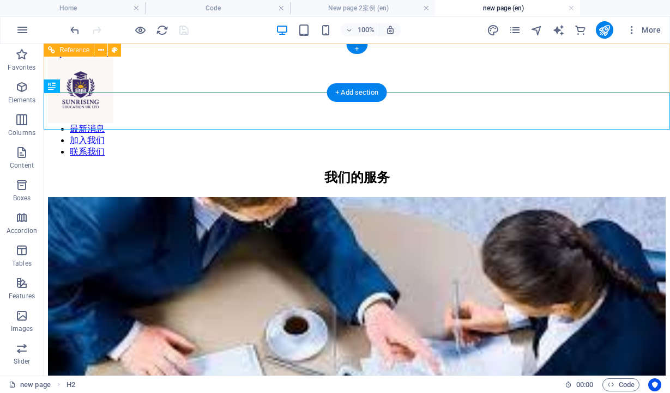
click at [297, 78] on nav "主页 服务介绍 案例展示 关于我们 最新消息 加入我们 联系我们" at bounding box center [356, 118] width 617 height 80
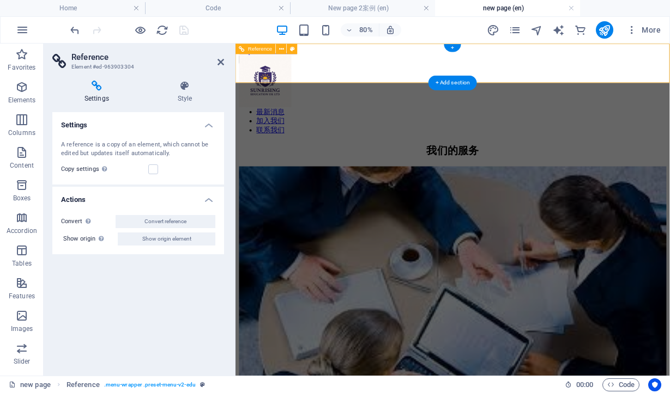
click at [325, 78] on nav "主页 服务介绍 案例展示 关于我们 最新消息 加入我们 联系我们" at bounding box center [507, 118] width 534 height 80
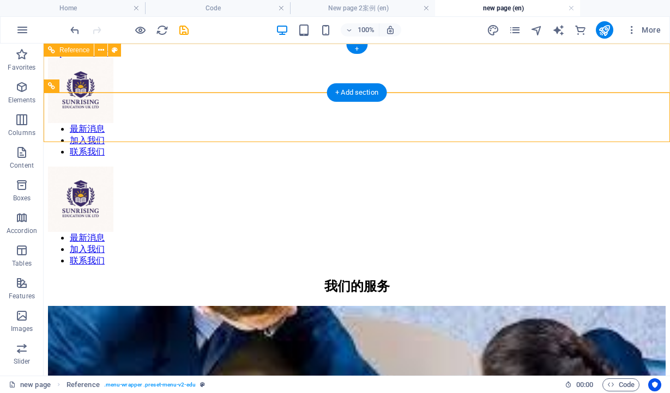
click at [385, 58] on div "Menu 主页 服务介绍 案例展示 关于我们 最新消息 加入我们 联系我们" at bounding box center [356, 108] width 617 height 100
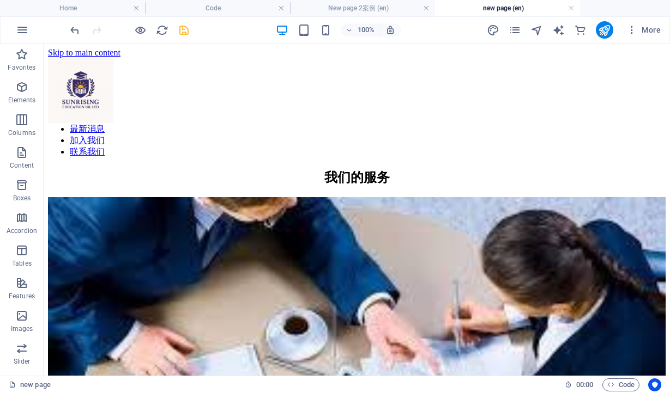
click at [188, 29] on icon "save" at bounding box center [184, 30] width 13 height 13
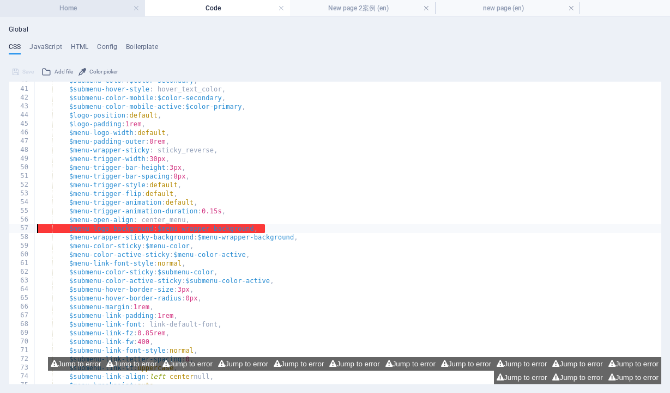
click at [92, 8] on h4 "Home" at bounding box center [72, 8] width 145 height 12
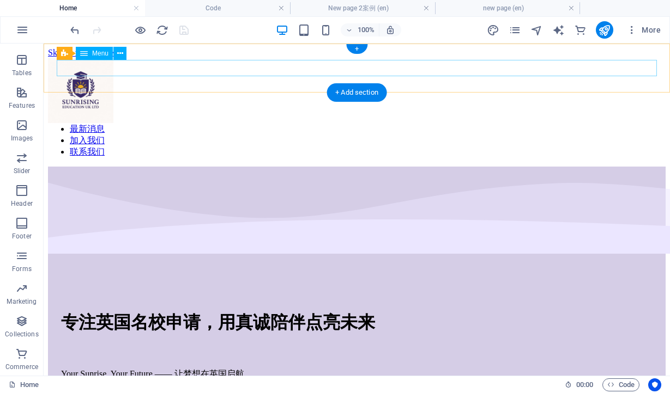
click at [282, 78] on nav "主页 服务介绍 案例展示 关于我们 最新消息 加入我们 联系我们" at bounding box center [356, 118] width 617 height 80
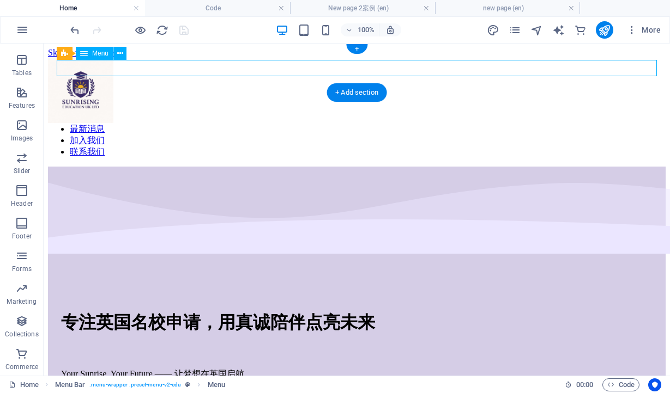
click at [282, 78] on nav "主页 服务介绍 案例展示 关于我们 最新消息 加入我们 联系我们" at bounding box center [356, 118] width 617 height 80
select select
select select "1"
select select
select select "8"
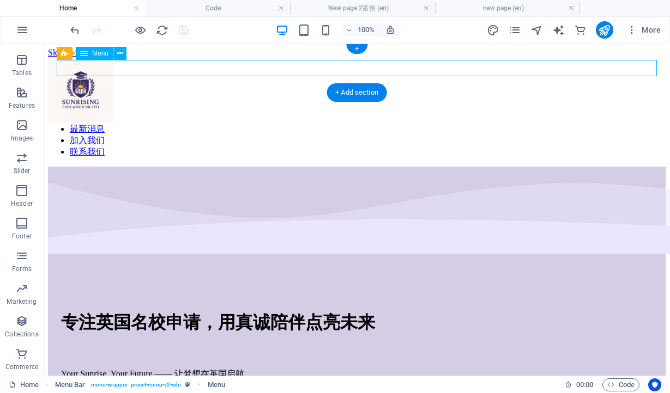
select select
select select "2"
select select
select select "4"
select select
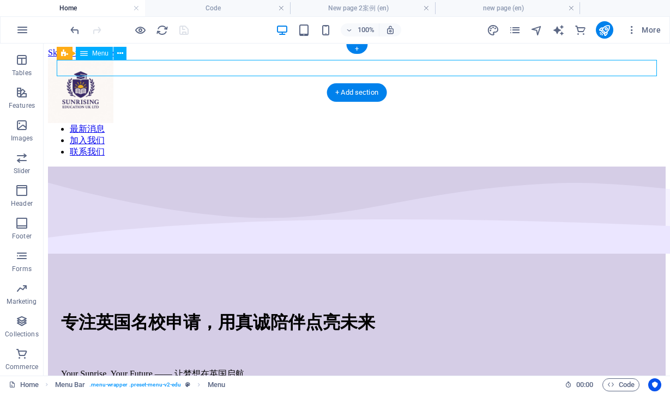
select select "7"
select select
select select "3"
select select
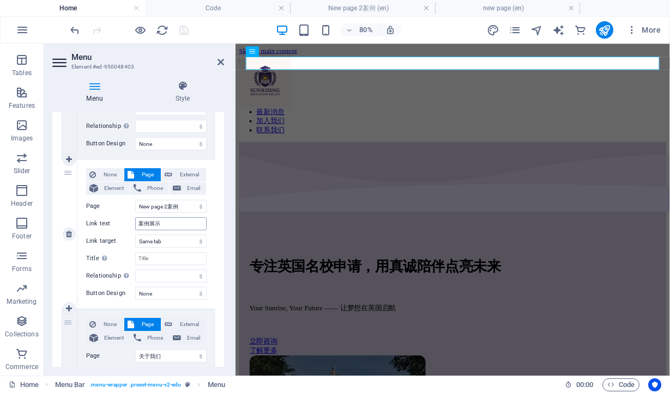
scroll to position [362, 0]
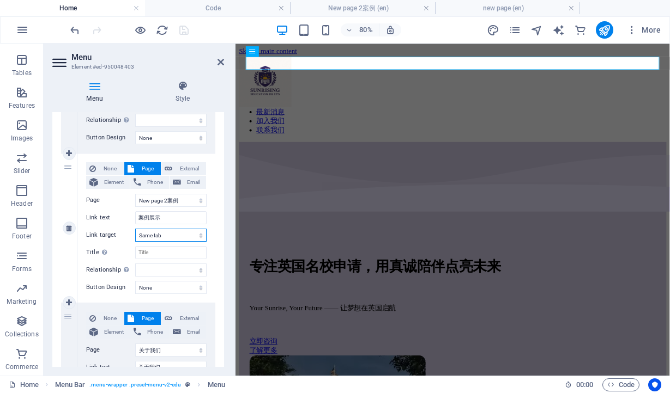
click at [167, 235] on select "New tab Same tab Overlay" at bounding box center [170, 235] width 71 height 13
select select "blank"
click at [135, 229] on select "New tab Same tab Overlay" at bounding box center [170, 235] width 71 height 13
select select
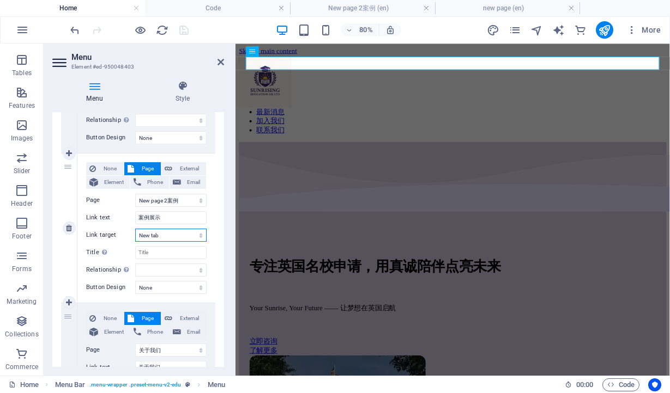
select select
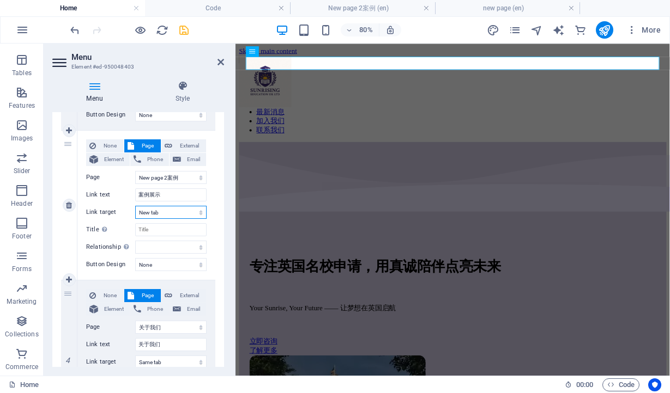
scroll to position [384, 0]
click at [184, 32] on icon "save" at bounding box center [184, 30] width 13 height 13
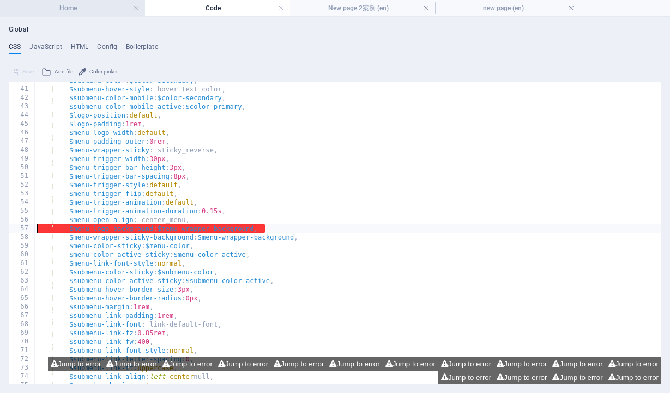
click at [83, 4] on h4 "Home" at bounding box center [72, 8] width 145 height 12
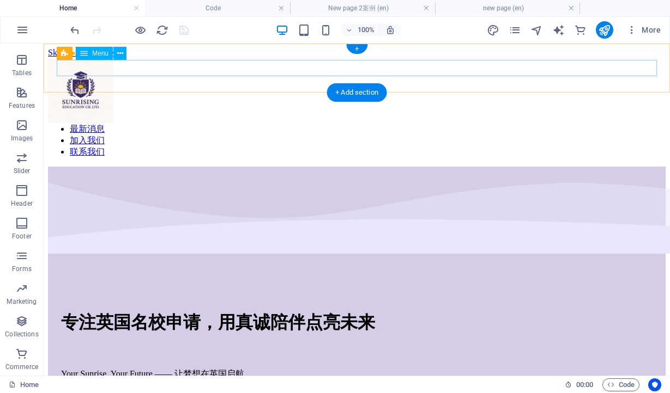
click at [277, 78] on nav "主页 服务介绍 案例展示 关于我们 最新消息 加入我们 联系我们" at bounding box center [356, 118] width 617 height 80
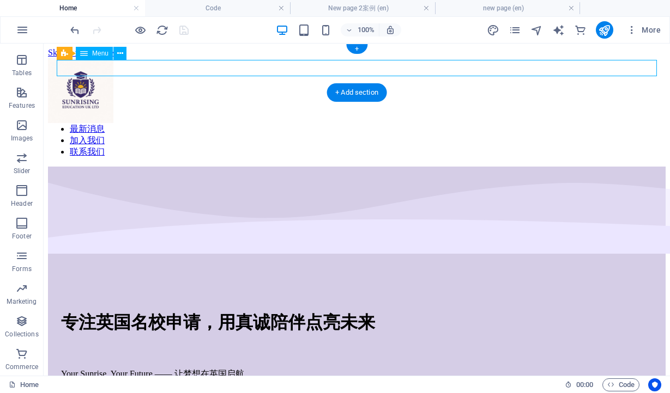
click at [277, 78] on nav "主页 服务介绍 案例展示 关于我们 最新消息 加入我们 联系我们" at bounding box center [356, 118] width 617 height 80
select select
select select "1"
select select
select select "8"
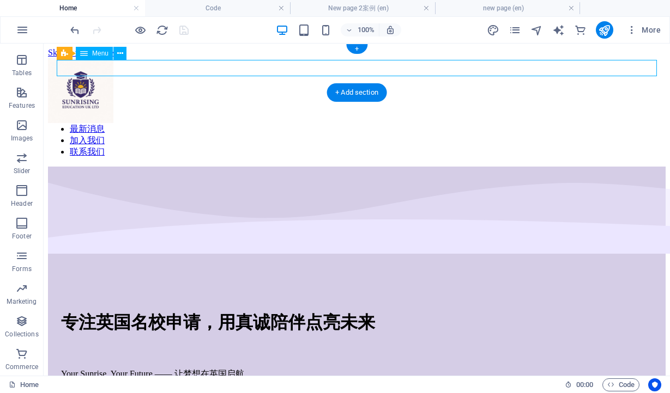
select select "2"
select select
select select "4"
select select
select select "7"
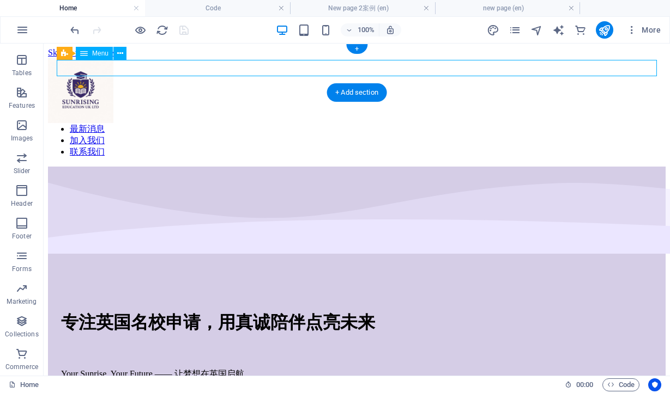
select select
select select "3"
select select
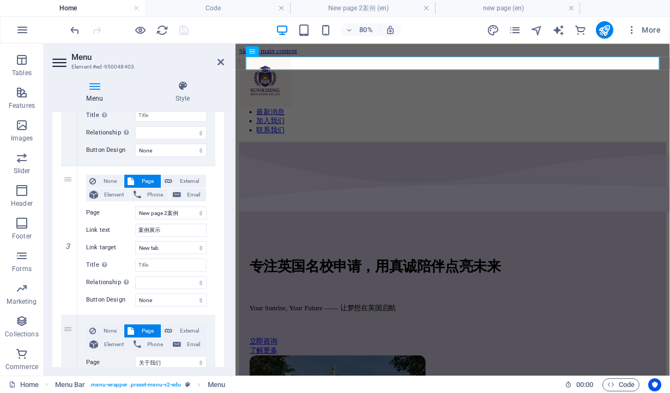
scroll to position [355, 0]
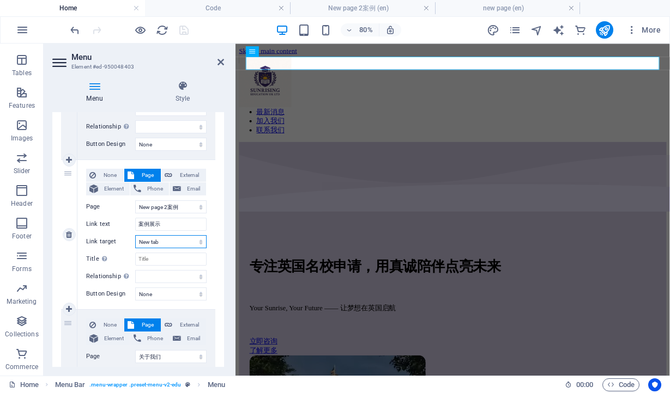
click at [175, 243] on select "New tab Same tab Overlay" at bounding box center [170, 241] width 71 height 13
select select "overlay"
click at [135, 235] on select "New tab Same tab Overlay" at bounding box center [170, 241] width 71 height 13
select select
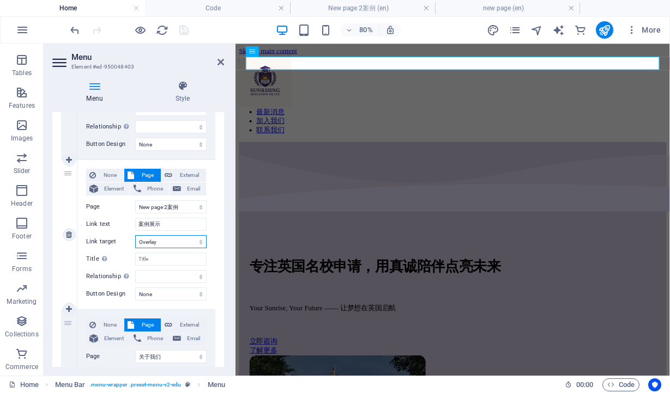
select select
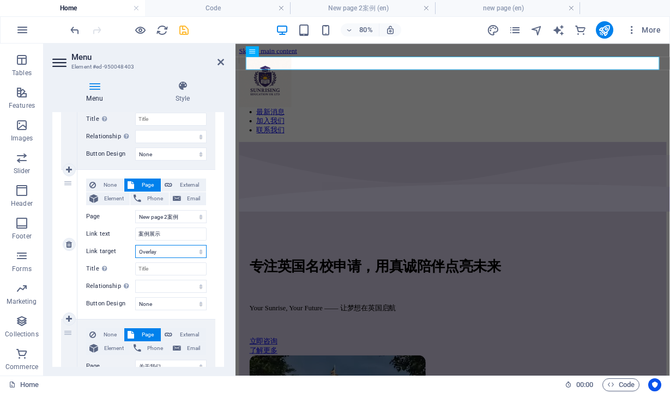
scroll to position [345, 0]
click at [166, 251] on select "New tab Same tab Overlay" at bounding box center [170, 252] width 71 height 13
select select
click at [135, 246] on select "New tab Same tab Overlay" at bounding box center [170, 252] width 71 height 13
select select
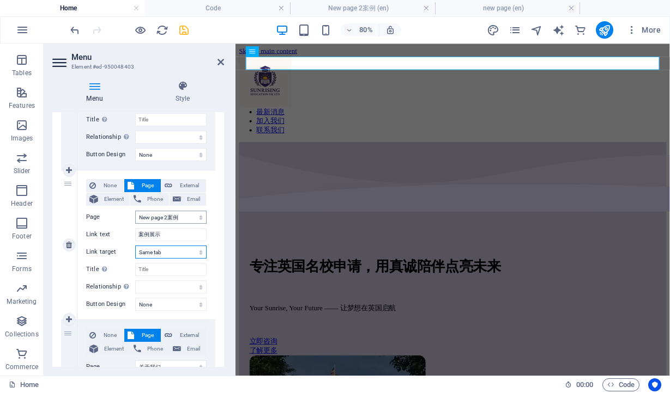
select select
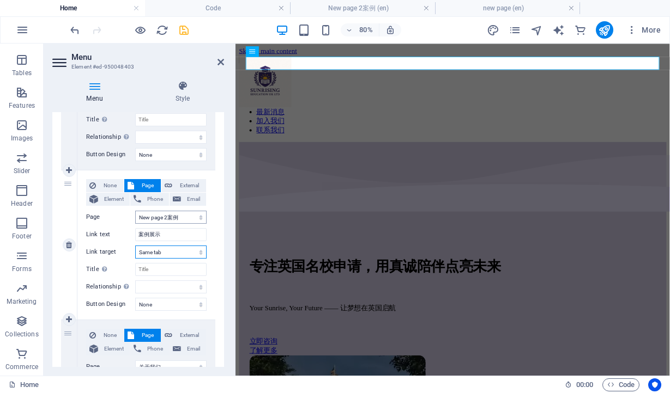
select select
click at [187, 219] on select "Home new page 关于我们 Contact Us Blog Legal Notice Privacy New page 1加入 New page 2…" at bounding box center [170, 217] width 71 height 13
select select "10"
click at [135, 211] on select "Home new page 关于我们 Contact Us Blog Legal Notice Privacy New page 1加入 New page 2…" at bounding box center [170, 217] width 71 height 13
select select
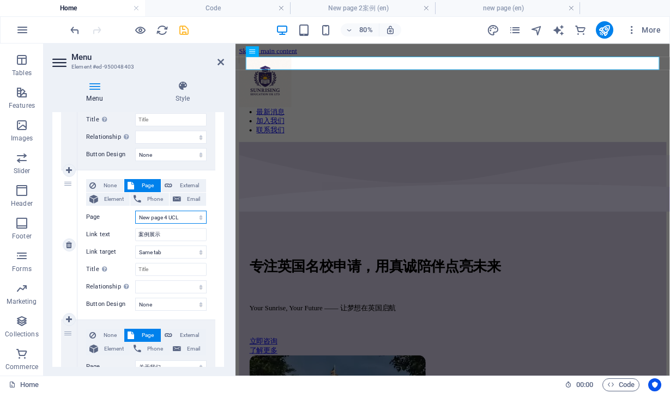
select select
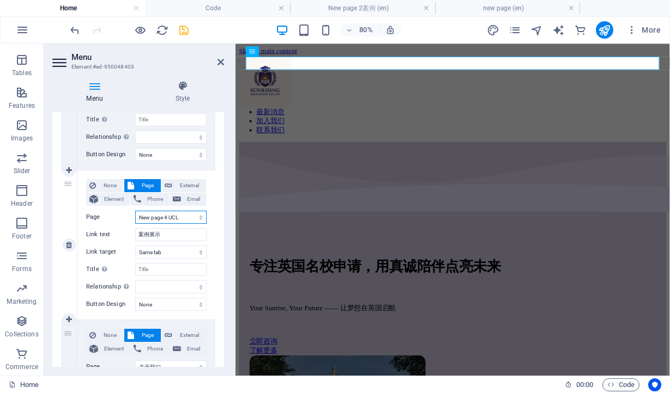
select select
click at [185, 31] on icon "save" at bounding box center [184, 30] width 13 height 13
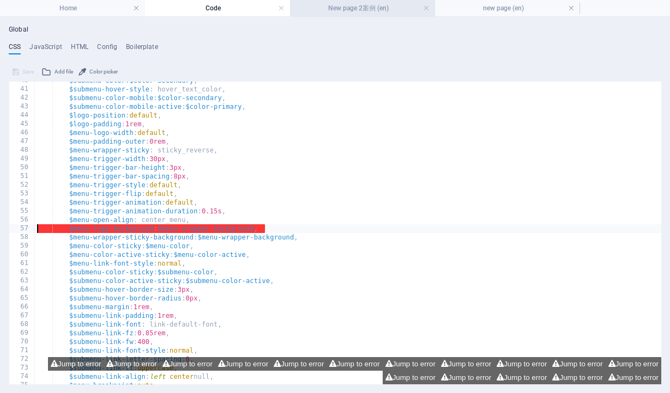
click at [344, 8] on h4 "New page 2案例 (en)" at bounding box center [362, 8] width 145 height 12
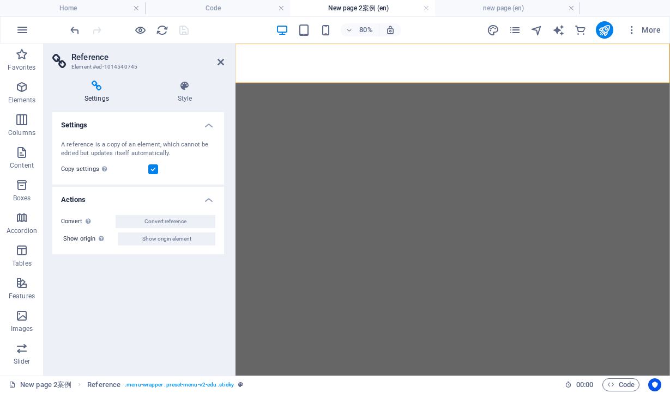
click at [215, 62] on header "Reference Element #ed-1014540745" at bounding box center [138, 58] width 172 height 28
click at [482, 7] on h4 "new page (en)" at bounding box center [507, 8] width 145 height 12
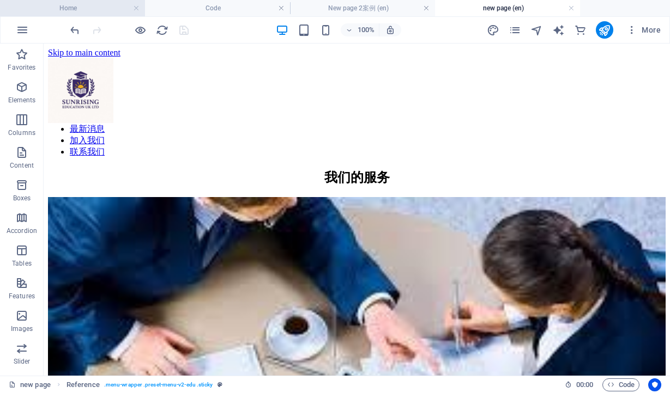
click at [84, 7] on h4 "Home" at bounding box center [72, 8] width 145 height 12
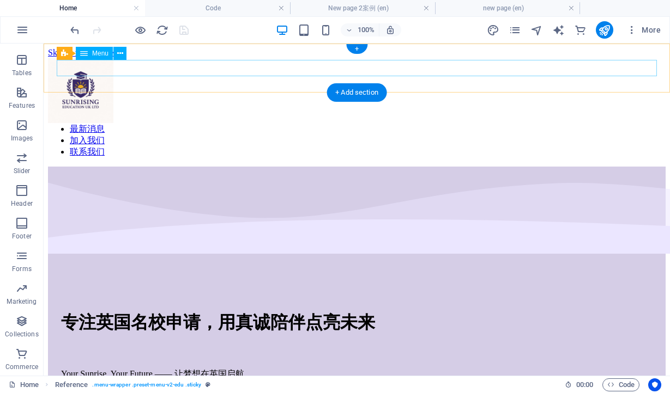
click at [253, 78] on nav "主页 服务介绍 案例展示 关于我们 最新消息 加入我们 联系我们" at bounding box center [356, 118] width 617 height 80
select select
select select "1"
select select
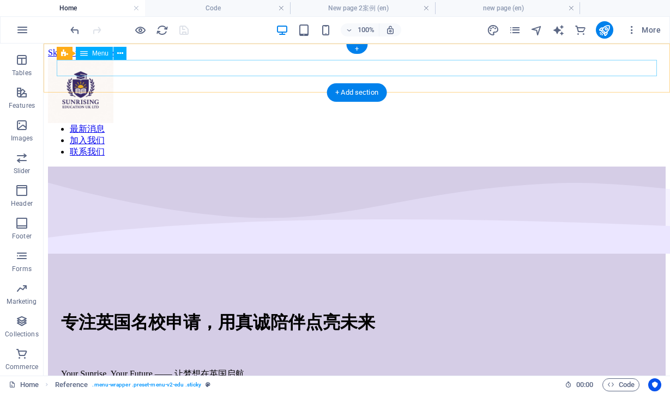
select select "10"
select select
select select "2"
select select
select select "4"
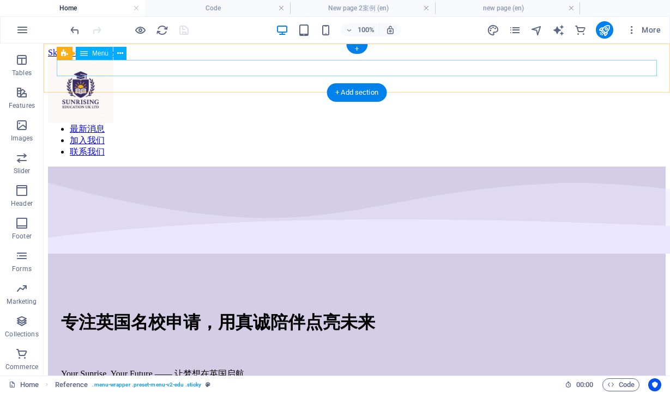
select select
select select "7"
select select
select select "3"
select select
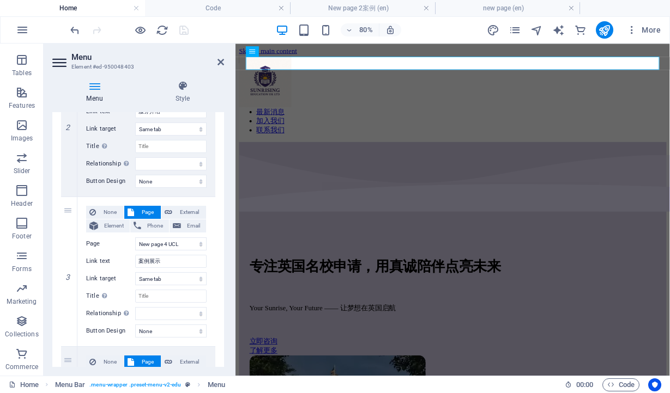
scroll to position [326, 0]
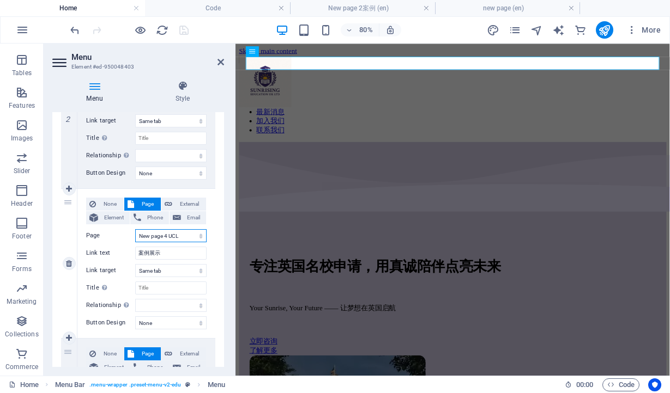
click at [171, 238] on select "Home new page 关于我们 Contact Us Blog Legal Notice Privacy New page 1加入 New page 2…" at bounding box center [170, 235] width 71 height 13
select select "8"
click at [135, 229] on select "Home new page 关于我们 Contact Us Blog Legal Notice Privacy New page 1加入 New page 2…" at bounding box center [170, 235] width 71 height 13
select select
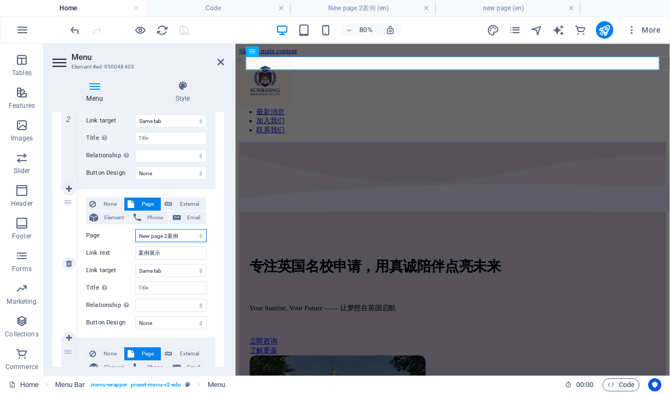
select select
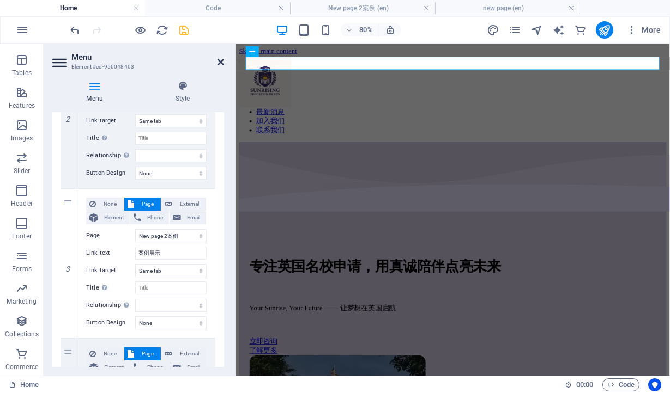
click at [217, 60] on icon at bounding box center [220, 62] width 7 height 9
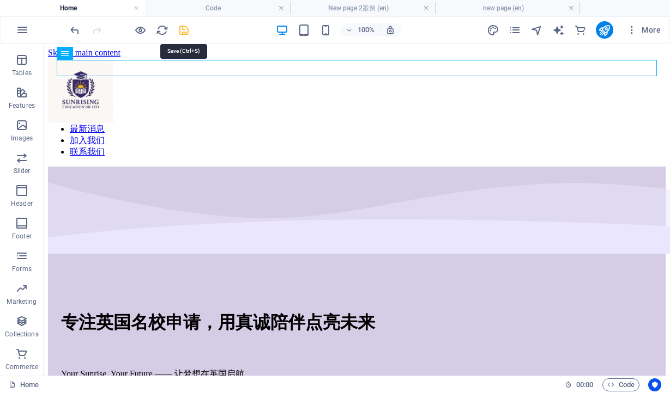
click at [185, 30] on icon "save" at bounding box center [184, 30] width 13 height 13
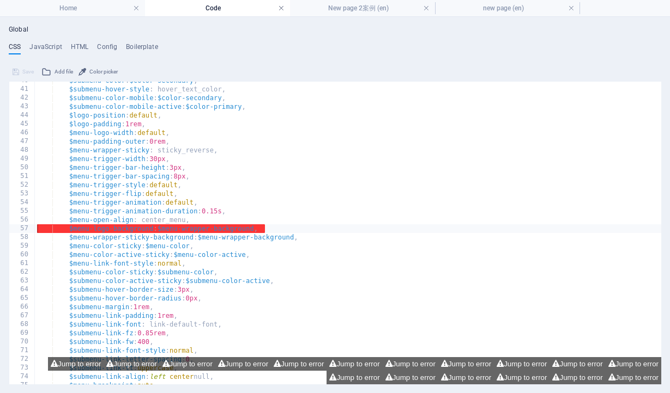
click at [279, 9] on link at bounding box center [281, 8] width 7 height 10
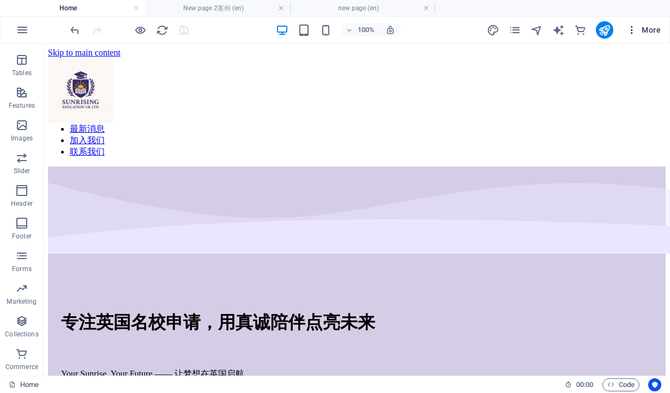
click at [646, 29] on span "More" at bounding box center [643, 30] width 34 height 11
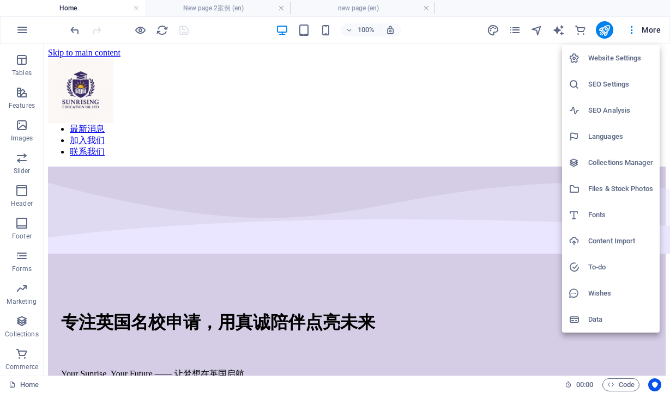
click at [517, 31] on div at bounding box center [335, 196] width 670 height 393
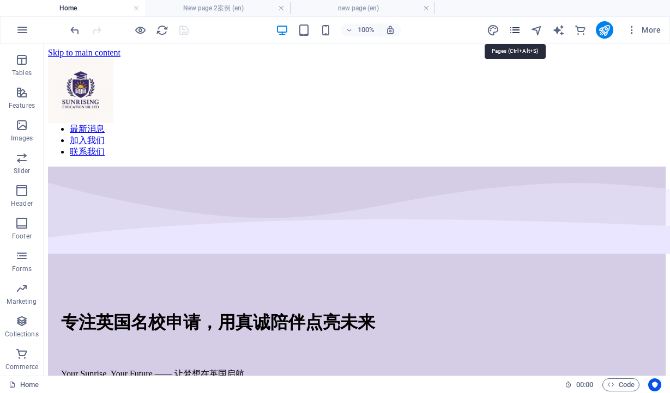
click at [512, 31] on icon "pages" at bounding box center [514, 30] width 13 height 13
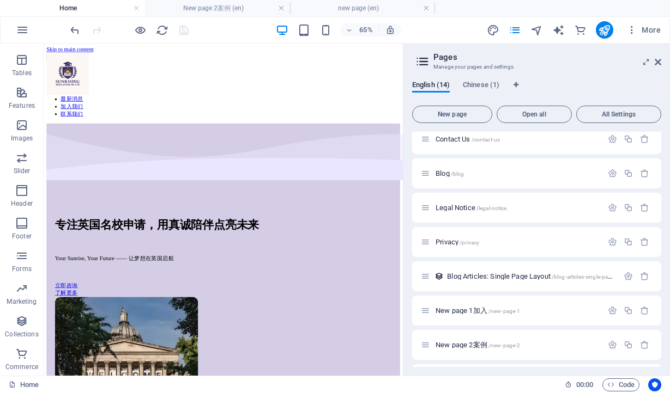
scroll to position [245, 0]
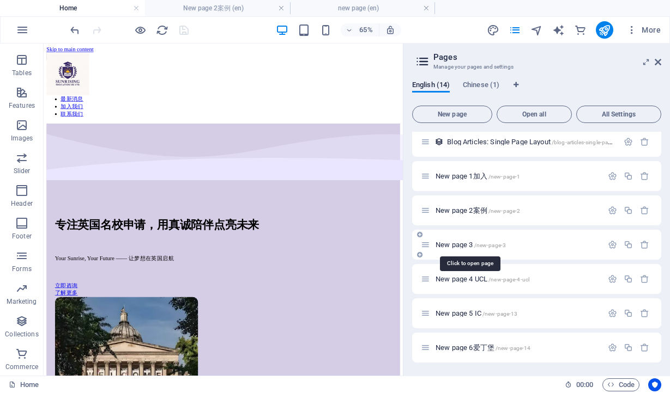
click at [468, 241] on span "New page 3 /new-page-3" at bounding box center [470, 245] width 70 height 8
click at [468, 226] on div "New page 2案例 /new-page-2" at bounding box center [536, 211] width 249 height 30
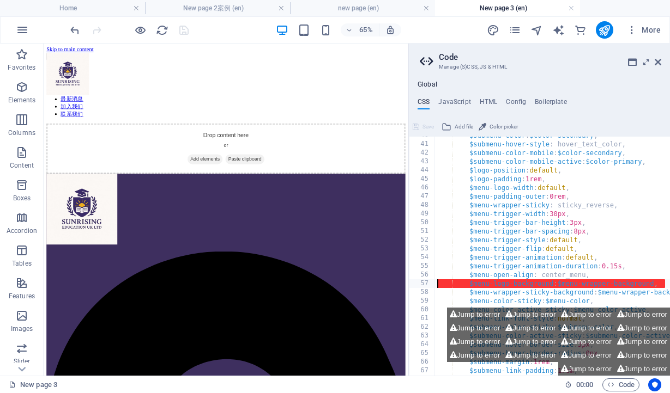
scroll to position [0, 0]
click at [656, 63] on icon at bounding box center [657, 62] width 7 height 9
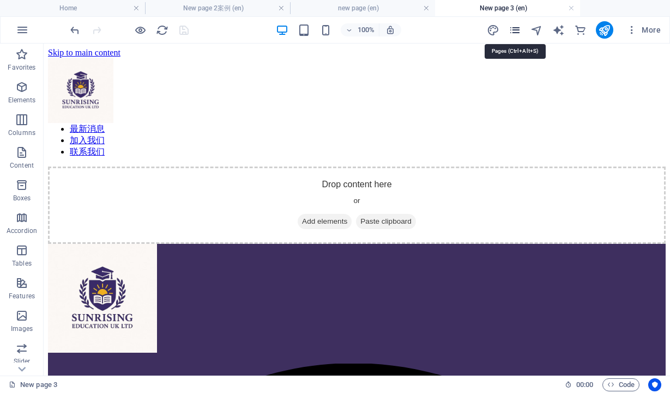
click at [515, 30] on icon "pages" at bounding box center [514, 30] width 13 height 13
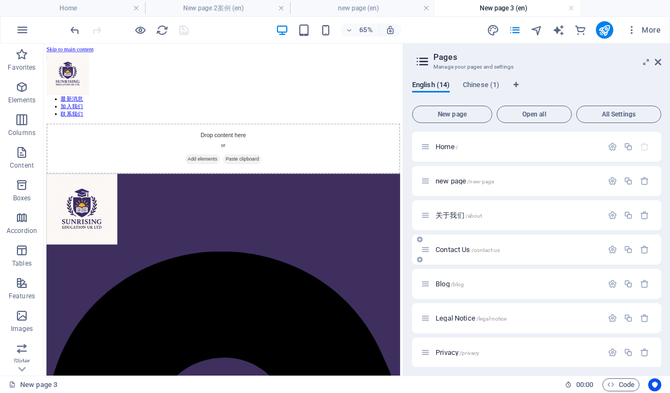
scroll to position [245, 0]
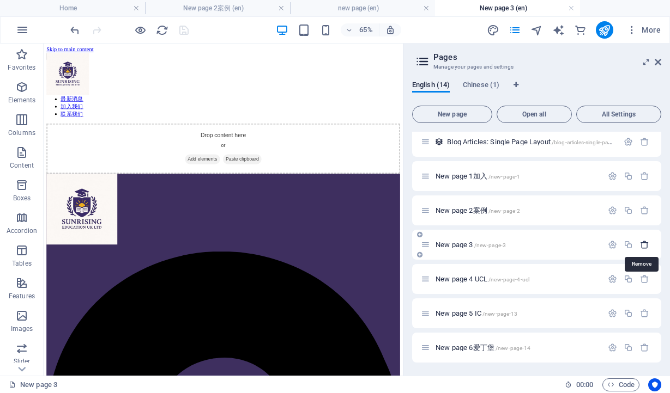
click at [640, 246] on icon "button" at bounding box center [644, 244] width 9 height 9
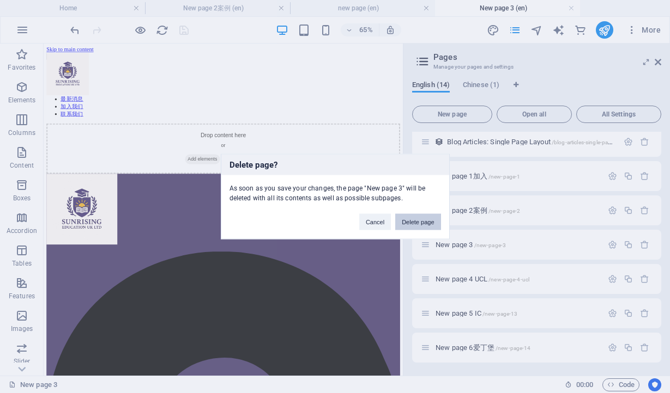
click at [428, 222] on button "Delete page" at bounding box center [417, 222] width 45 height 16
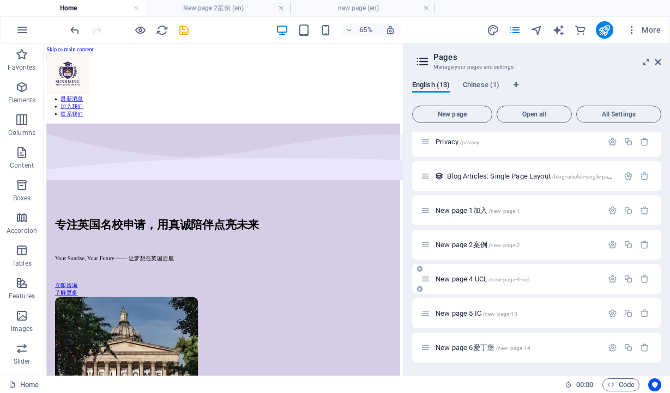
scroll to position [211, 0]
click at [483, 280] on span "New page 4 UCL /new-page-4-ucl" at bounding box center [482, 279] width 94 height 8
click at [483, 280] on div "Home / new page /new-page 关于我们 /about Contact Us /contact-us Blog /blog Legal N…" at bounding box center [536, 142] width 249 height 442
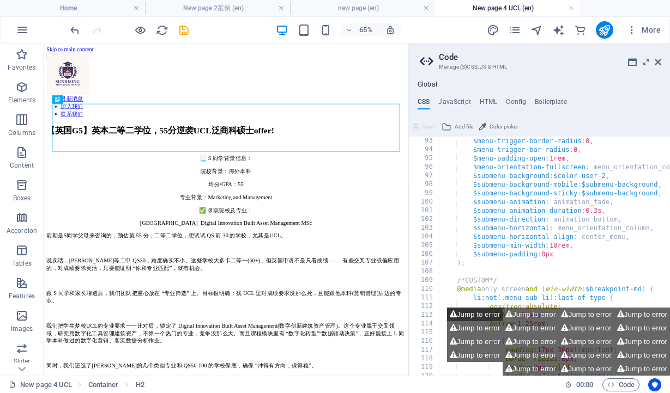
scroll to position [886, 0]
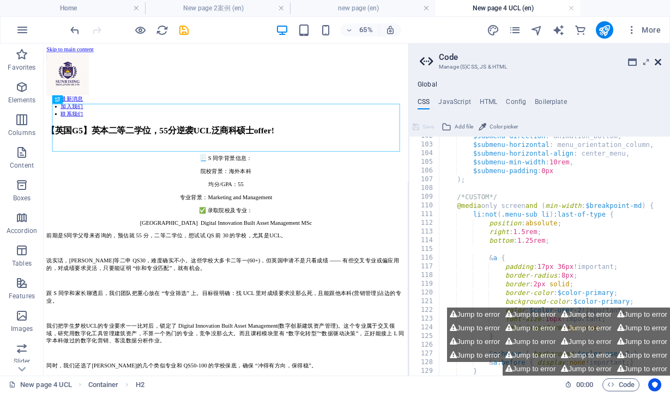
click at [659, 60] on icon at bounding box center [657, 62] width 7 height 9
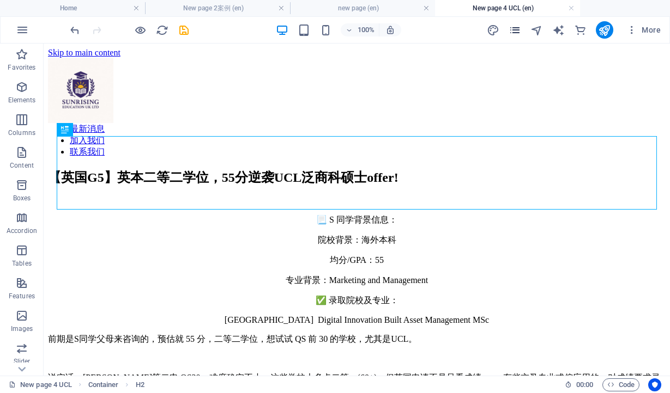
click at [518, 28] on icon "pages" at bounding box center [514, 30] width 13 height 13
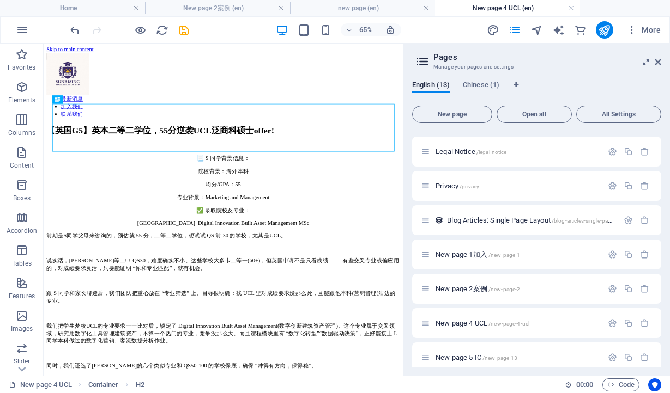
scroll to position [211, 0]
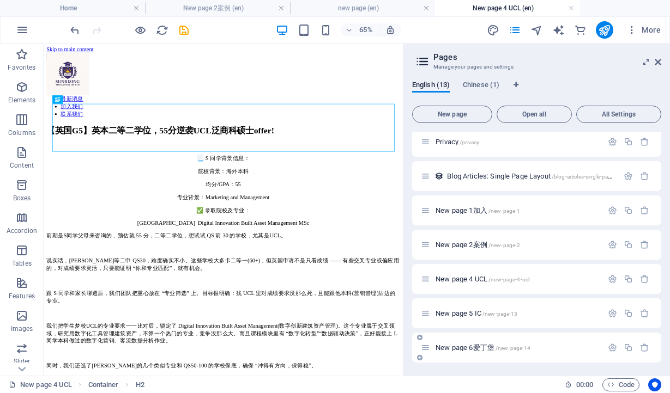
click at [463, 348] on span "New page 6爱丁堡 /new-page-14" at bounding box center [482, 348] width 95 height 8
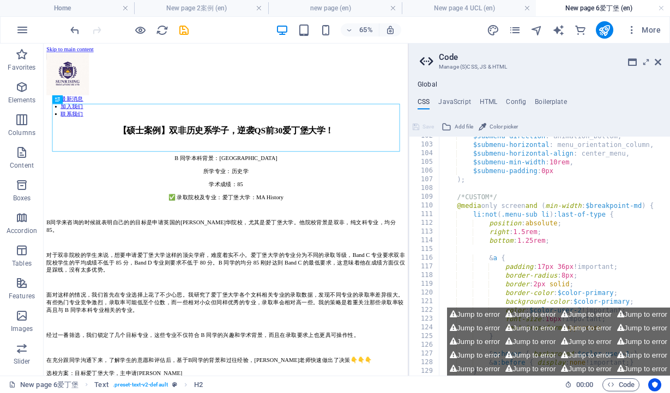
scroll to position [0, 0]
click at [658, 62] on icon at bounding box center [657, 62] width 7 height 9
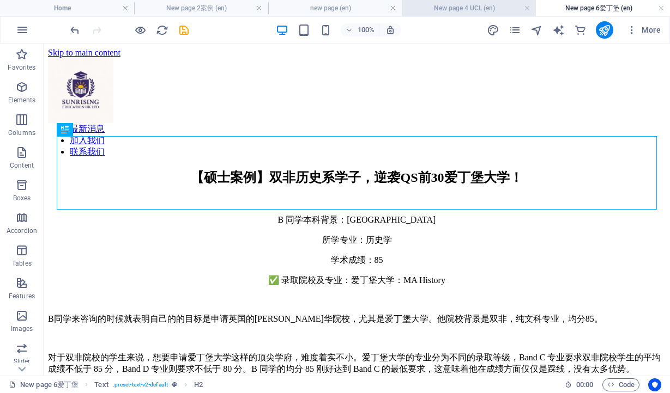
click at [447, 9] on h4 "New page 4 UCL (en)" at bounding box center [469, 8] width 134 height 12
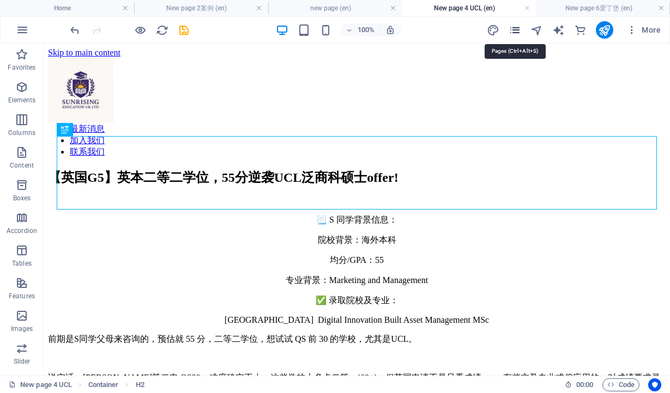
click at [515, 31] on icon "pages" at bounding box center [514, 30] width 13 height 13
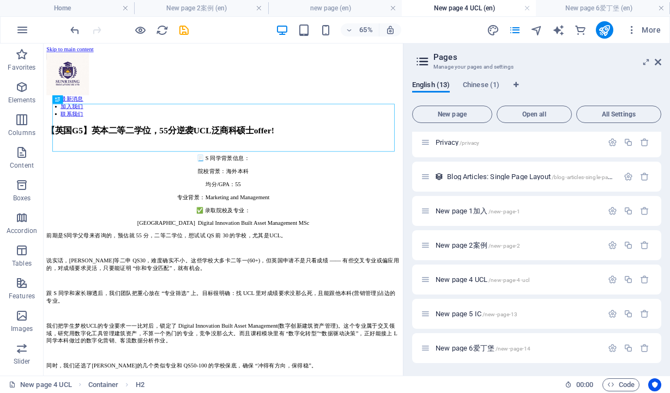
scroll to position [211, 0]
click at [469, 245] on span "New page 2案例 /new-page-2" at bounding box center [477, 245] width 84 height 8
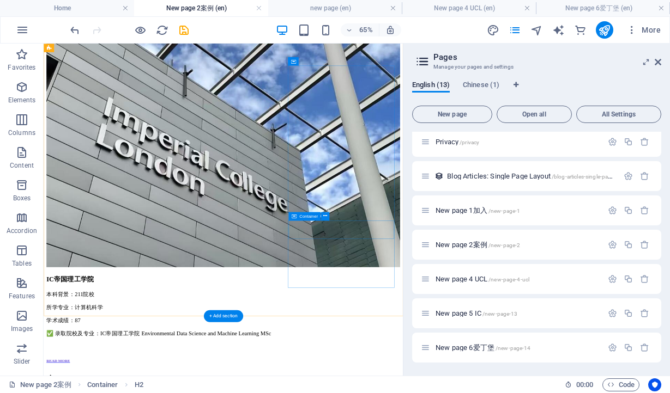
scroll to position [0, 0]
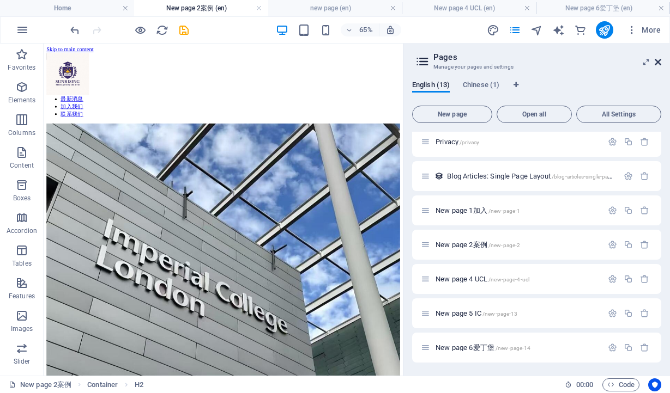
click at [659, 62] on icon at bounding box center [657, 62] width 7 height 9
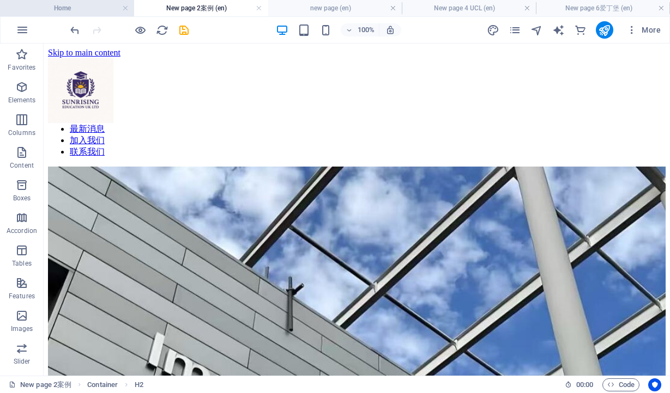
click at [44, 9] on h4 "Home" at bounding box center [67, 8] width 134 height 12
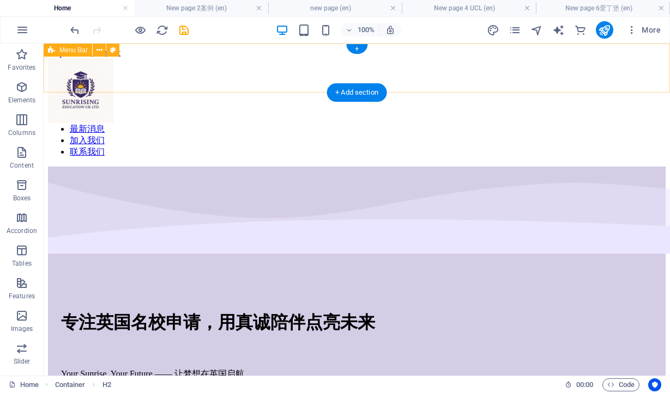
click at [226, 58] on div "Menu 主页 服务介绍 案例展示 关于我们 最新消息 加入我们 联系我们" at bounding box center [356, 108] width 617 height 100
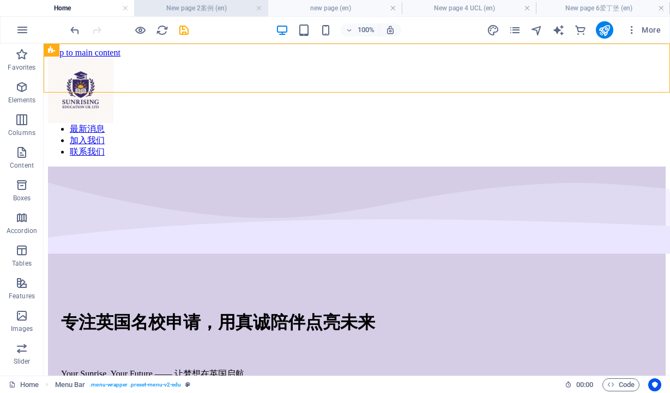
click at [204, 4] on h4 "New page 2案例 (en)" at bounding box center [201, 8] width 134 height 12
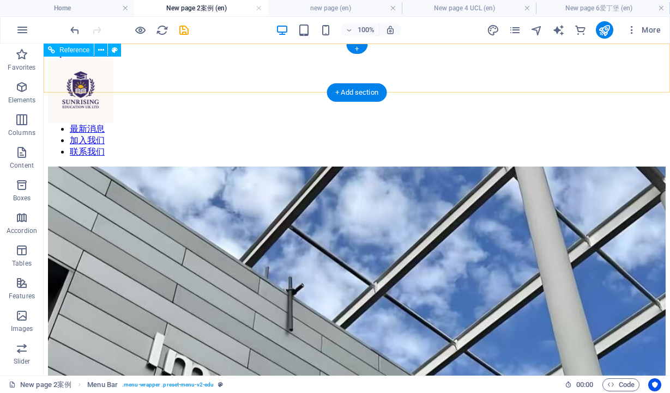
click at [248, 58] on div "Menu 主页 服务介绍 案例展示 关于我们 最新消息 加入我们 联系我们" at bounding box center [356, 108] width 617 height 100
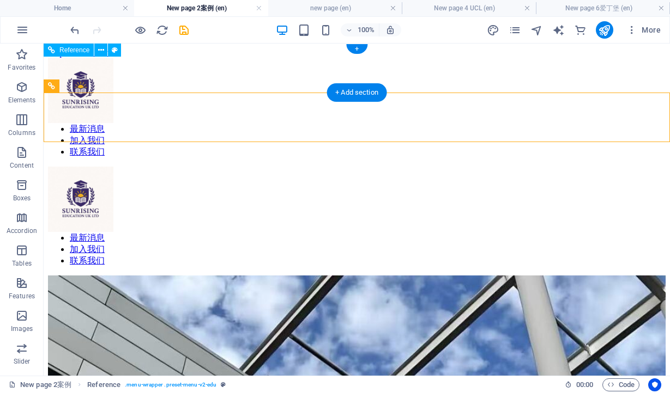
click at [251, 58] on div "Menu 主页 服务介绍 案例展示 关于我们 最新消息 加入我们 联系我们" at bounding box center [356, 108] width 617 height 100
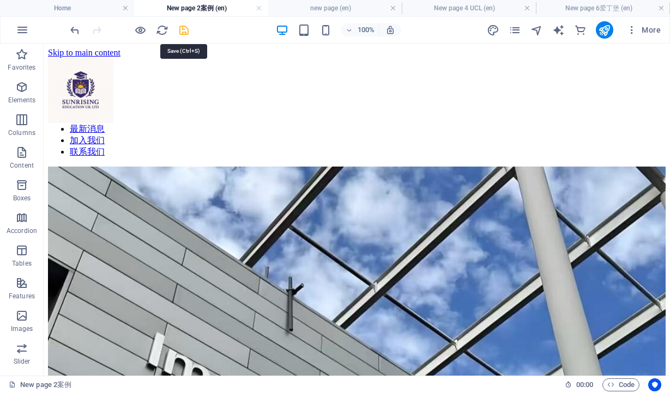
click at [184, 32] on icon "save" at bounding box center [184, 30] width 13 height 13
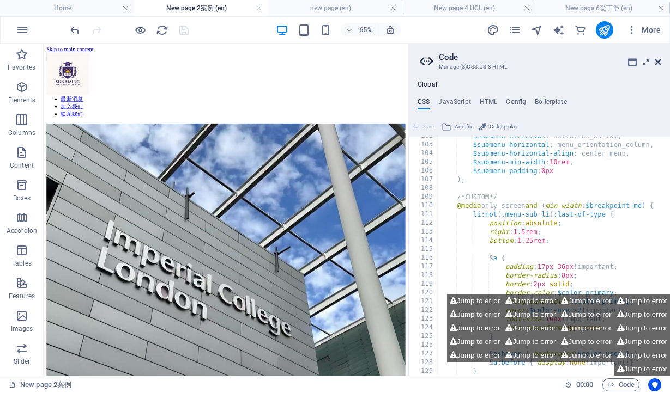
click at [658, 62] on icon at bounding box center [657, 62] width 7 height 9
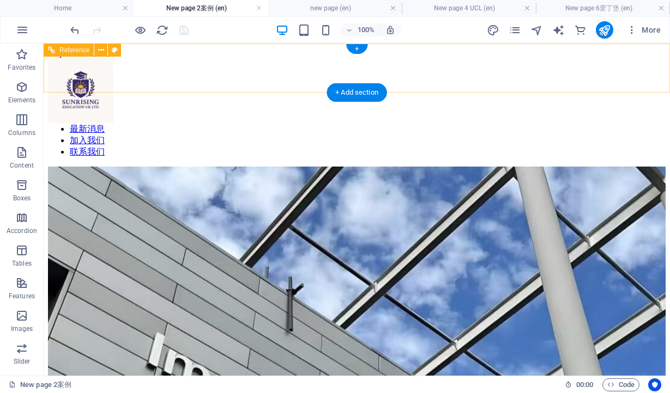
drag, startPoint x: 262, startPoint y: 73, endPoint x: 153, endPoint y: 65, distance: 109.8
click at [262, 78] on nav "主页 服务介绍 案例展示 关于我们 最新消息 加入我们 联系我们" at bounding box center [356, 118] width 617 height 80
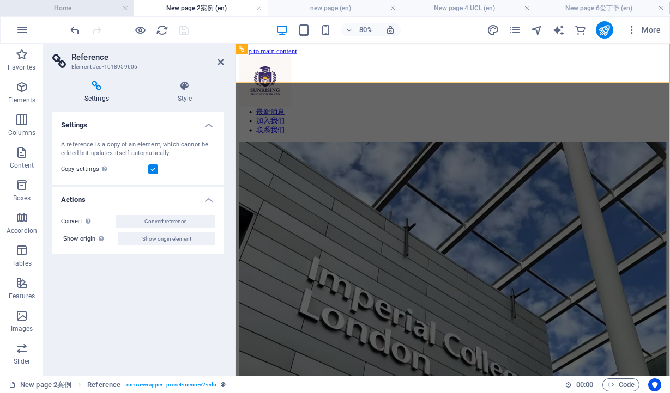
click at [97, 8] on h4 "Home" at bounding box center [67, 8] width 134 height 12
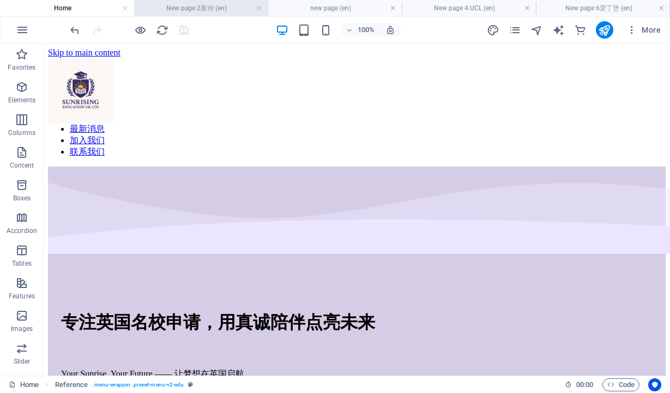
click at [174, 14] on li "New page 2案例 (en)" at bounding box center [201, 8] width 134 height 16
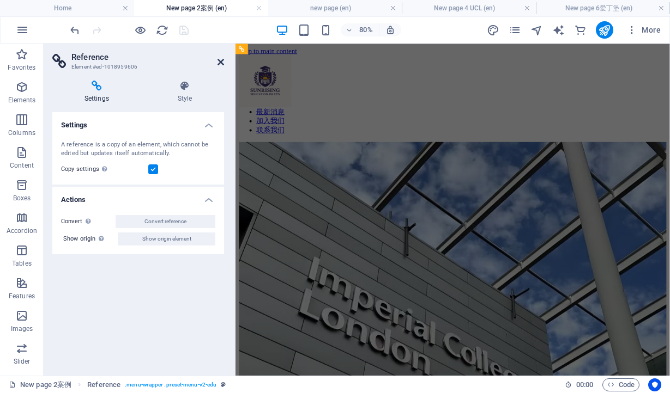
click at [219, 63] on icon at bounding box center [220, 62] width 7 height 9
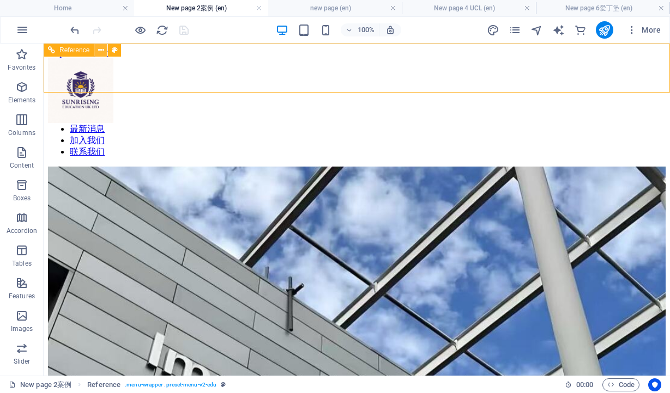
click at [102, 51] on icon at bounding box center [101, 50] width 6 height 11
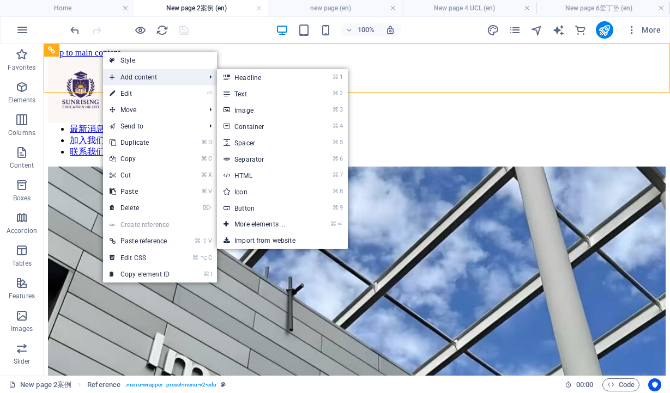
click at [135, 78] on span "Add content" at bounding box center [152, 77] width 98 height 16
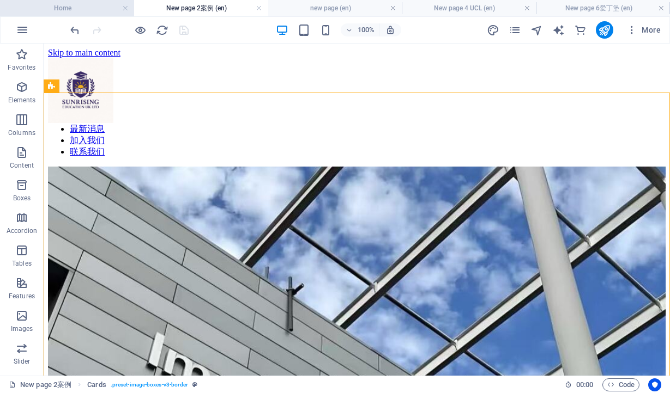
click at [81, 11] on h4 "Home" at bounding box center [67, 8] width 134 height 12
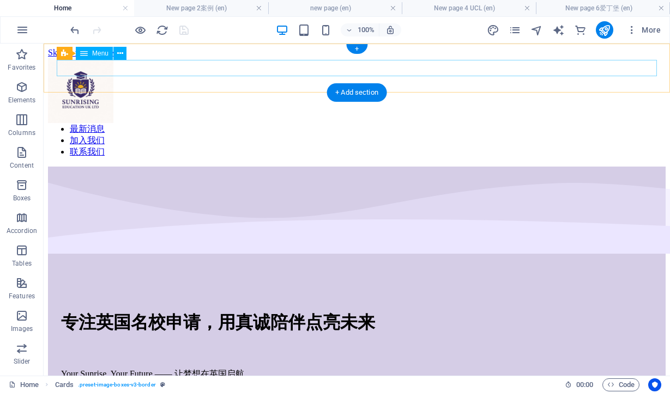
click at [150, 78] on nav "主页 服务介绍 案例展示 关于我们 最新消息 加入我们 联系我们" at bounding box center [356, 118] width 617 height 80
select select
select select "1"
select select
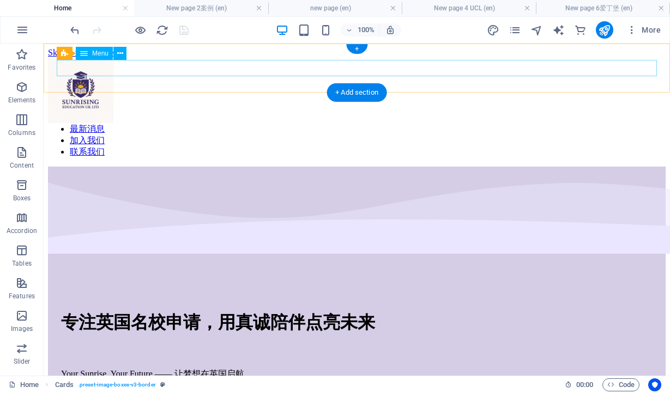
select select "8"
select select
select select "2"
select select
select select "4"
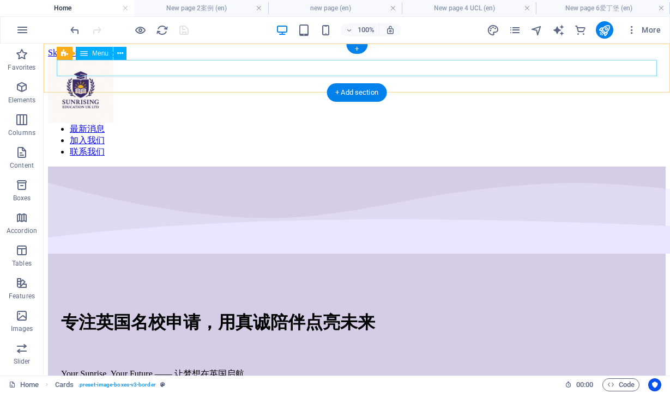
select select
select select "7"
select select
select select "3"
select select
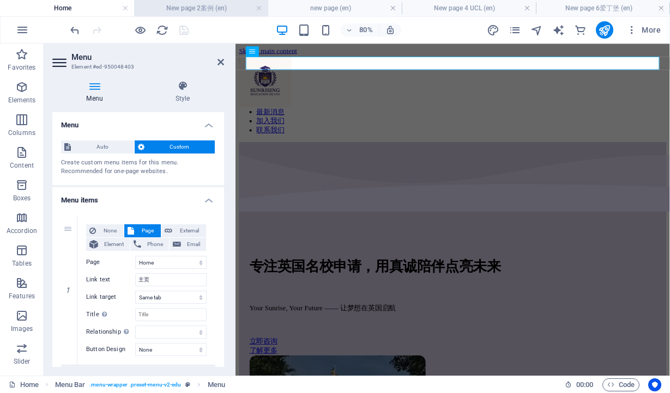
click at [227, 6] on h4 "New page 2案例 (en)" at bounding box center [201, 8] width 134 height 12
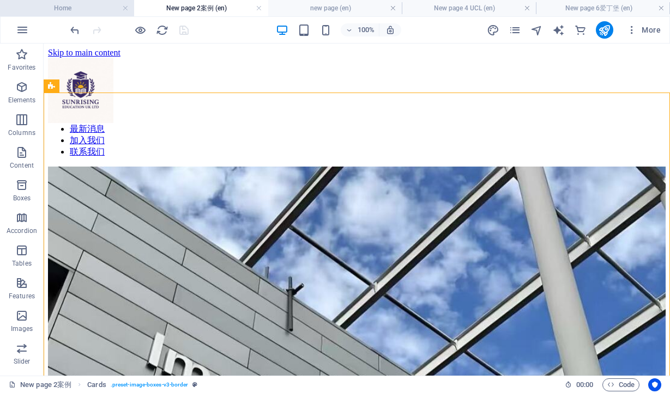
click at [99, 8] on h4 "Home" at bounding box center [67, 8] width 134 height 12
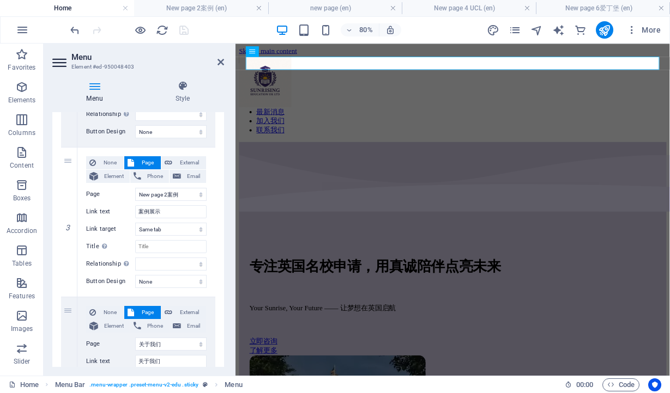
scroll to position [371, 0]
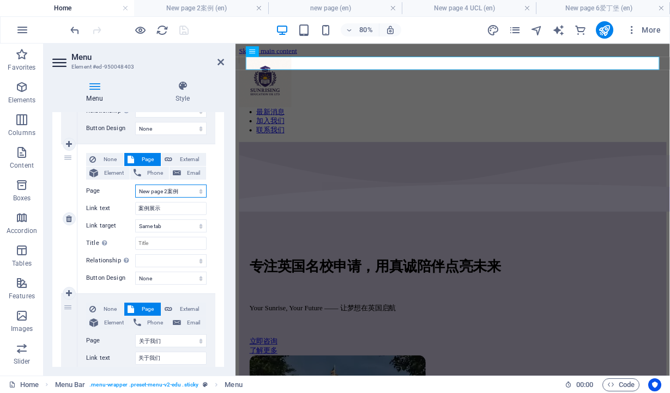
click at [195, 192] on select "Home new page 关于我们 Contact Us Blog Legal Notice Privacy New page 1加入 New page 2…" at bounding box center [170, 191] width 71 height 13
click at [135, 185] on select "Home new page 关于我们 Contact Us Blog Legal Notice Privacy New page 1加入 New page 2…" at bounding box center [170, 191] width 71 height 13
click at [221, 60] on icon at bounding box center [220, 62] width 7 height 9
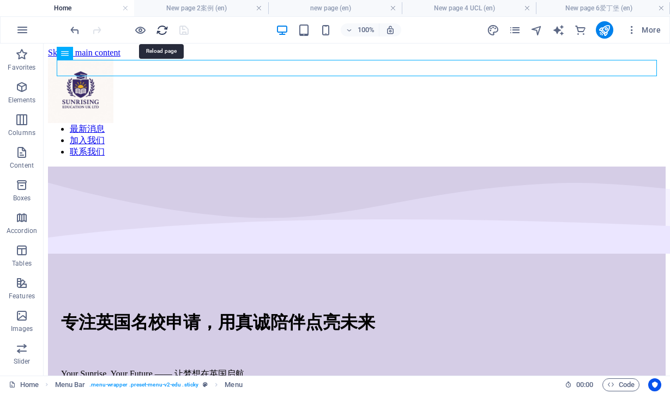
click at [158, 30] on icon "reload" at bounding box center [162, 30] width 13 height 13
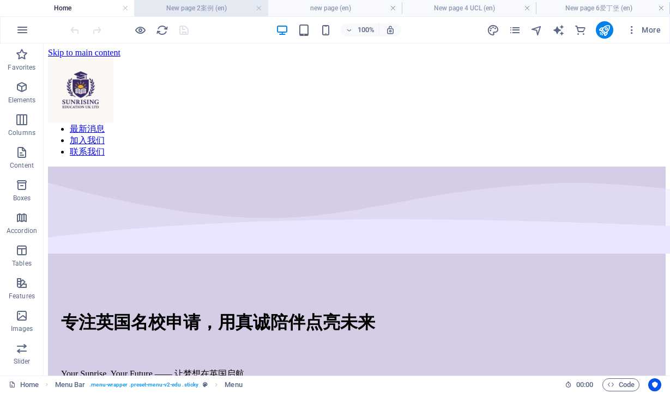
click at [204, 8] on h4 "New page 2案例 (en)" at bounding box center [201, 8] width 134 height 12
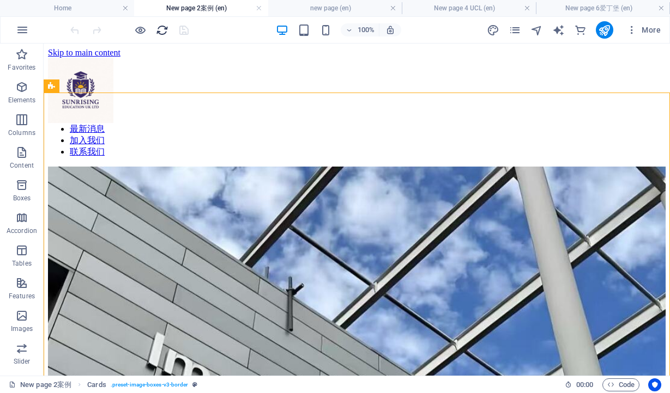
click at [157, 28] on icon "reload" at bounding box center [162, 30] width 13 height 13
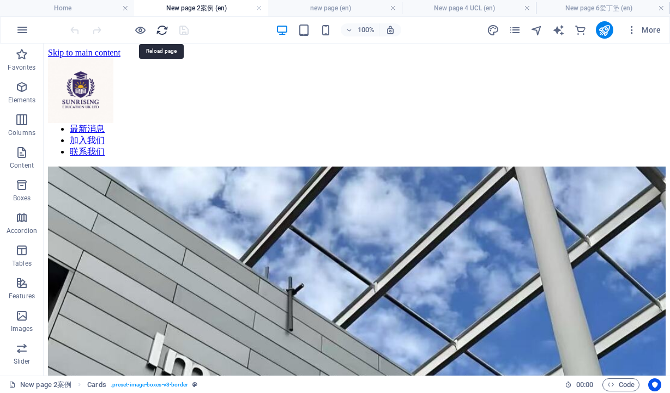
scroll to position [0, 0]
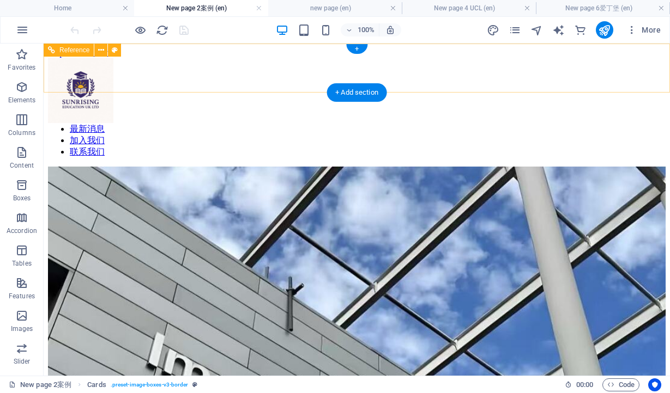
click at [270, 78] on nav "主页 服务介绍 案例展示 关于我们 最新消息 加入我们 联系我们" at bounding box center [356, 118] width 617 height 80
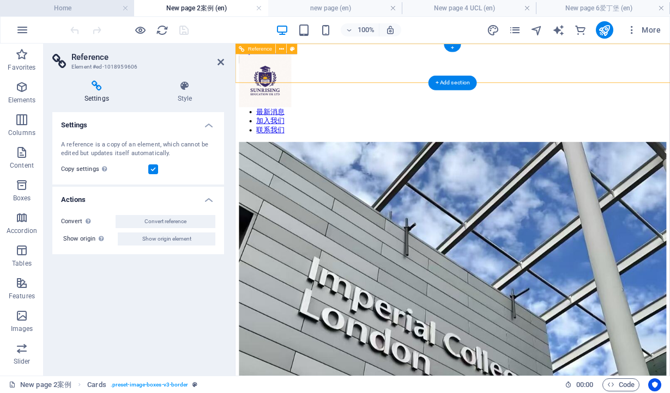
click at [82, 10] on h4 "Home" at bounding box center [67, 8] width 134 height 12
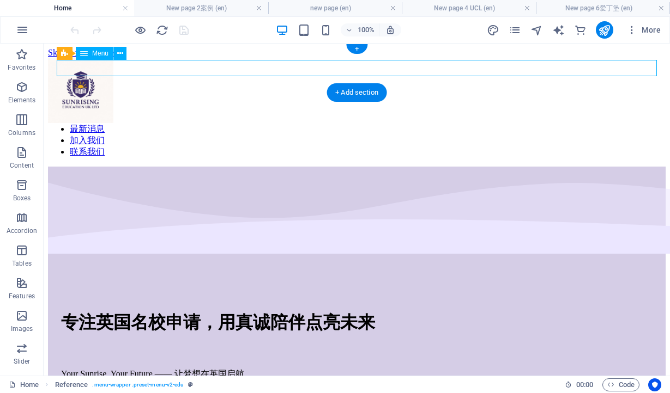
select select
select select "1"
select select
select select "8"
select select
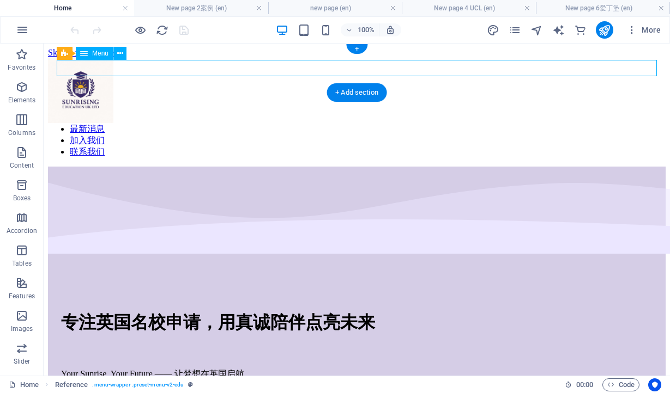
select select "2"
select select
select select "4"
select select
select select "7"
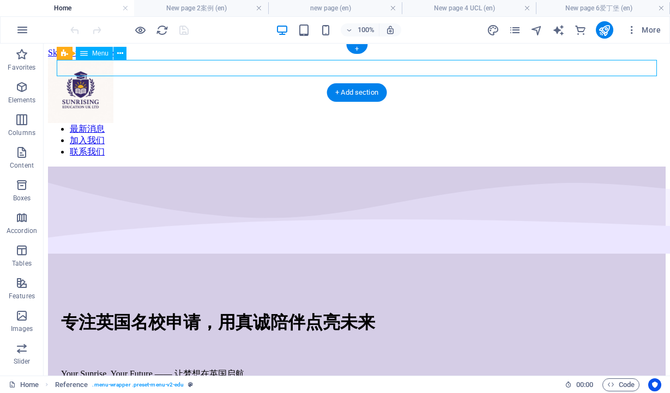
select select
select select "3"
select select
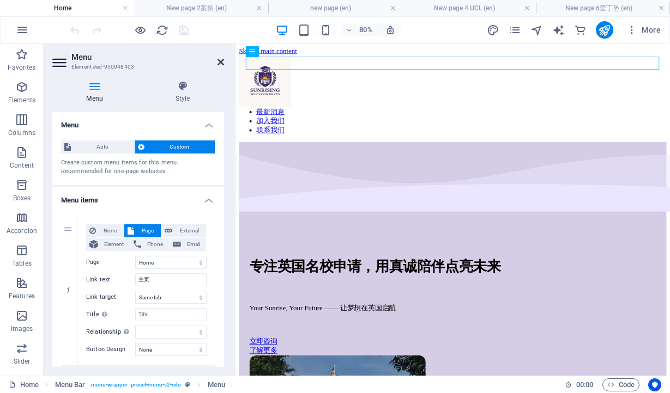
click at [222, 59] on icon at bounding box center [220, 62] width 7 height 9
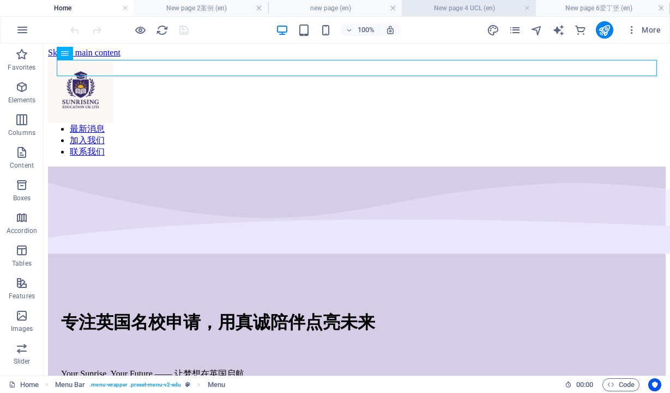
click at [468, 7] on h4 "New page 4 UCL (en)" at bounding box center [469, 8] width 134 height 12
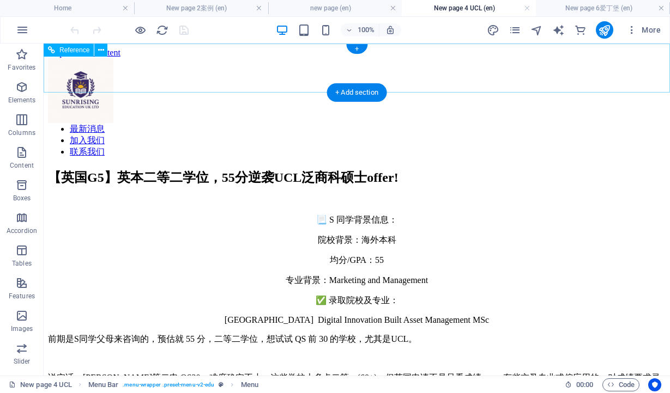
click at [313, 78] on nav "主页 服务介绍 案例展示 关于我们 最新消息 加入我们 联系我们" at bounding box center [356, 118] width 617 height 80
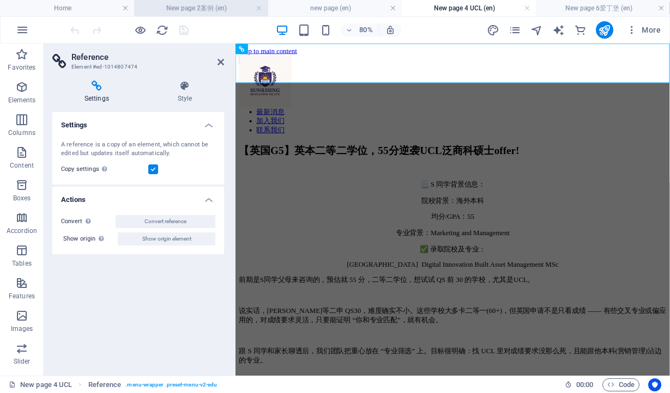
click at [221, 10] on h4 "New page 2案例 (en)" at bounding box center [201, 8] width 134 height 12
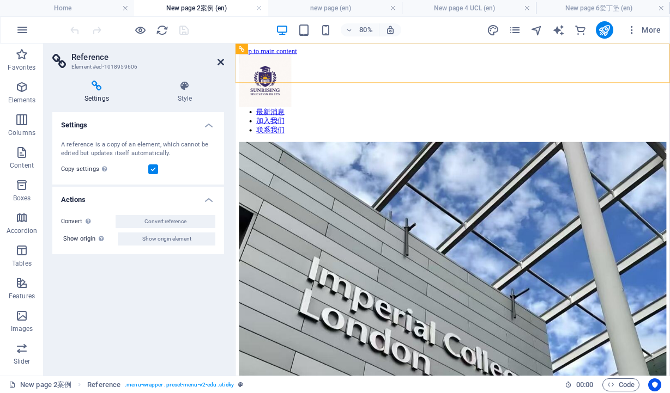
click at [223, 63] on icon at bounding box center [220, 62] width 7 height 9
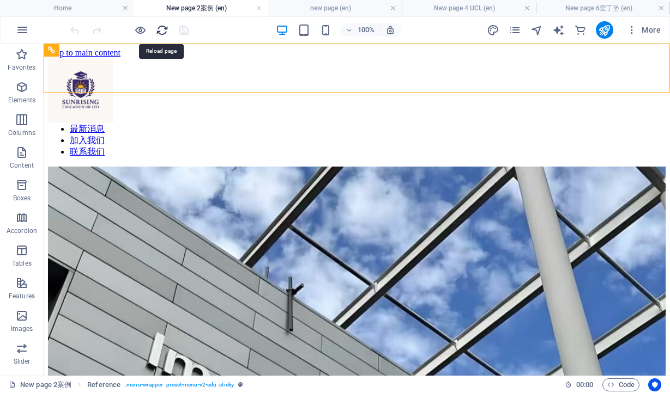
click at [157, 34] on icon "reload" at bounding box center [162, 30] width 13 height 13
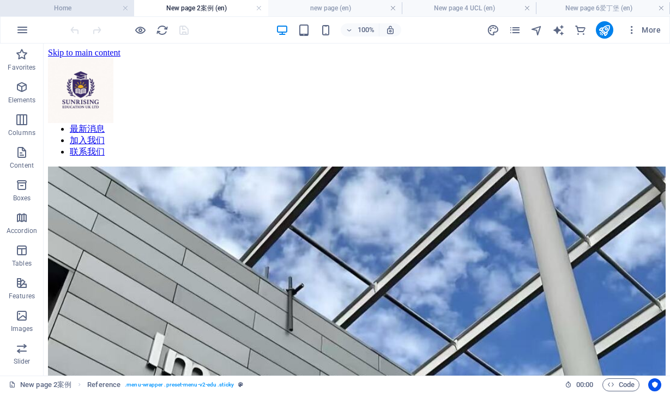
click at [82, 5] on h4 "Home" at bounding box center [67, 8] width 134 height 12
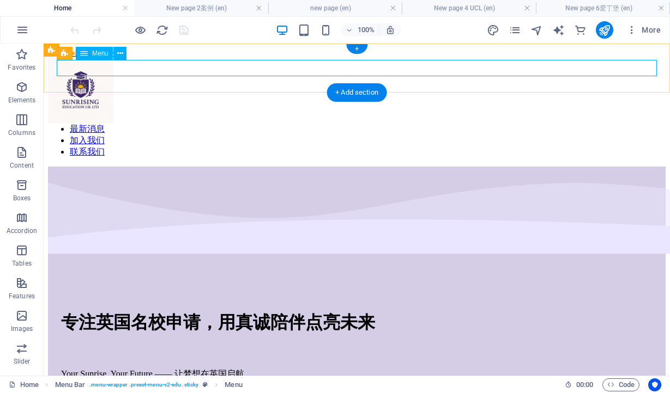
select select
select select "1"
select select
select select "8"
select select
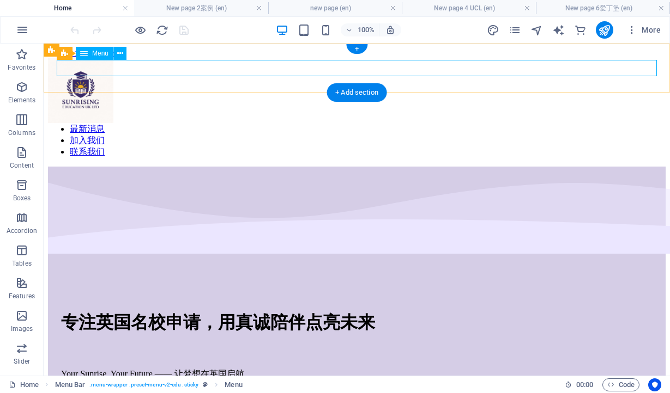
select select "2"
select select
select select "4"
select select
select select "7"
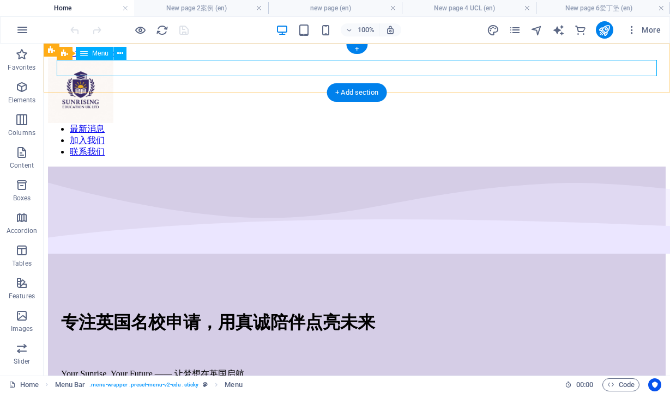
select select
select select "3"
select select
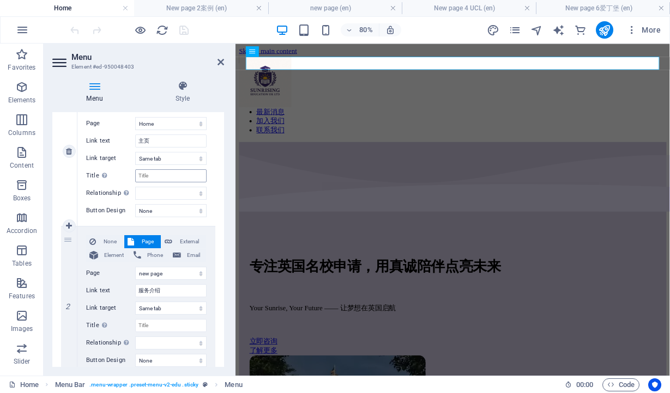
scroll to position [160, 0]
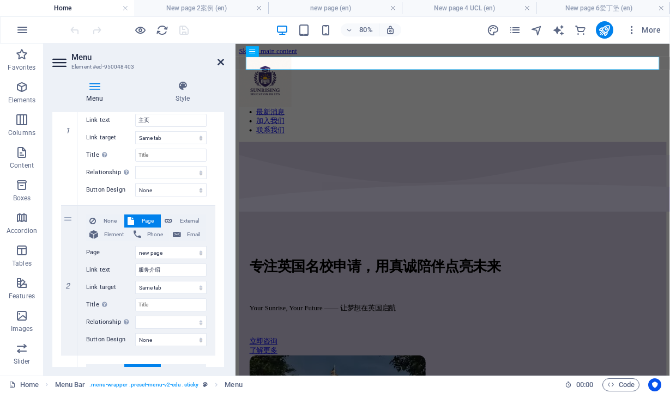
click at [219, 62] on icon at bounding box center [220, 62] width 7 height 9
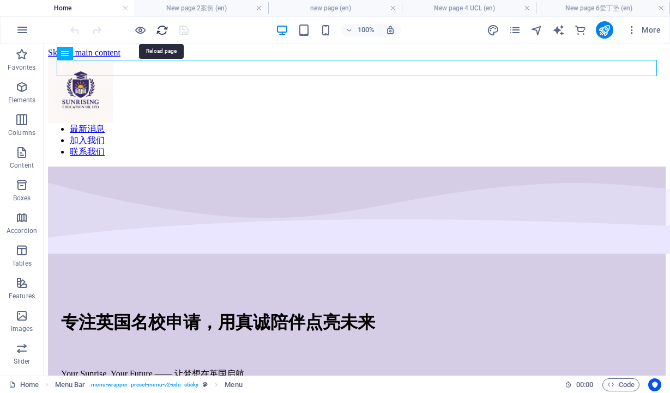
click at [163, 26] on icon "reload" at bounding box center [162, 30] width 13 height 13
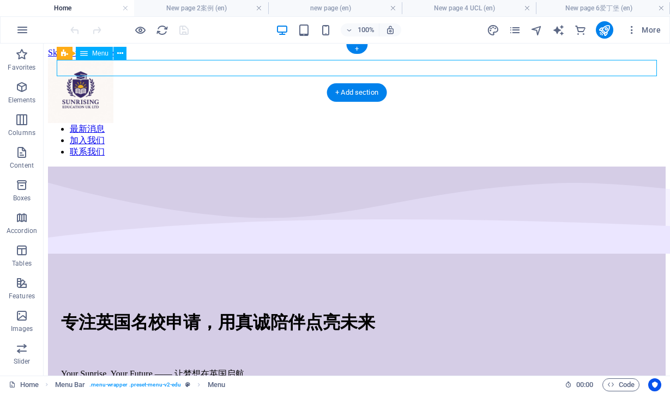
select select
select select "1"
select select
select select "8"
select select
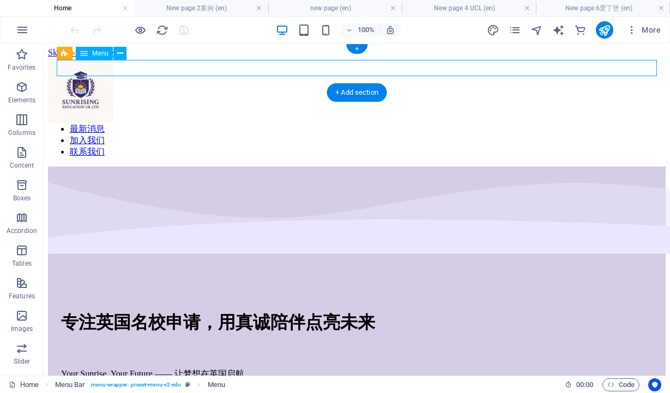
select select "2"
select select
select select "4"
select select
select select "7"
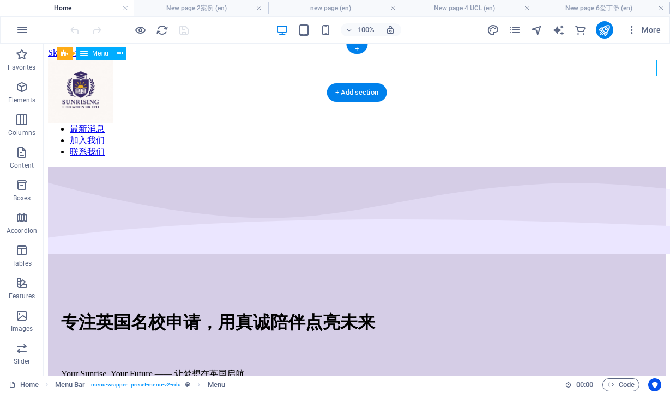
select select
select select "3"
select select
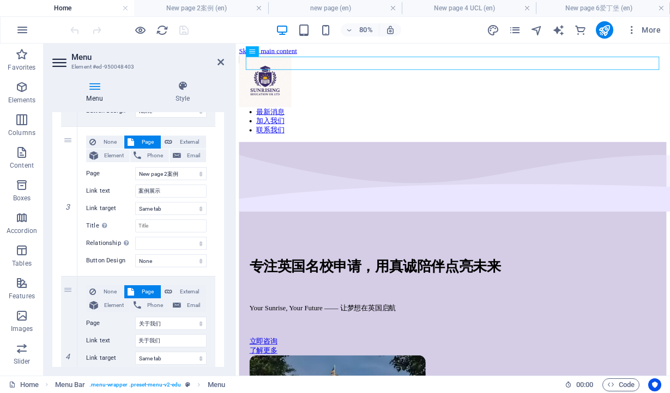
scroll to position [386, 0]
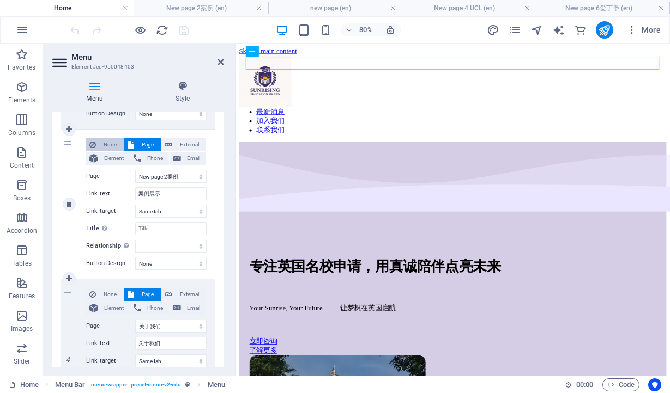
click at [108, 146] on span "None" at bounding box center [109, 144] width 21 height 13
select select
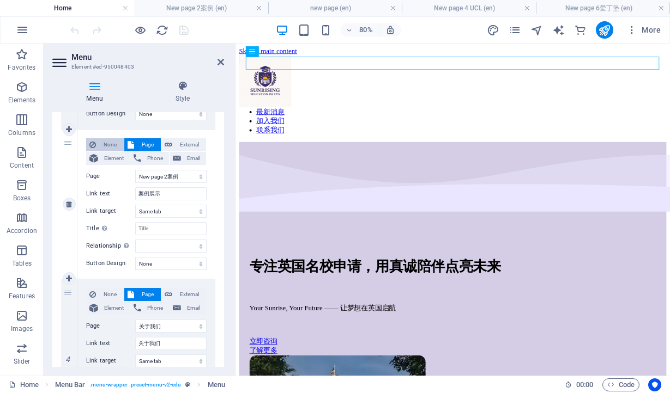
select select
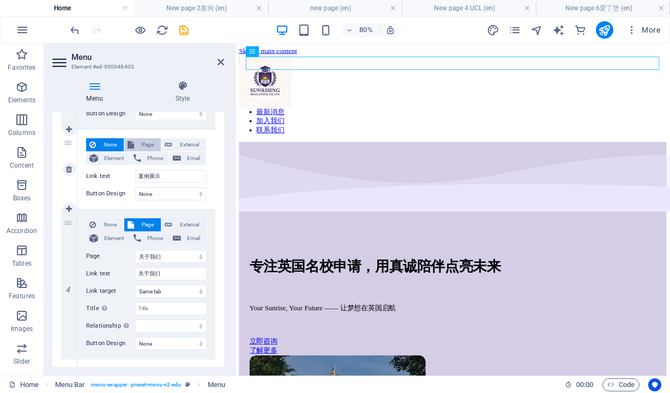
click at [138, 145] on span "Page" at bounding box center [147, 144] width 20 height 13
select select
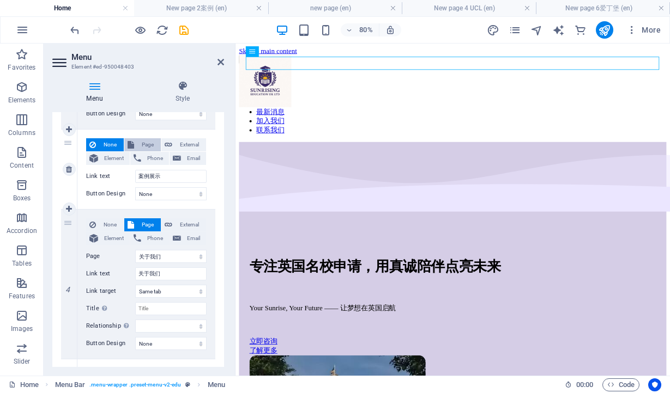
select select
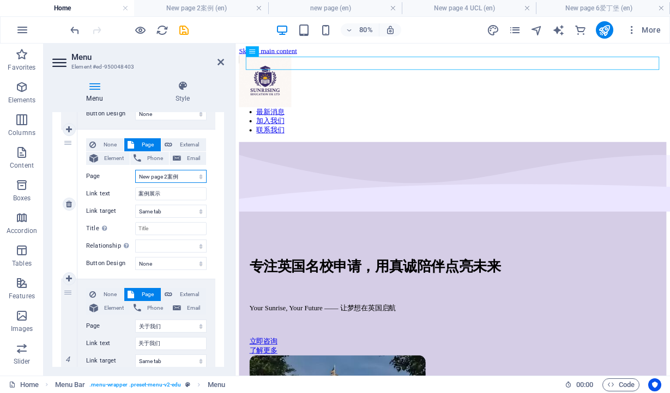
click at [185, 175] on select "Home new page 关于我们 Contact Us Blog Legal Notice Privacy New page 1加入 New page 2…" at bounding box center [170, 176] width 71 height 13
click at [135, 170] on select "Home new page 关于我们 Contact Us Blog Legal Notice Privacy New page 1加入 New page 2…" at bounding box center [170, 176] width 71 height 13
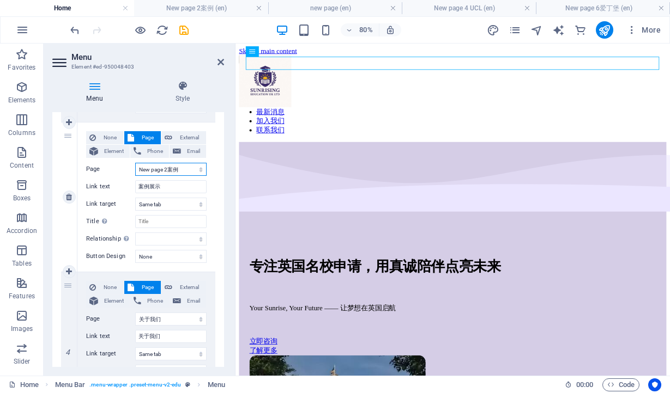
scroll to position [391, 0]
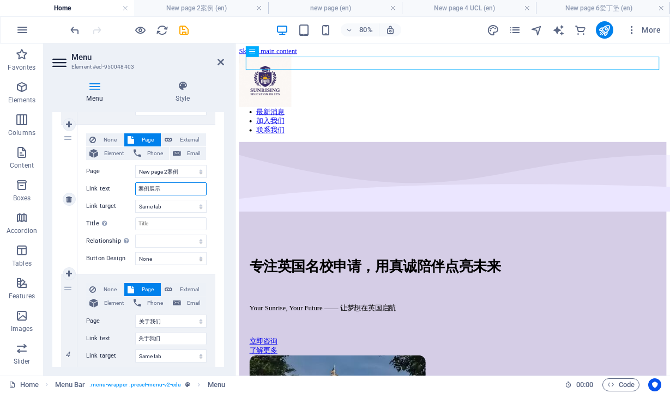
drag, startPoint x: 169, startPoint y: 189, endPoint x: 133, endPoint y: 187, distance: 36.5
click at [133, 187] on div "Link text 案例展示" at bounding box center [146, 189] width 120 height 13
click at [160, 227] on input "Title Additional link description, should not be the same as the link text. The…" at bounding box center [170, 223] width 71 height 13
paste input "案例展示"
type input "案例展示"
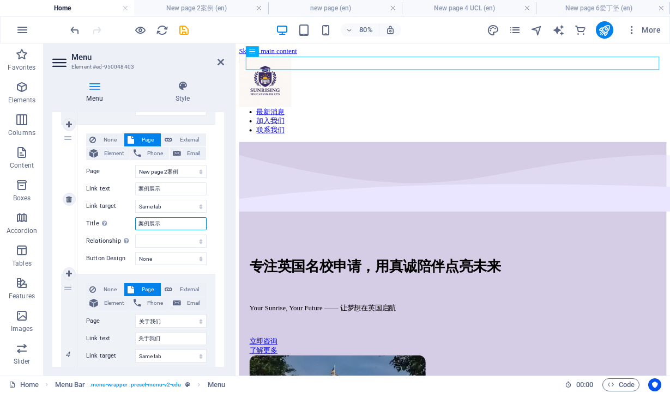
select select
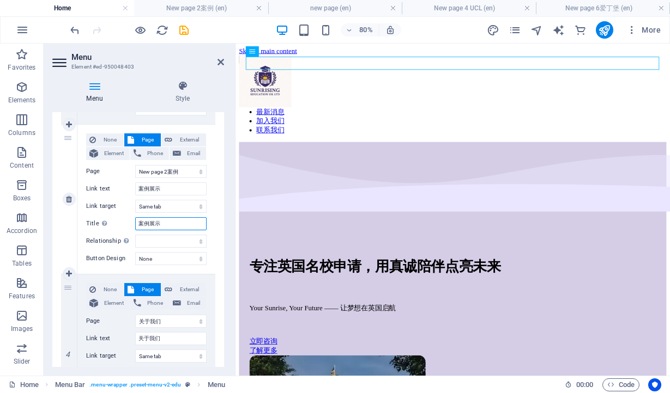
select select
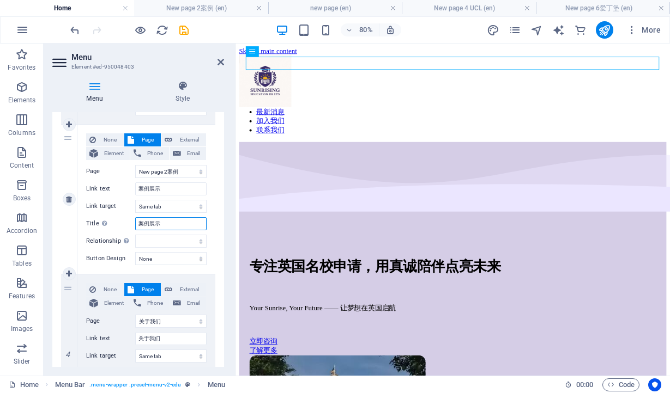
select select
type input "案例展示"
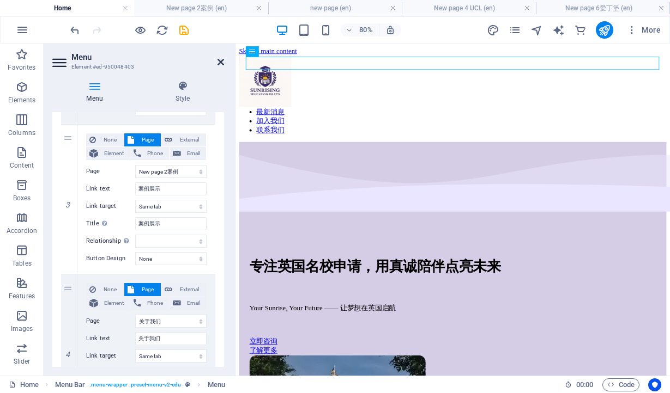
click at [221, 62] on icon at bounding box center [220, 62] width 7 height 9
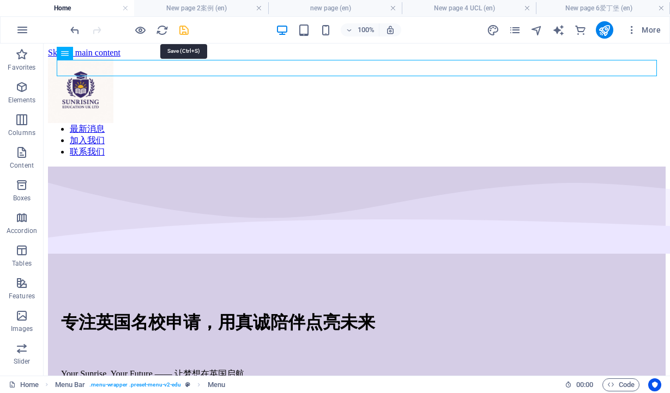
click at [183, 32] on icon "save" at bounding box center [184, 30] width 13 height 13
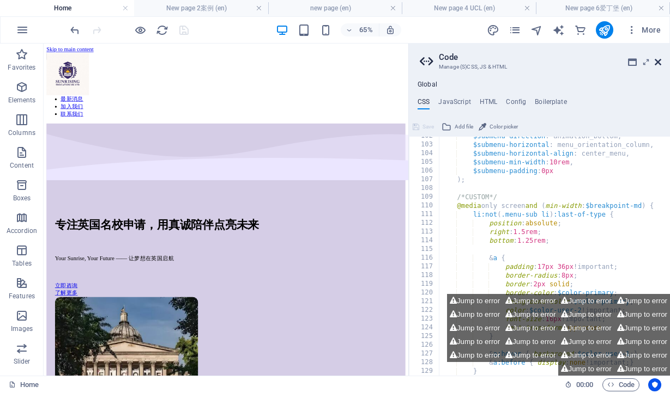
click at [658, 61] on icon at bounding box center [657, 62] width 7 height 9
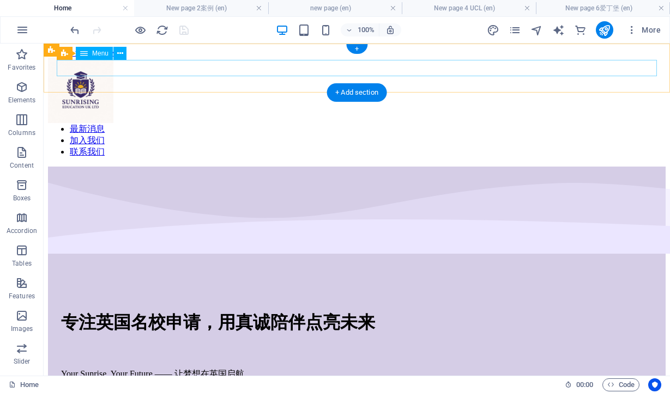
select select
select select "1"
select select
select select "8"
select select
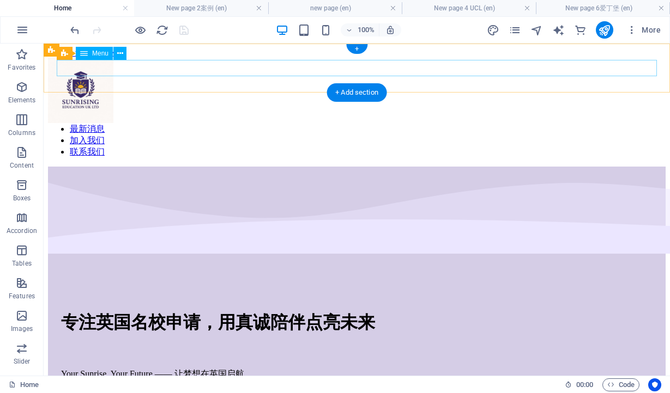
select select "2"
select select
select select "4"
select select
select select "7"
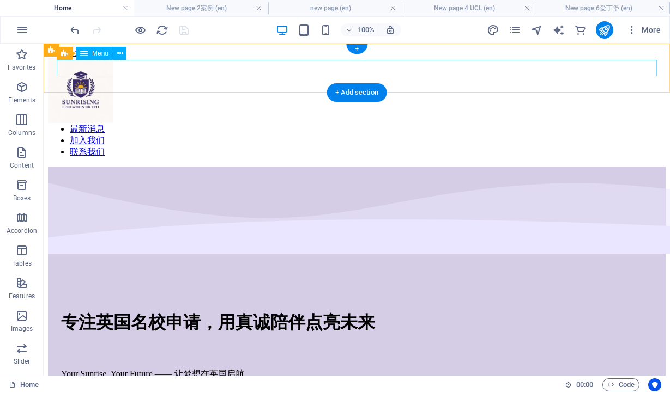
select select
select select "3"
select select
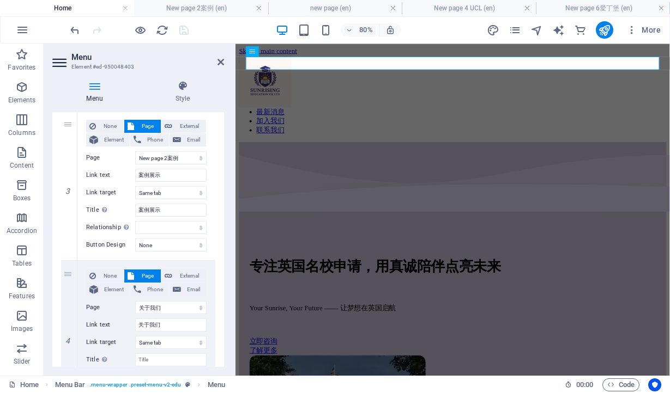
scroll to position [406, 0]
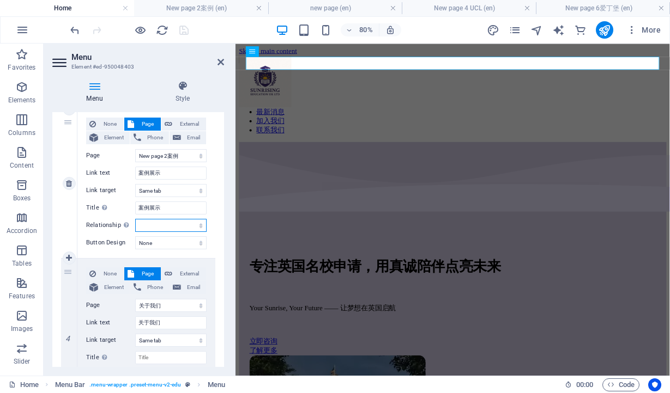
click at [195, 230] on select "alternate author bookmark external help license next nofollow noreferrer noopen…" at bounding box center [170, 225] width 71 height 13
select select "search"
click at [135, 219] on select "alternate author bookmark external help license next nofollow noreferrer noopen…" at bounding box center [170, 225] width 71 height 13
select select
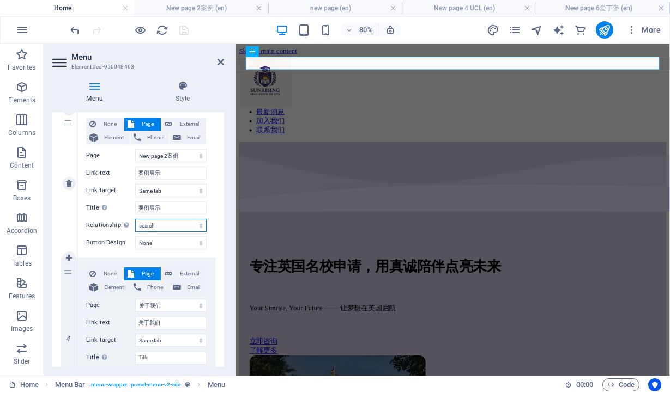
select select
click at [190, 243] on select "None Default Primary Secondary" at bounding box center [170, 242] width 71 height 13
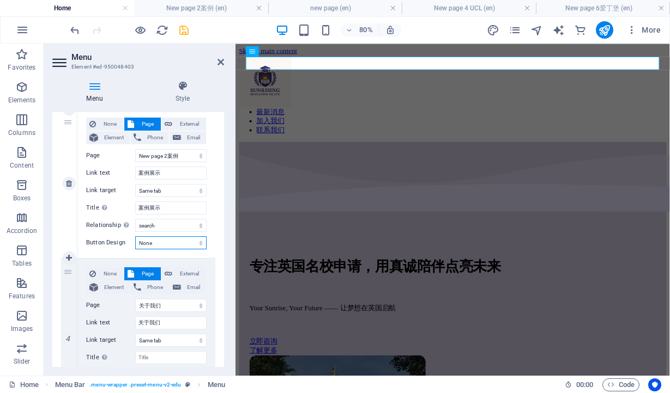
click at [135, 236] on select "None Default Primary Secondary" at bounding box center [170, 242] width 71 height 13
click at [186, 28] on icon "save" at bounding box center [184, 30] width 13 height 13
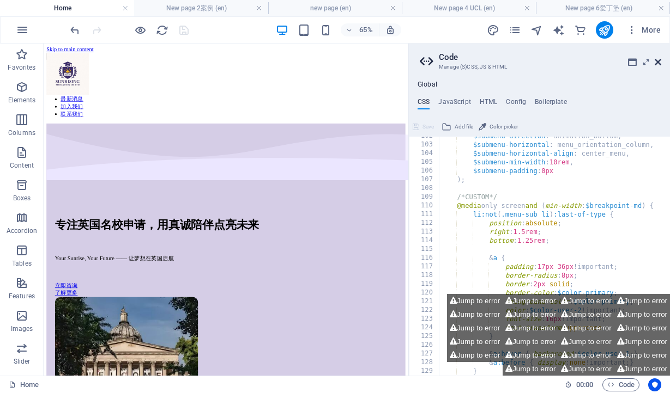
click at [656, 61] on icon at bounding box center [657, 62] width 7 height 9
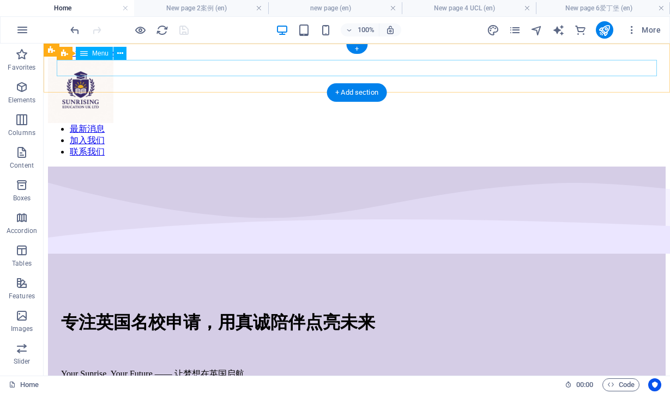
select select
select select "1"
select select
select select "8"
select select
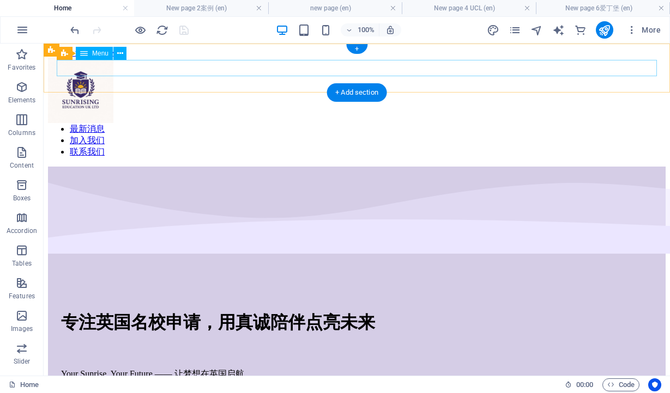
select select "search"
select select "2"
select select
select select "4"
select select
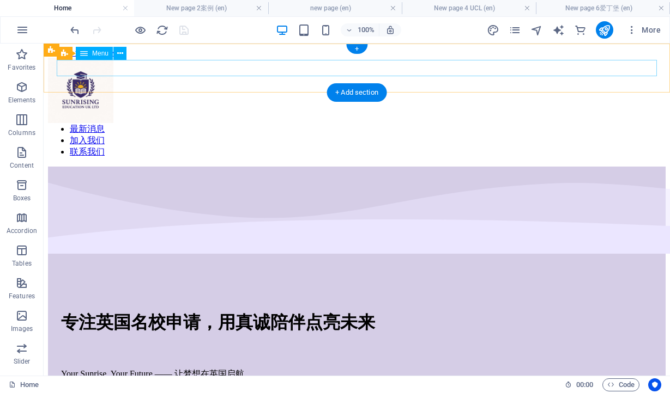
select select "7"
select select
select select "3"
select select
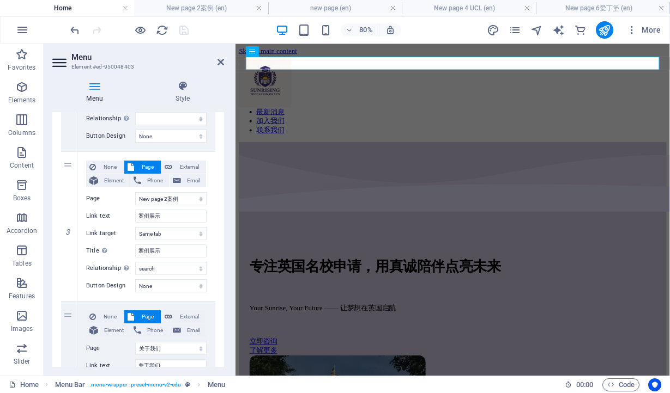
scroll to position [361, 0]
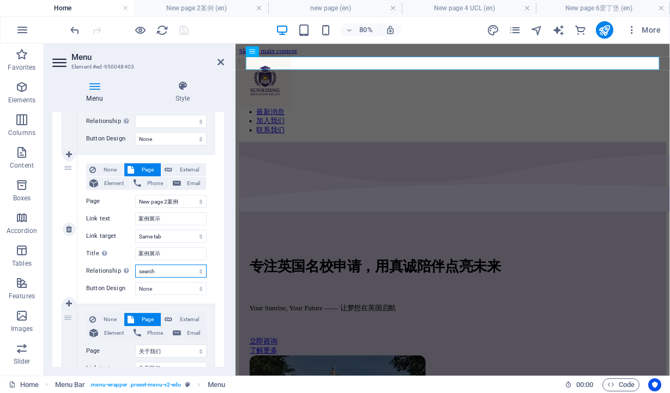
click at [173, 272] on select "alternate author bookmark external help license next nofollow noreferrer noopen…" at bounding box center [170, 271] width 71 height 13
select select
click at [135, 265] on select "alternate author bookmark external help license next nofollow noreferrer noopen…" at bounding box center [170, 271] width 71 height 13
select select
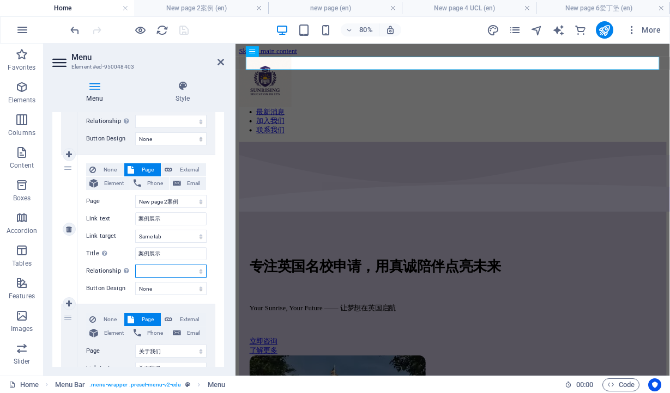
select select
click at [219, 61] on icon at bounding box center [220, 62] width 7 height 9
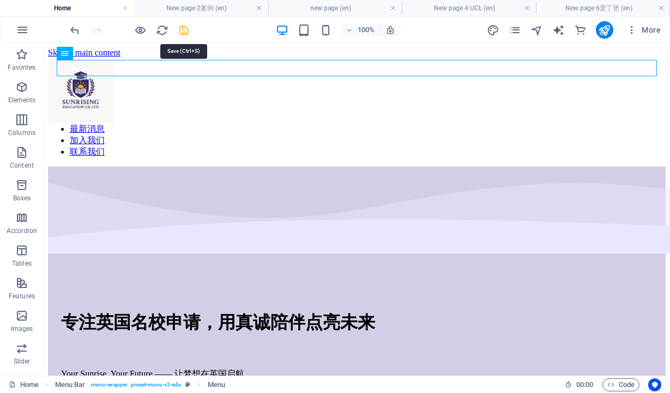
click at [186, 28] on icon "save" at bounding box center [184, 30] width 13 height 13
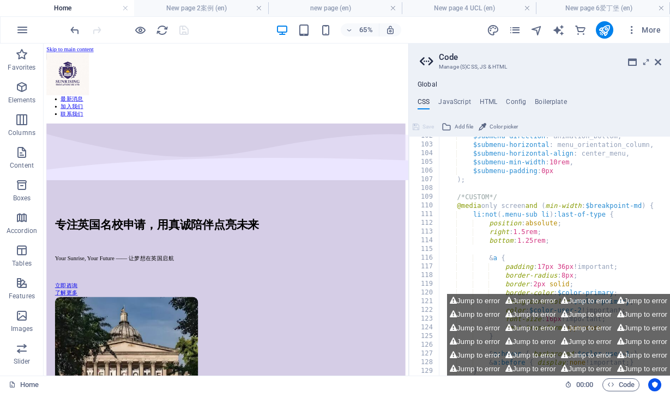
click at [661, 62] on aside "Code Manage (S)CSS, JS & HTML Global CSS JavaScript HTML Config Boilerplate $me…" at bounding box center [539, 210] width 262 height 332
click at [658, 62] on icon at bounding box center [657, 62] width 7 height 9
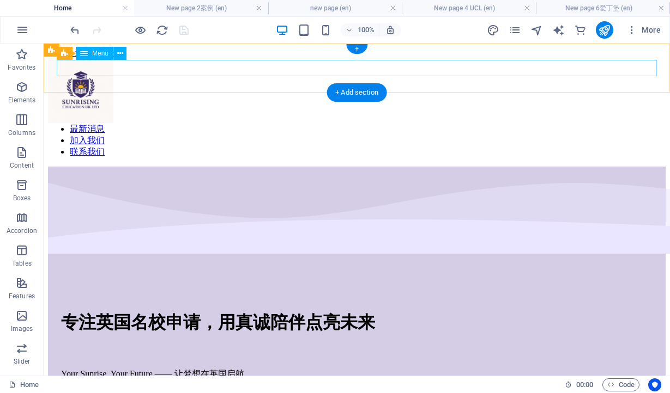
select select
select select "1"
select select
select select "8"
select select
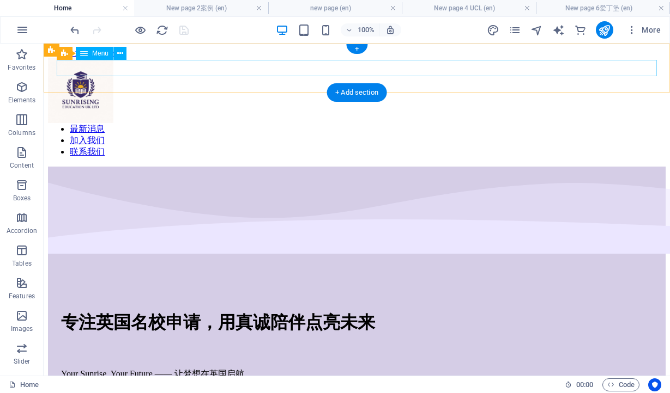
select select "2"
select select
select select "4"
select select
select select "7"
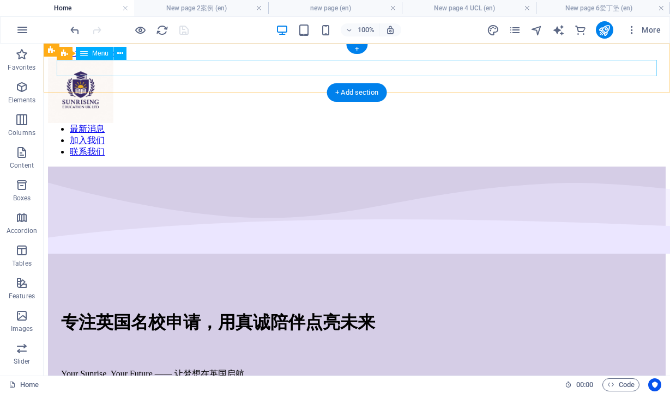
select select
select select "3"
select select
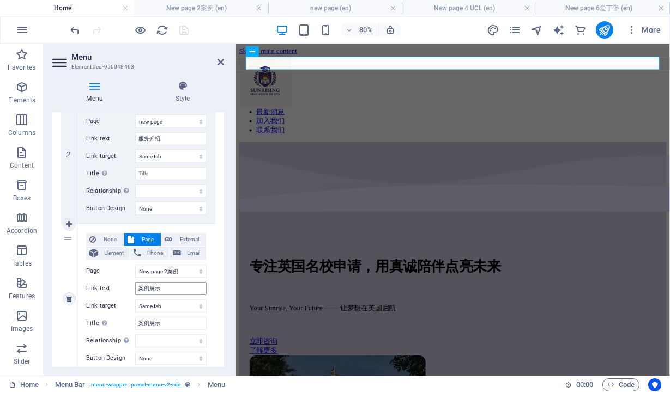
scroll to position [264, 0]
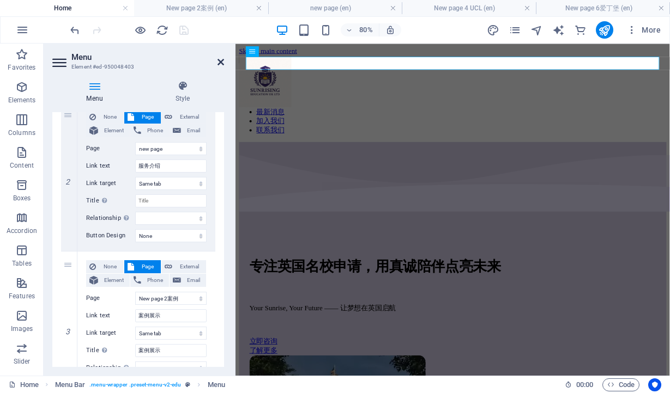
click at [220, 59] on icon at bounding box center [220, 62] width 7 height 9
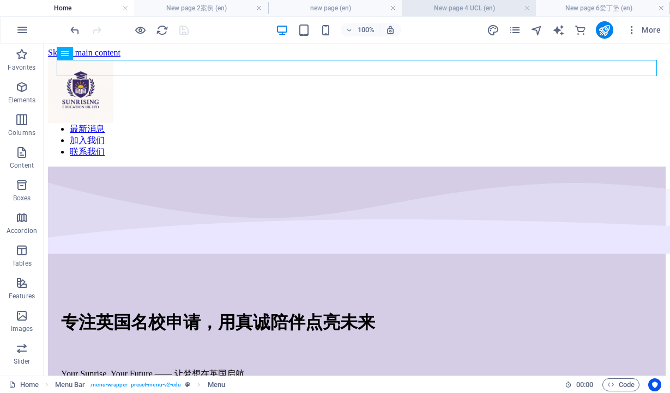
click at [464, 10] on h4 "New page 4 UCL (en)" at bounding box center [469, 8] width 134 height 12
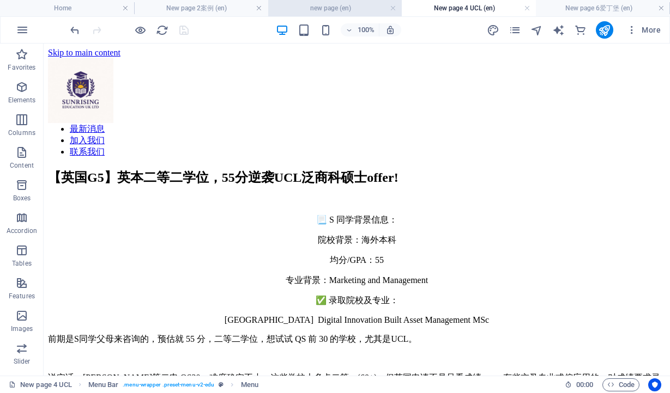
click at [343, 12] on h4 "new page (en)" at bounding box center [335, 8] width 134 height 12
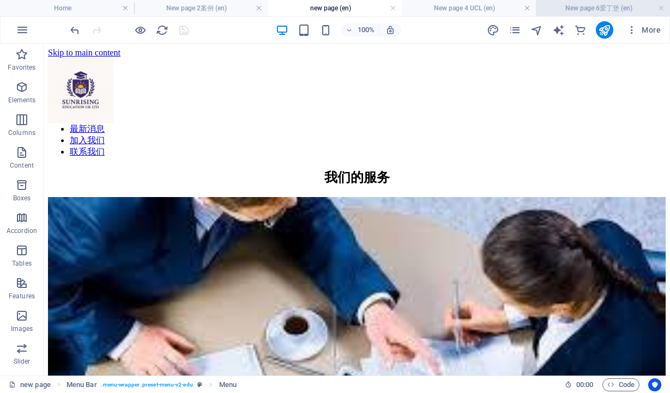
click at [574, 9] on h4 "New page 6爱丁堡 (en)" at bounding box center [603, 8] width 134 height 12
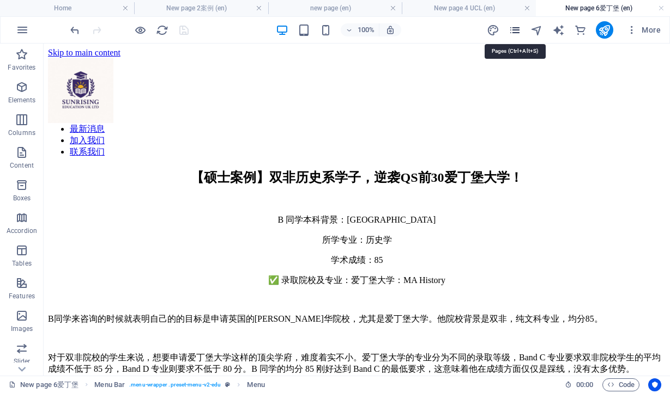
click at [512, 32] on icon "pages" at bounding box center [514, 30] width 13 height 13
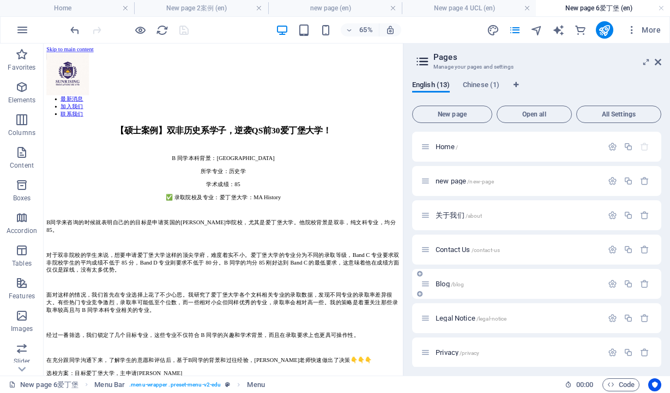
scroll to position [211, 0]
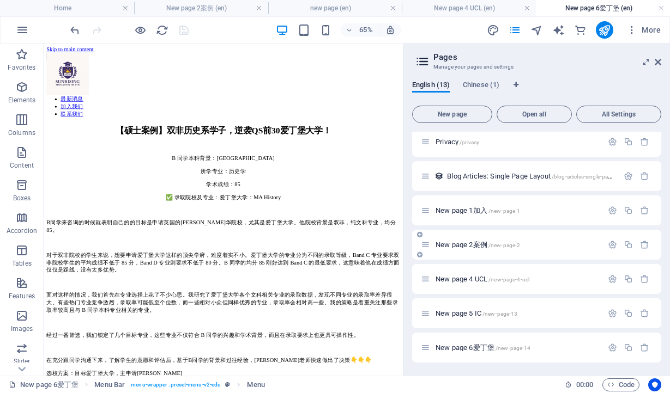
click at [471, 247] on span "New page 2案例 /new-page-2" at bounding box center [477, 245] width 84 height 8
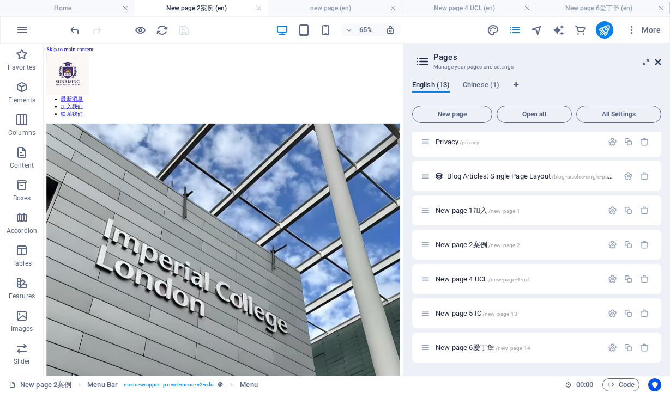
click at [658, 62] on icon at bounding box center [657, 62] width 7 height 9
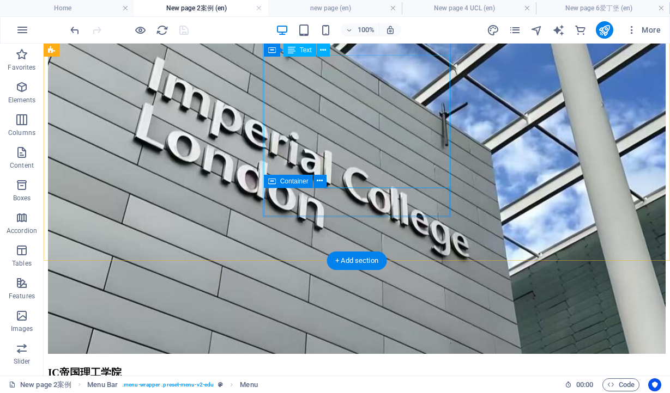
scroll to position [245, 0]
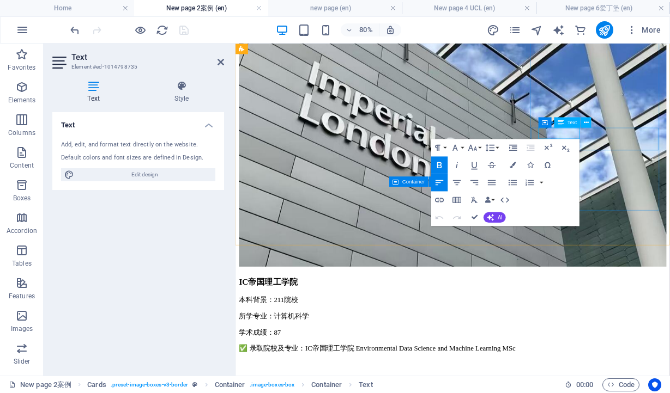
scroll to position [223, 0]
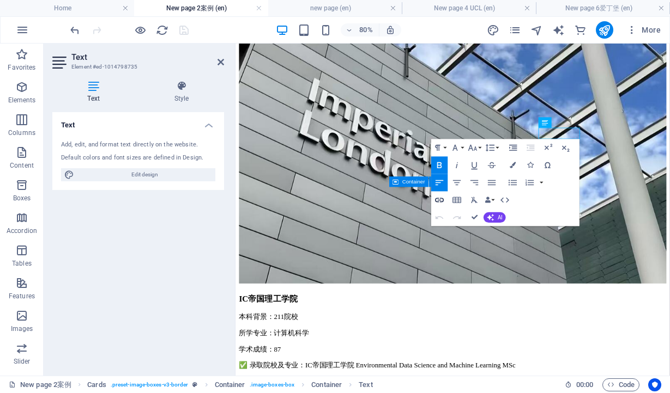
click at [435, 202] on icon "button" at bounding box center [439, 200] width 10 height 10
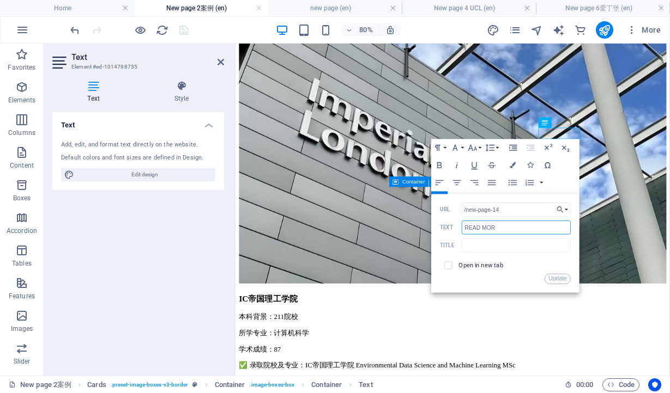
click at [503, 229] on input "READ MOR" at bounding box center [516, 228] width 109 height 14
type input "READ MORE"
click at [554, 275] on button "Update" at bounding box center [558, 279] width 26 height 10
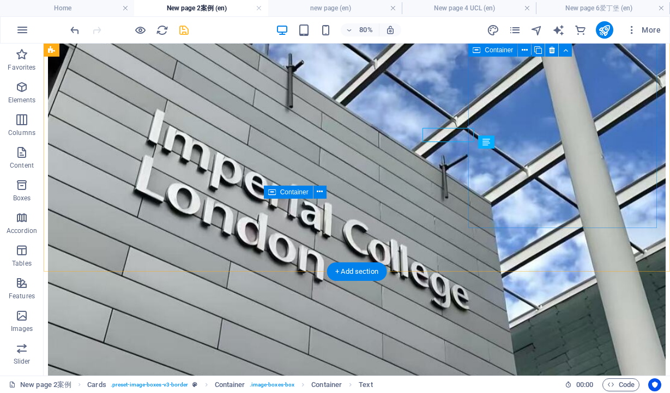
scroll to position [244, 0]
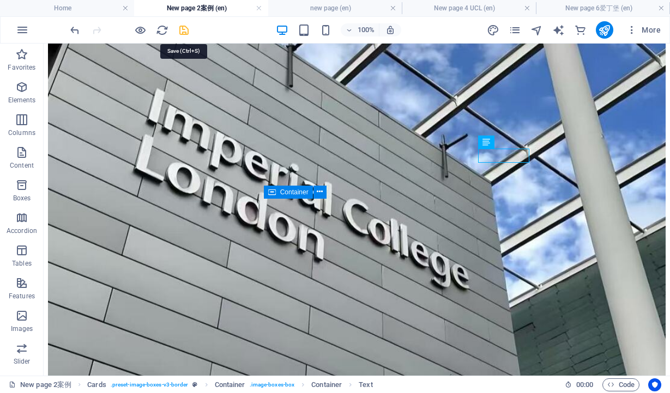
click at [180, 26] on icon "save" at bounding box center [184, 30] width 13 height 13
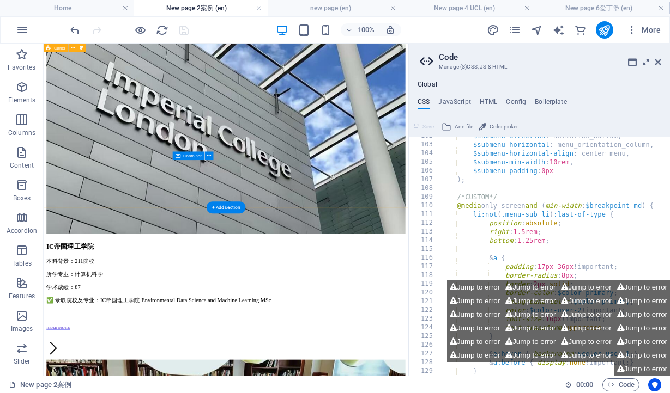
scroll to position [228, 0]
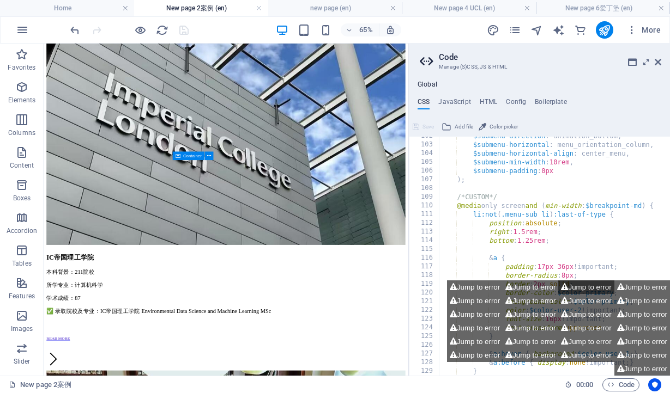
click at [599, 286] on button "Jump to error" at bounding box center [586, 288] width 56 height 14
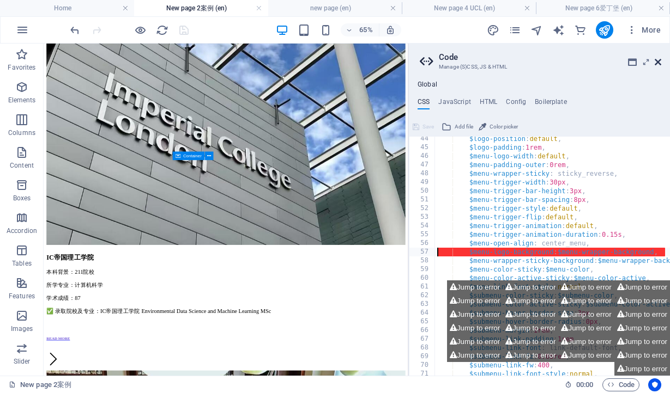
click at [656, 59] on icon at bounding box center [657, 62] width 7 height 9
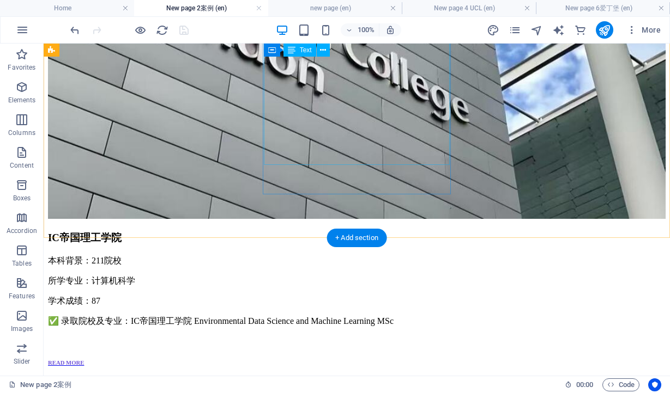
scroll to position [0, 0]
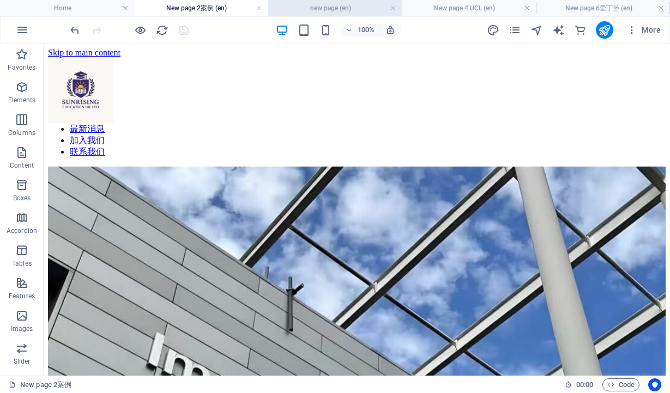
click at [345, 13] on h4 "new page (en)" at bounding box center [335, 8] width 134 height 12
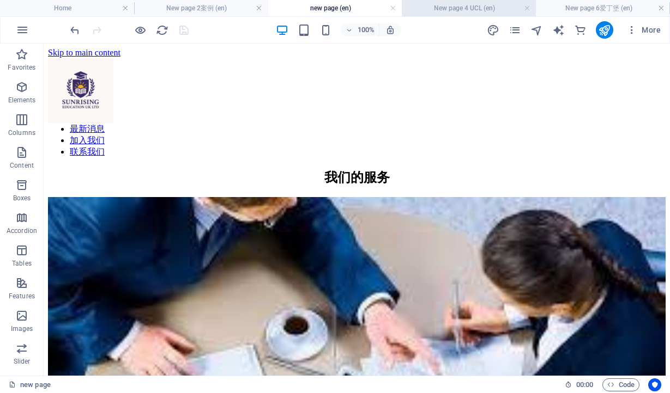
click at [432, 9] on h4 "New page 4 UCL (en)" at bounding box center [469, 8] width 134 height 12
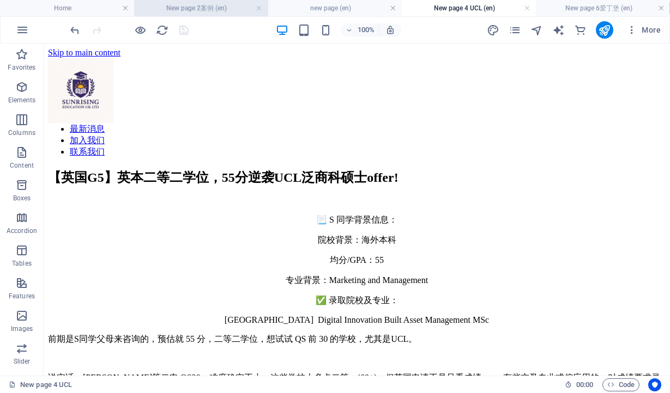
click at [169, 8] on h4 "New page 2案例 (en)" at bounding box center [201, 8] width 134 height 12
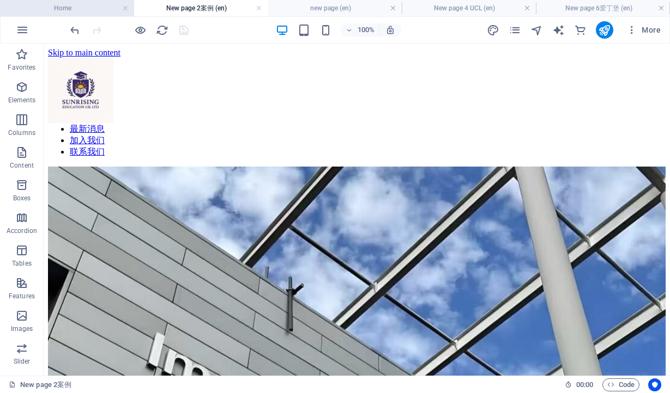
click at [86, 7] on h4 "Home" at bounding box center [67, 8] width 134 height 12
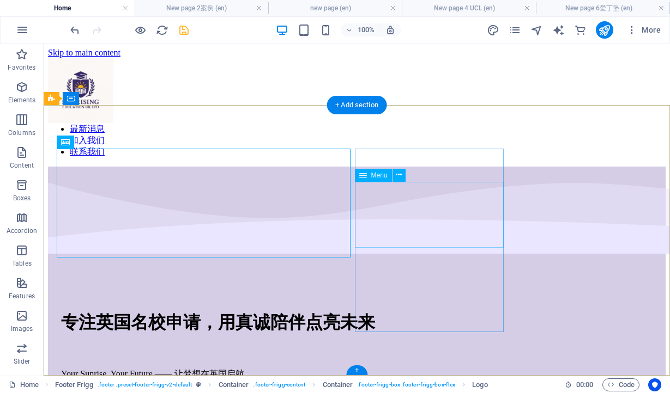
select select
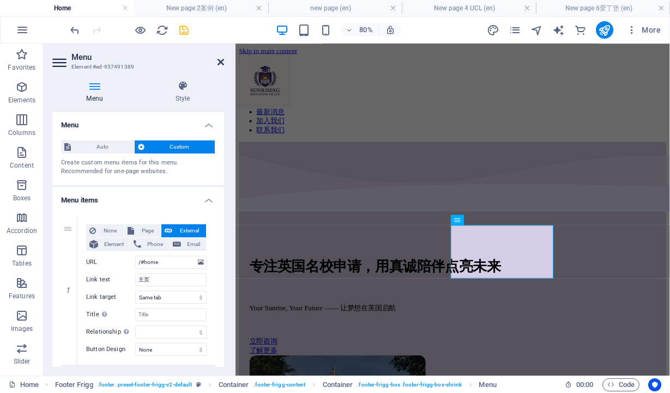
click at [219, 64] on icon at bounding box center [220, 62] width 7 height 9
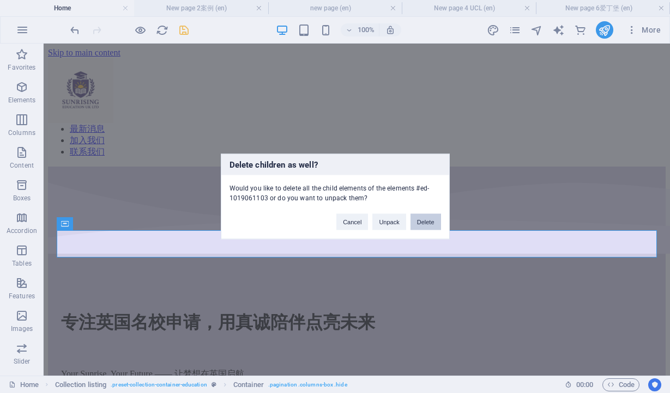
click at [436, 224] on button "Delete" at bounding box center [425, 222] width 31 height 16
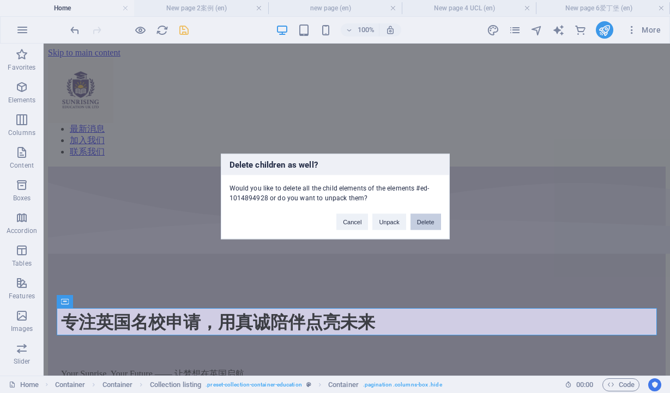
click at [427, 222] on button "Delete" at bounding box center [425, 222] width 31 height 16
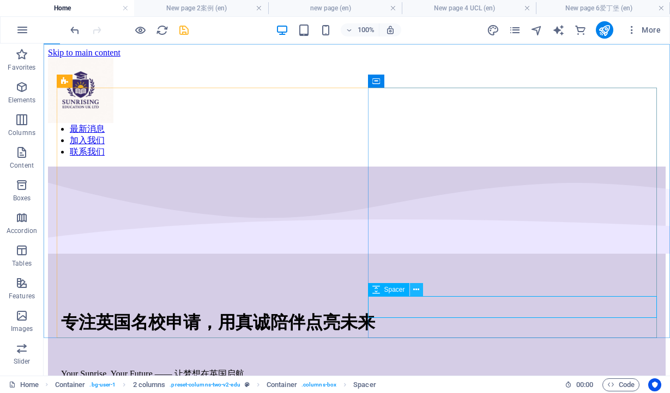
click at [417, 291] on icon at bounding box center [416, 289] width 6 height 11
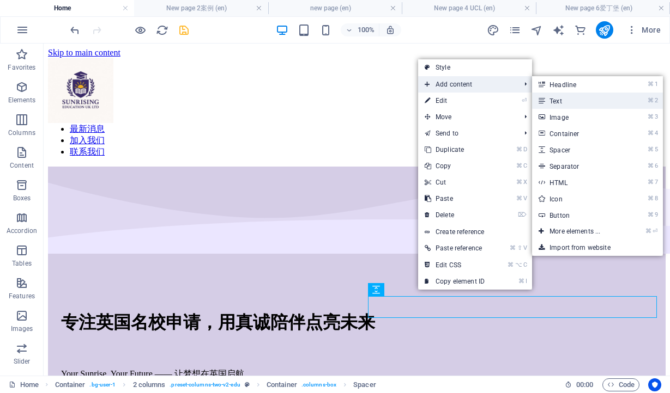
click at [544, 102] on icon at bounding box center [540, 101] width 5 height 16
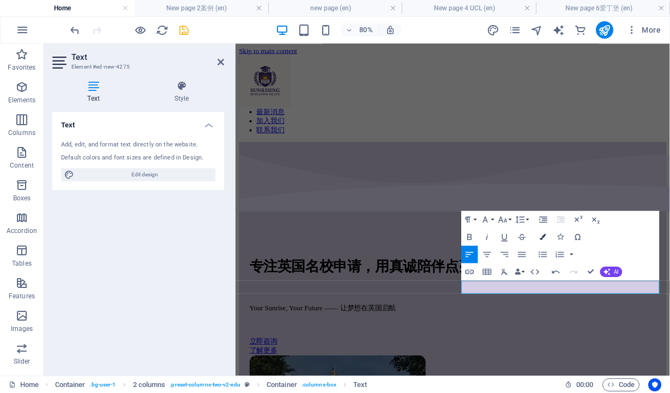
click at [543, 232] on button "Colors" at bounding box center [543, 236] width 16 height 17
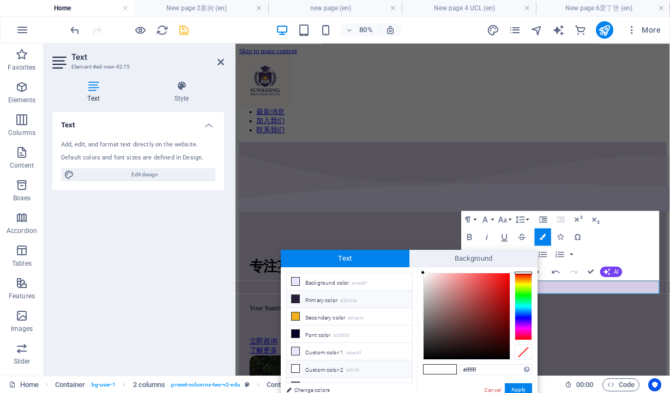
click at [335, 298] on li "Primary color #261d3a" at bounding box center [349, 299] width 125 height 17
type input "#261d3a"
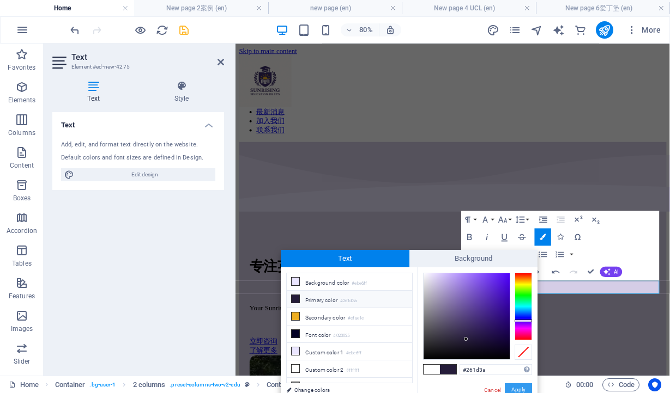
click at [515, 389] on button "Apply" at bounding box center [518, 390] width 27 height 13
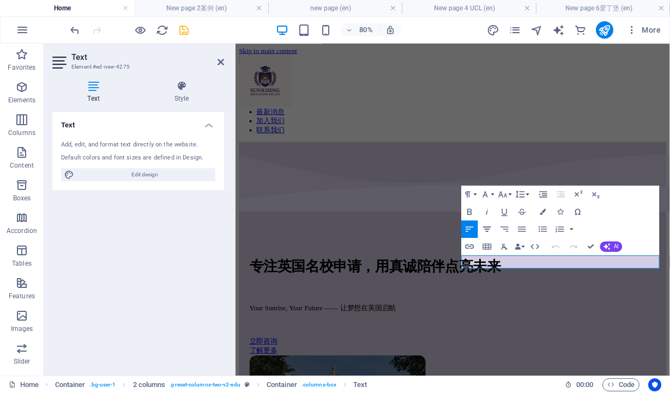
click at [484, 228] on icon "button" at bounding box center [487, 229] width 10 height 10
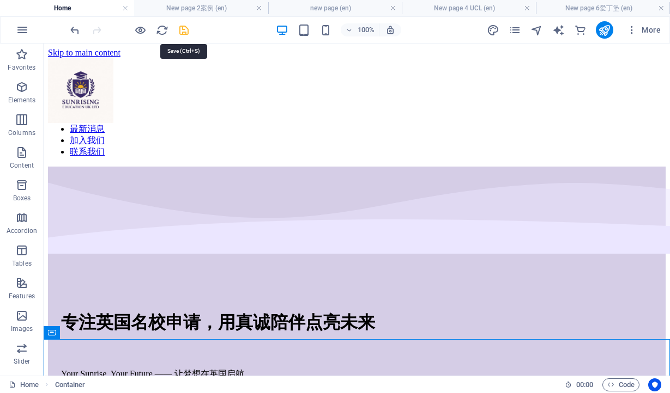
click at [184, 27] on icon "save" at bounding box center [184, 30] width 13 height 13
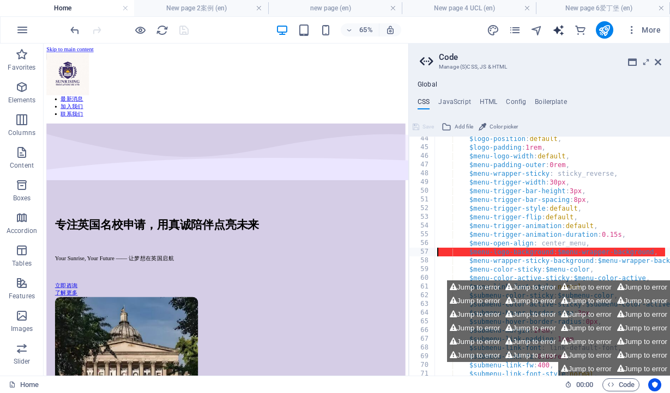
scroll to position [378, 0]
click at [514, 31] on icon "pages" at bounding box center [514, 30] width 13 height 13
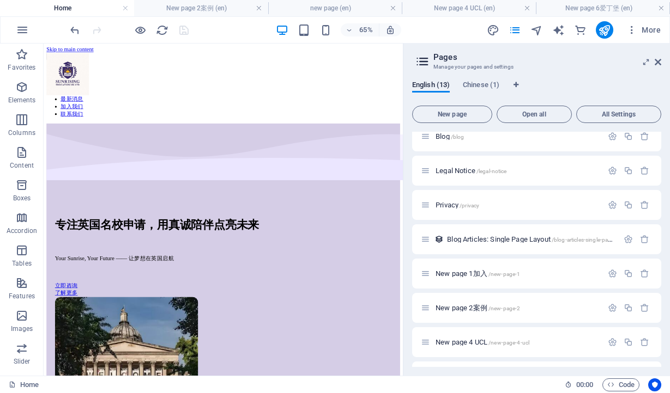
scroll to position [211, 0]
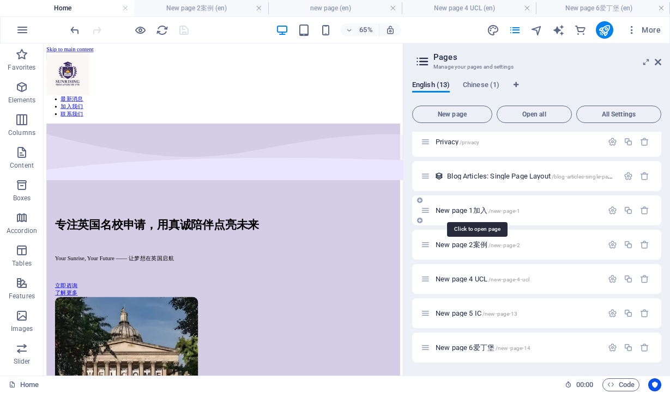
click at [464, 210] on span "New page 1加入 /new-page-1" at bounding box center [477, 211] width 84 height 8
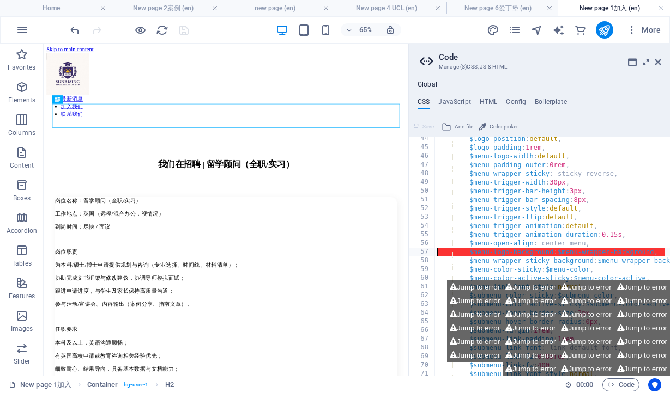
scroll to position [0, 0]
click at [657, 62] on icon at bounding box center [657, 62] width 7 height 9
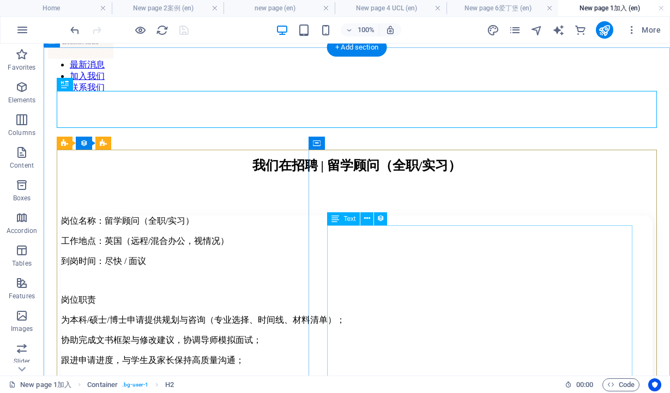
scroll to position [69, 0]
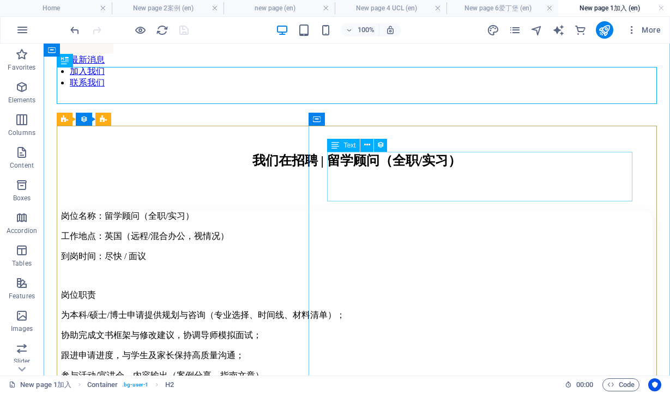
click at [456, 211] on div "岗位名称：留学顾问（全职/实习） 工作地点：英国（远程/混合办公，视情况） 到岗时间：尽快 / 面议" at bounding box center [356, 237] width 591 height 52
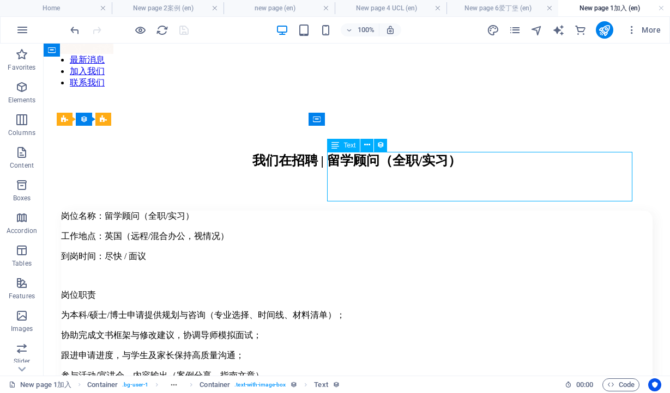
click at [456, 211] on div "岗位名称：留学顾问（全职/实习） 工作地点：英国（远程/混合办公，视情况） 到岗时间：尽快 / 面议" at bounding box center [356, 237] width 591 height 52
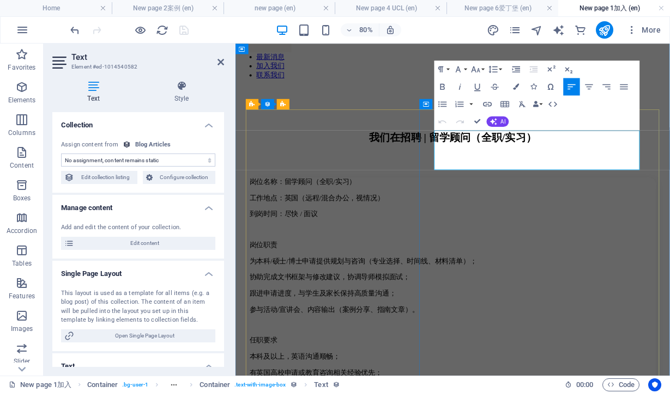
click at [594, 251] on p "到岗时间：尽快 / 面议" at bounding box center [507, 256] width 508 height 11
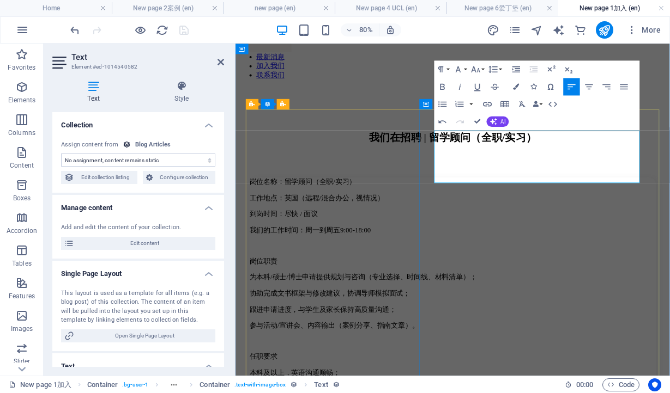
scroll to position [0, 5]
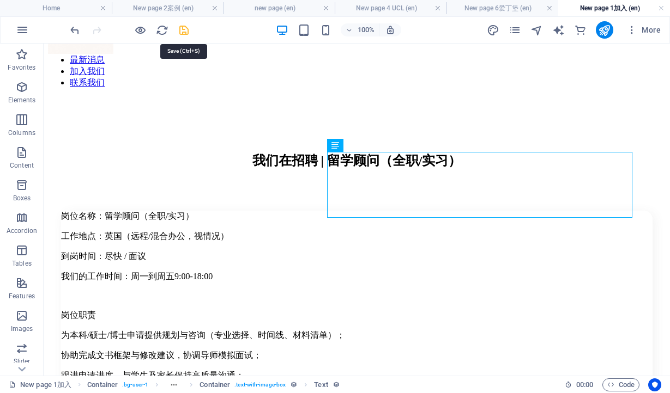
drag, startPoint x: 179, startPoint y: 32, endPoint x: 253, endPoint y: 107, distance: 105.6
click at [179, 32] on icon "save" at bounding box center [184, 30] width 13 height 13
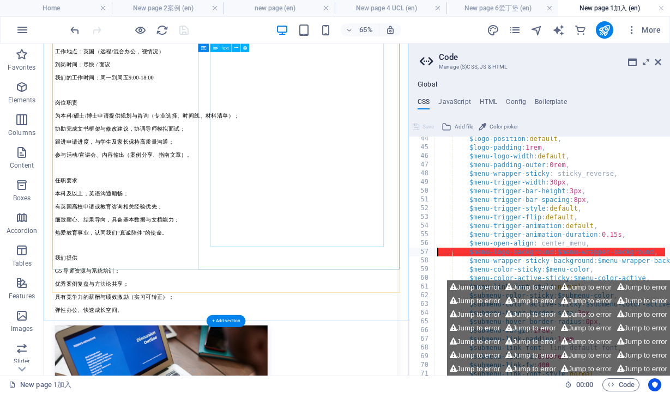
scroll to position [253, 0]
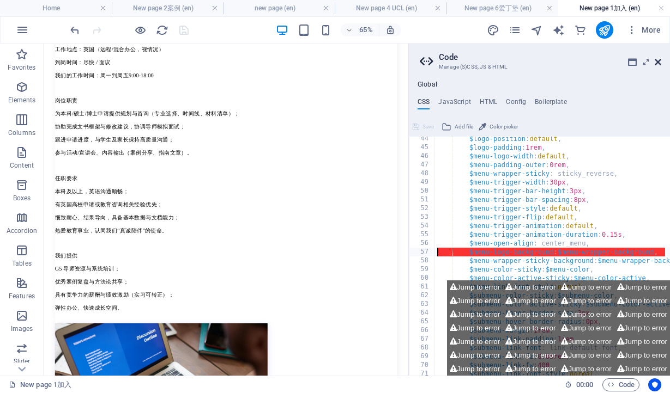
click at [658, 63] on icon at bounding box center [657, 62] width 7 height 9
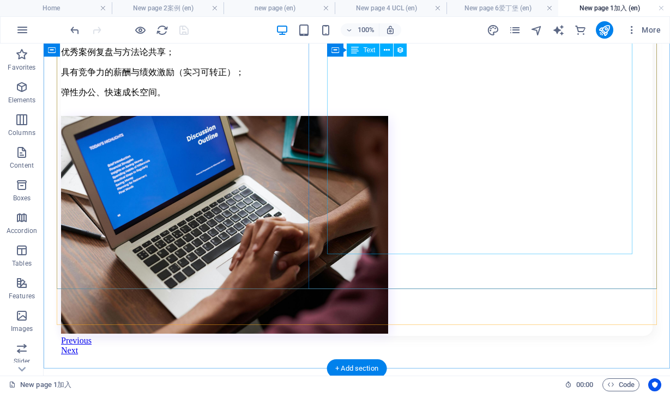
scroll to position [0, 0]
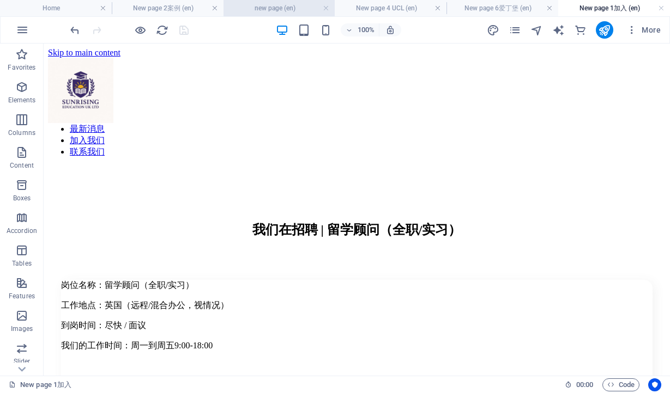
click at [266, 10] on h4 "new page (en)" at bounding box center [279, 8] width 112 height 12
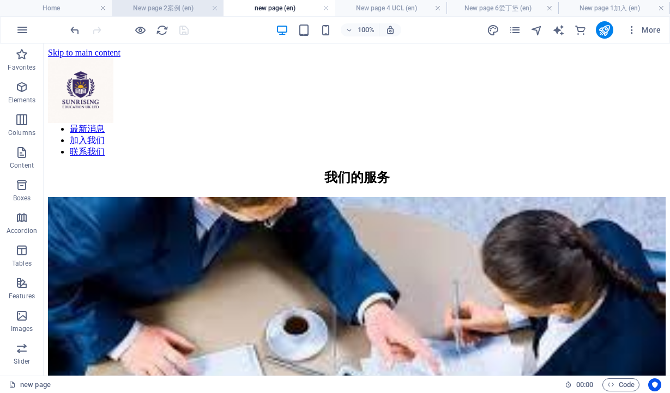
click at [185, 7] on h4 "New page 2案例 (en)" at bounding box center [168, 8] width 112 height 12
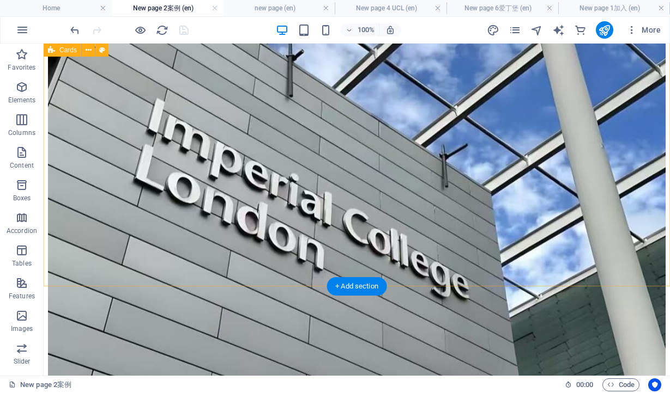
scroll to position [229, 0]
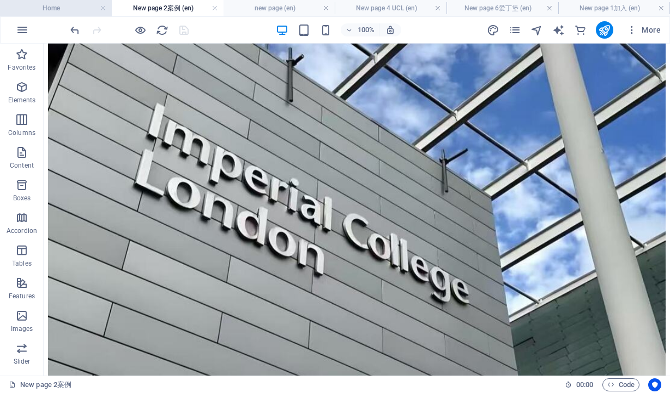
click at [57, 10] on h4 "Home" at bounding box center [56, 8] width 112 height 12
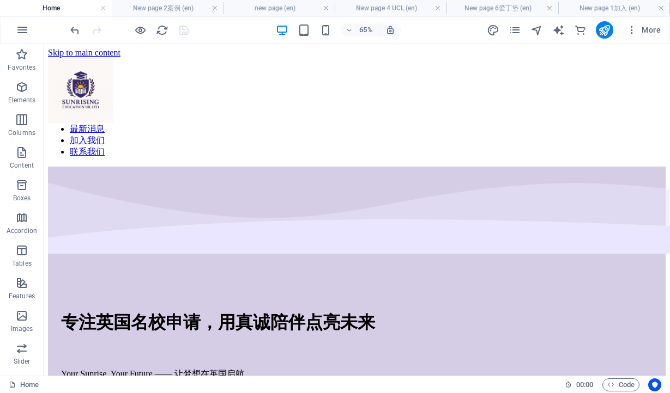
scroll to position [0, 0]
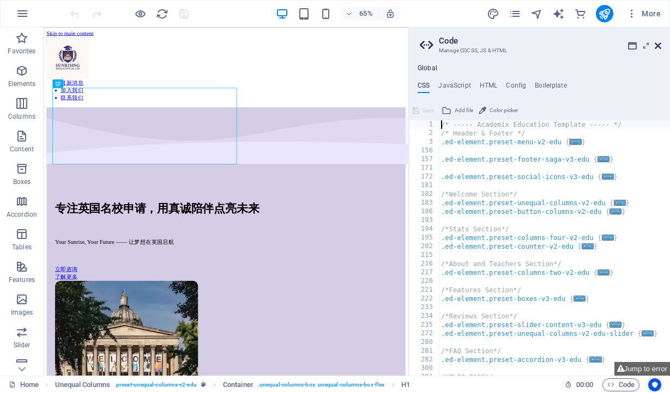
click at [659, 44] on icon at bounding box center [657, 45] width 7 height 9
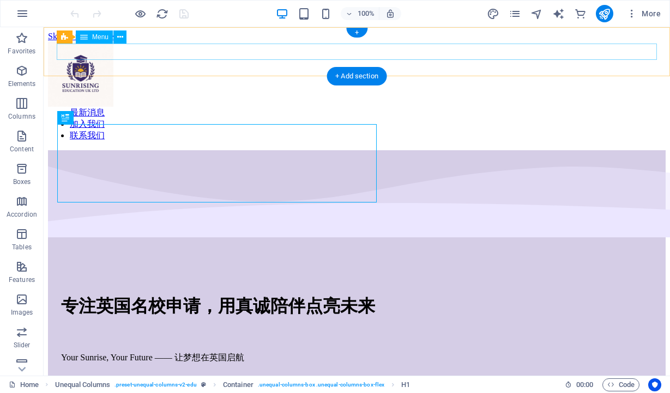
click at [267, 62] on nav "主页 服务介绍 案例展示 关于我们 最新消息 加入我们 联系我们" at bounding box center [356, 102] width 617 height 80
select select
select select "1"
select select
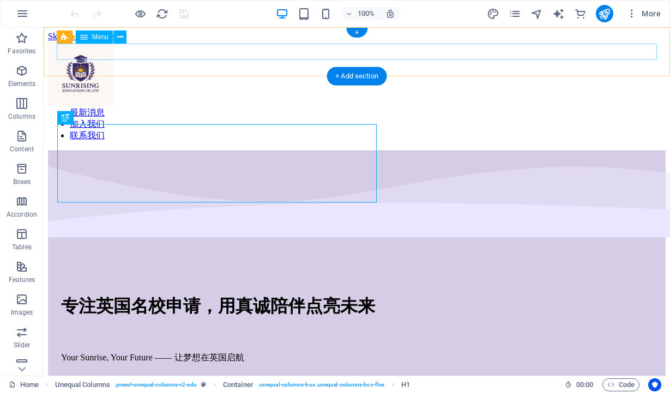
select select "8"
select select
select select "2"
select select
select select "4"
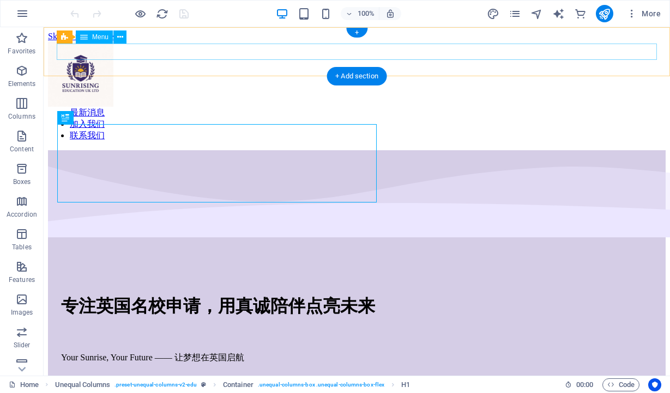
select select
select select "7"
select select
select select "3"
select select
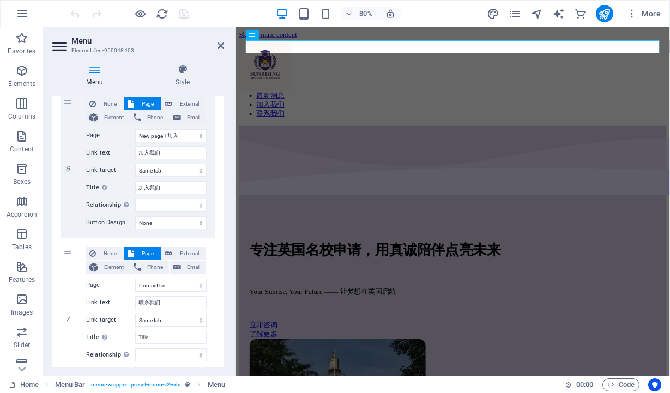
scroll to position [911, 0]
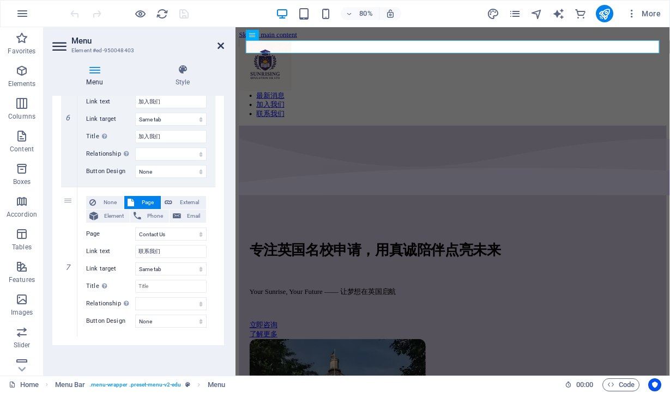
click at [220, 46] on icon at bounding box center [220, 45] width 7 height 9
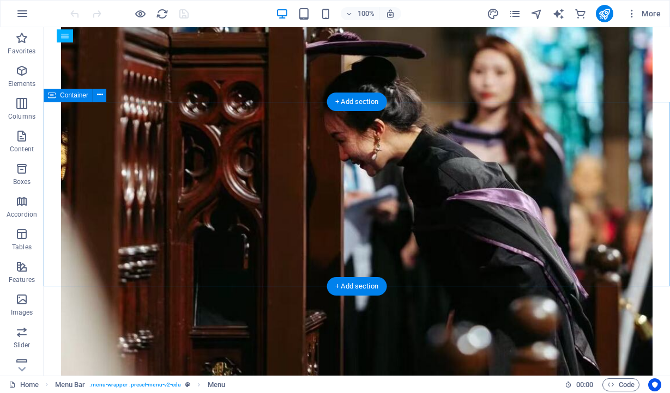
scroll to position [921, 0]
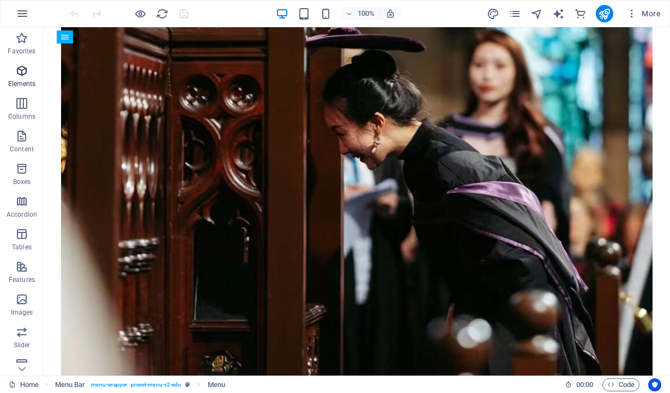
click at [26, 69] on icon "button" at bounding box center [21, 70] width 13 height 13
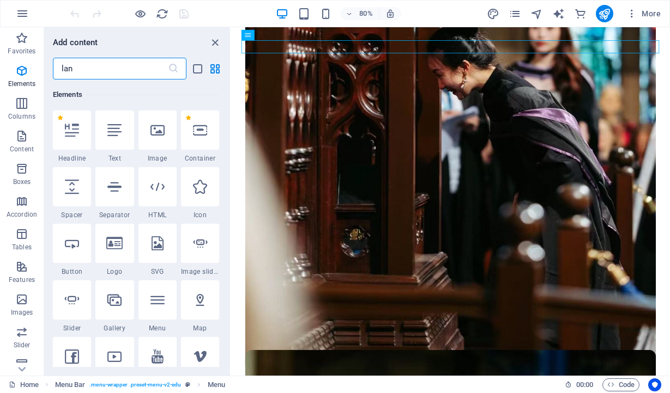
scroll to position [0, 0]
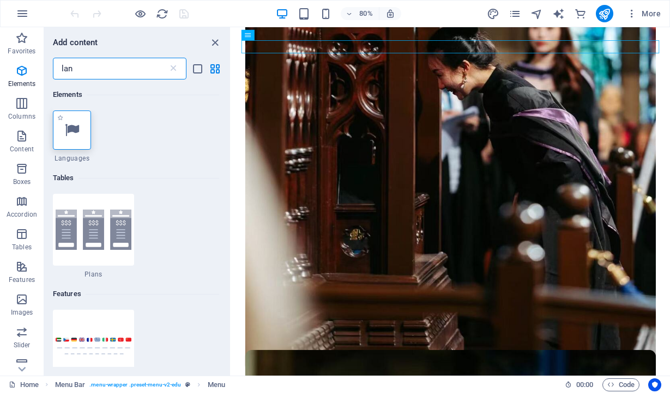
type input "lan"
click at [71, 136] on icon at bounding box center [72, 130] width 14 height 14
click at [231, 136] on div "Container H1 Unequal Columns Container Container Image Container Menu Bar Menu …" at bounding box center [450, 201] width 439 height 349
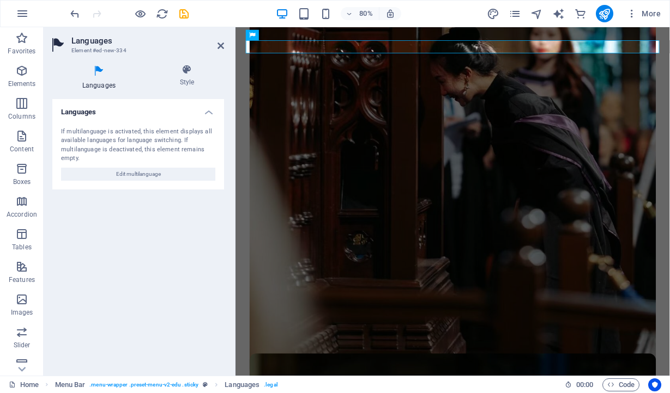
scroll to position [936, 0]
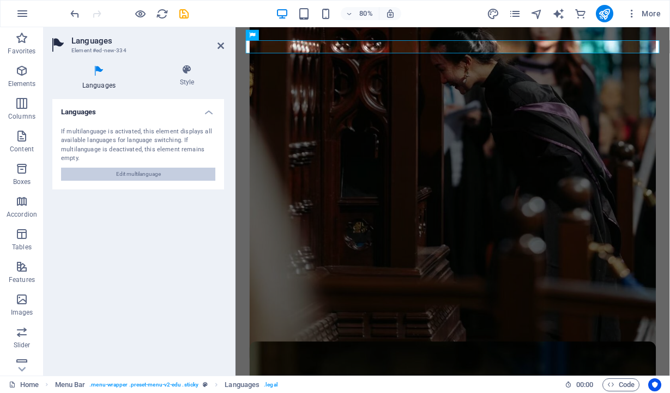
click at [156, 172] on span "Edit multilanguage" at bounding box center [138, 174] width 45 height 13
select select "41"
select select "30"
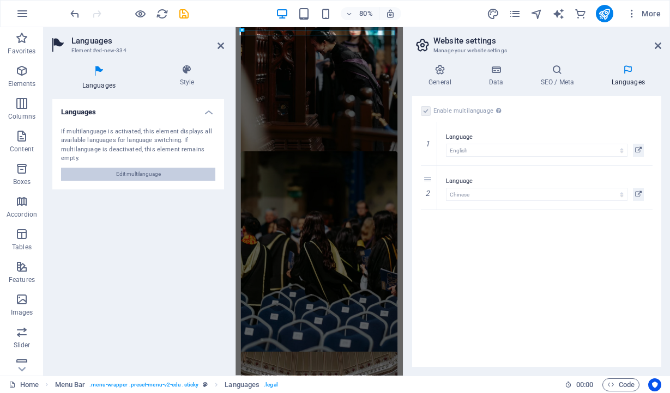
scroll to position [940, 0]
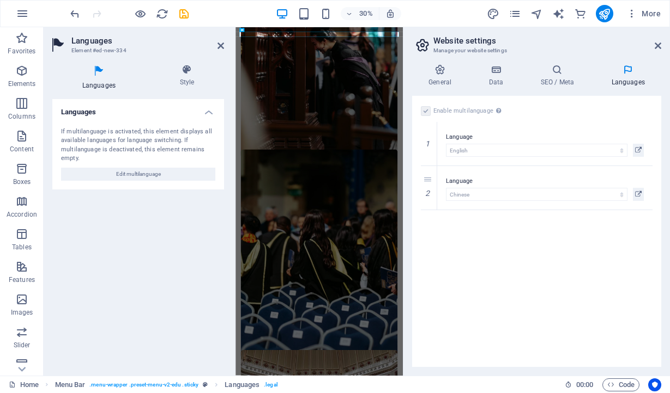
click at [424, 113] on label at bounding box center [426, 111] width 10 height 10
click at [426, 191] on icon at bounding box center [429, 188] width 6 height 8
click at [427, 112] on label at bounding box center [426, 111] width 10 height 10
click at [0, 0] on input "Enable multilanguage To disable multilanguage delete all languages until only o…" at bounding box center [0, 0] width 0 height 0
click at [658, 45] on icon at bounding box center [657, 45] width 7 height 9
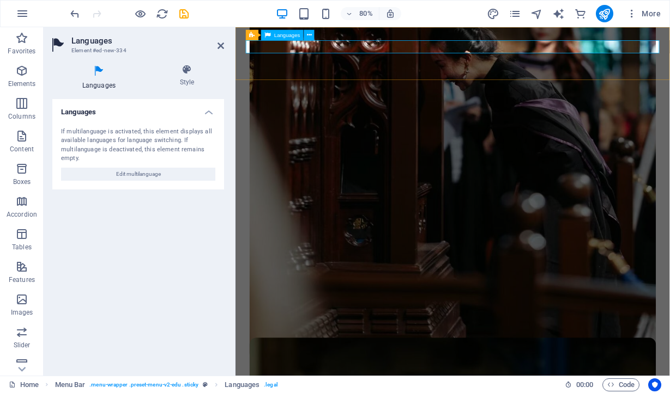
scroll to position [936, 0]
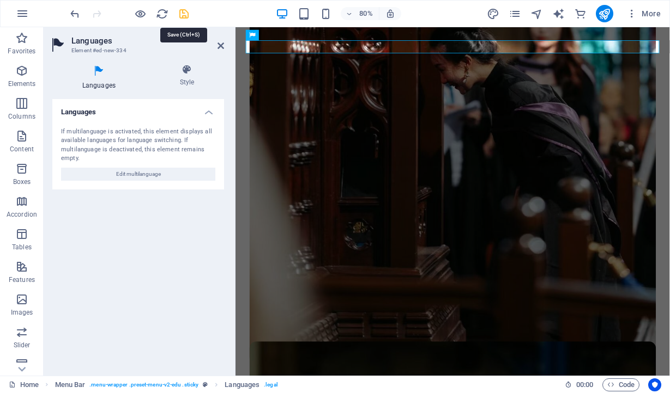
click at [186, 14] on icon "save" at bounding box center [184, 14] width 13 height 13
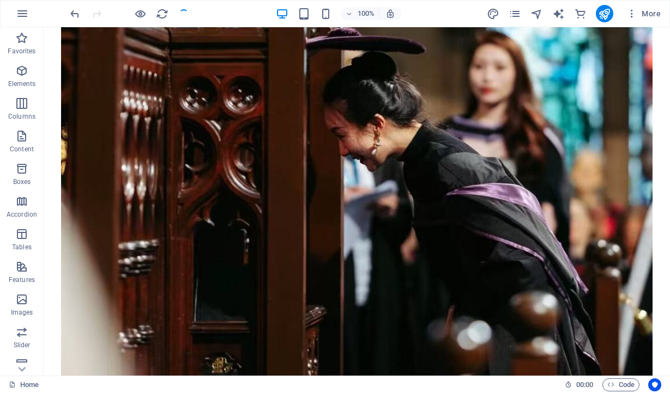
scroll to position [942, 0]
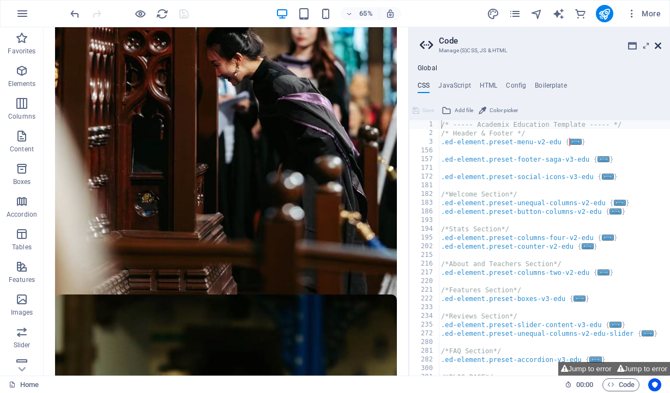
click at [659, 43] on icon at bounding box center [657, 45] width 7 height 9
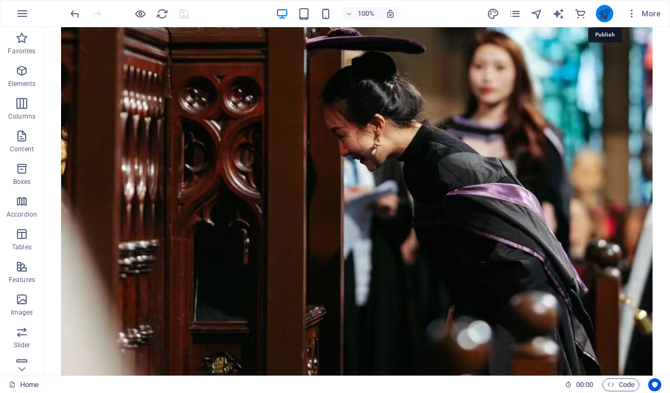
click at [601, 12] on icon "publish" at bounding box center [604, 14] width 13 height 13
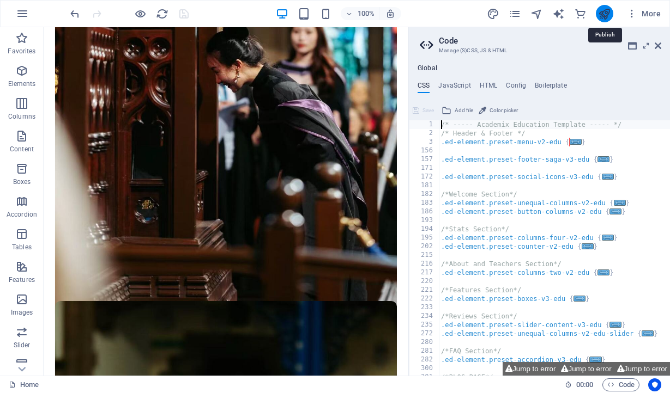
scroll to position [942, 0]
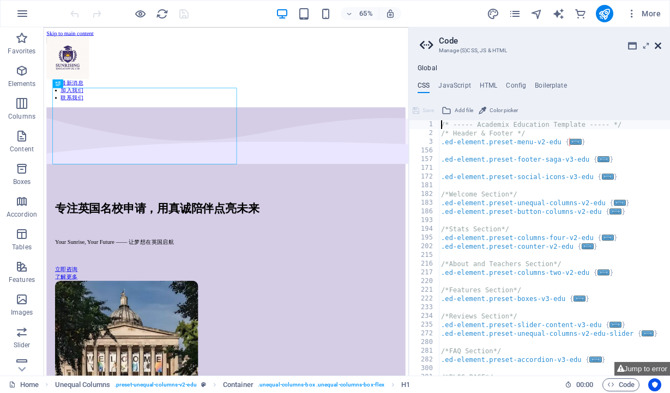
click at [657, 44] on icon at bounding box center [657, 45] width 7 height 9
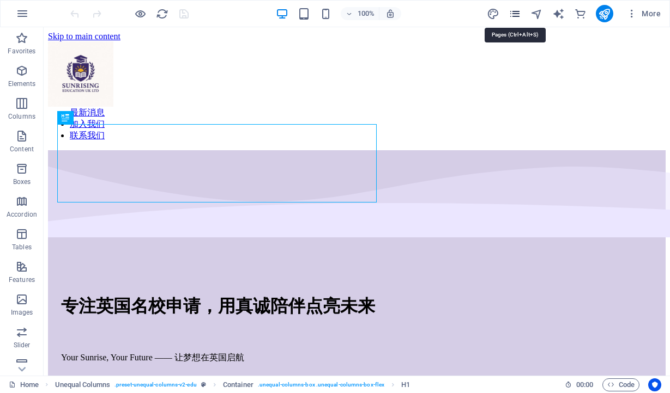
click at [515, 14] on icon "pages" at bounding box center [514, 14] width 13 height 13
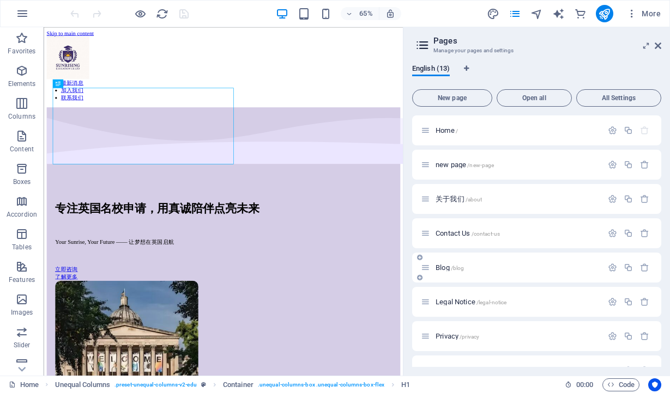
scroll to position [195, 0]
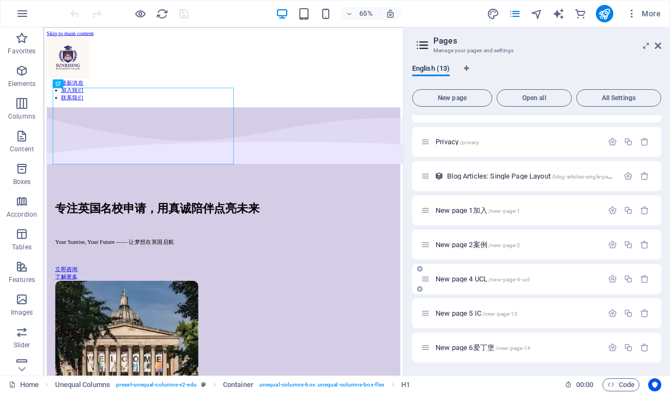
click at [478, 274] on div "New page 4 UCL /new-page-4-ucl" at bounding box center [511, 279] width 181 height 13
click at [478, 278] on span "New page 4 UCL /new-page-4-ucl" at bounding box center [482, 279] width 94 height 8
click at [478, 278] on div "Home / new page /new-page 关于我们 /about Contact Us /contact-us Blog /blog Legal N…" at bounding box center [536, 142] width 249 height 442
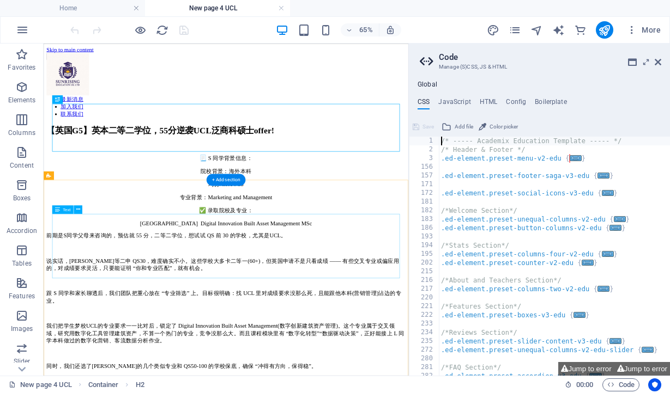
scroll to position [0, 0]
click at [659, 62] on icon at bounding box center [657, 62] width 7 height 9
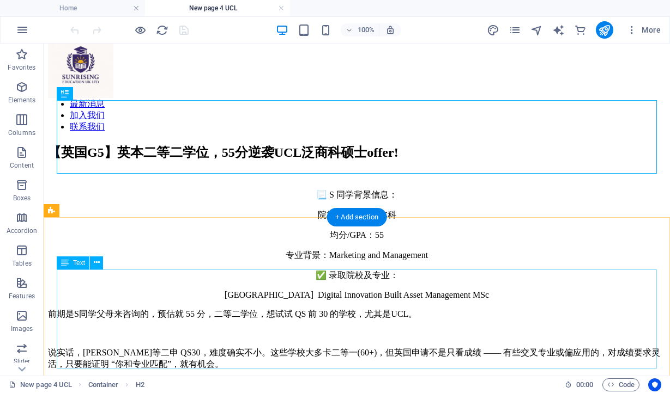
scroll to position [46, 0]
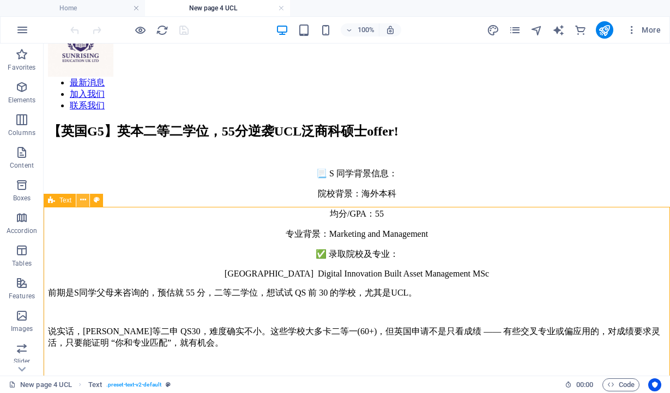
click at [83, 200] on icon at bounding box center [83, 200] width 6 height 11
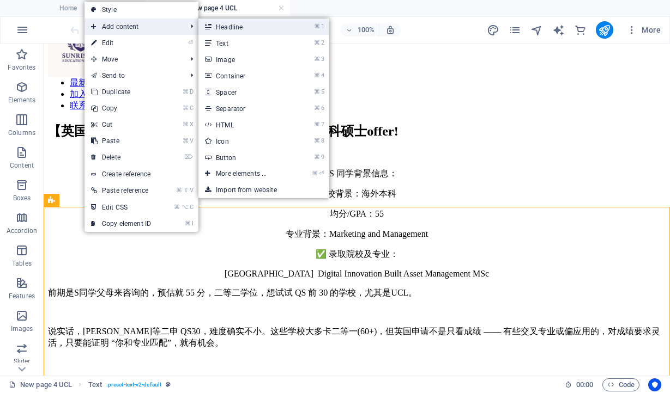
click at [224, 27] on link "⌘ 1 Headline" at bounding box center [243, 27] width 90 height 16
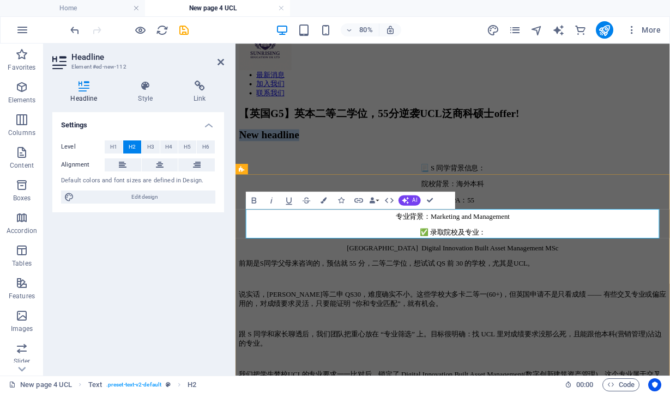
click at [469, 166] on h2 "New headline" at bounding box center [507, 158] width 534 height 15
drag, startPoint x: 469, startPoint y: 270, endPoint x: 251, endPoint y: 269, distance: 218.5
click at [251, 166] on h2 "New headline" at bounding box center [507, 158] width 534 height 15
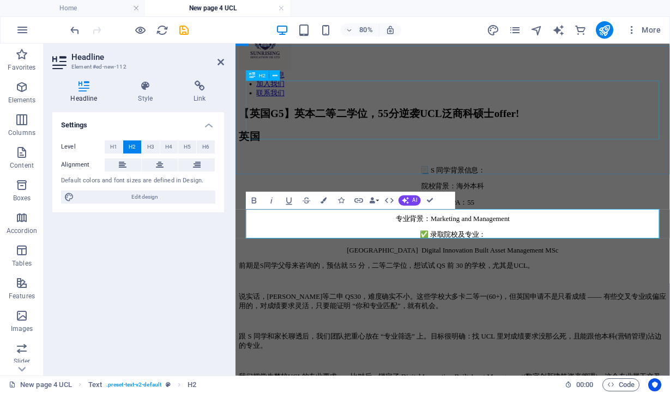
click at [332, 140] on div "【英国G5】英本二等二学位，55分逆袭UCL泛商科硕士offer!" at bounding box center [507, 131] width 534 height 17
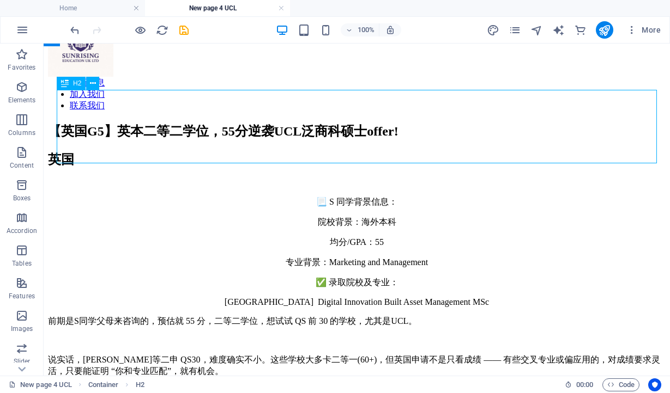
click at [293, 123] on div "【英国G5】英本二等二学位，55分逆袭UCL泛商科硕士offer!" at bounding box center [356, 131] width 617 height 17
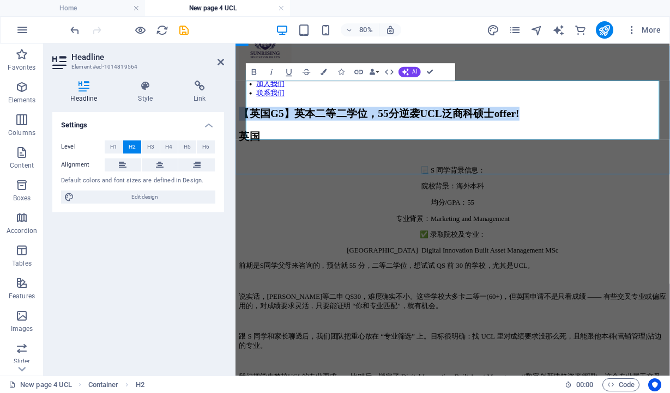
click at [268, 123] on h2 "【英国G5】英本二等二学位，55分逆袭UCL泛商科硕士offer!" at bounding box center [507, 131] width 534 height 17
drag, startPoint x: 257, startPoint y: 105, endPoint x: 590, endPoint y: 155, distance: 337.2
click at [590, 140] on h2 "【英国G5】英本二等二学位，55分逆袭UCL泛商科硕士offer!" at bounding box center [507, 131] width 534 height 17
copy h2 "【英国G5】英本二等二学位，55分逆袭UCL泛商科硕士offer!"
click at [308, 168] on div "英国" at bounding box center [507, 159] width 534 height 17
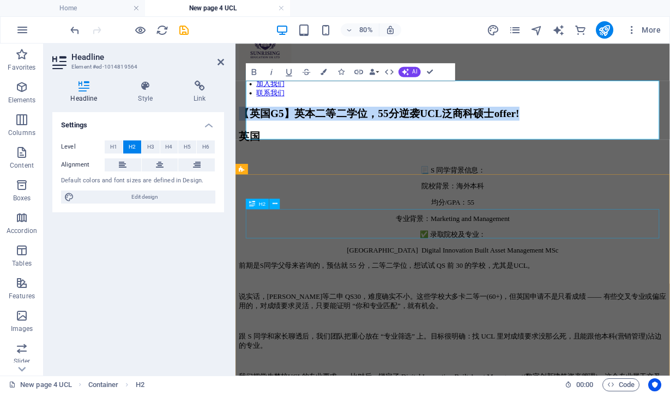
click at [308, 168] on div "英国" at bounding box center [507, 159] width 534 height 17
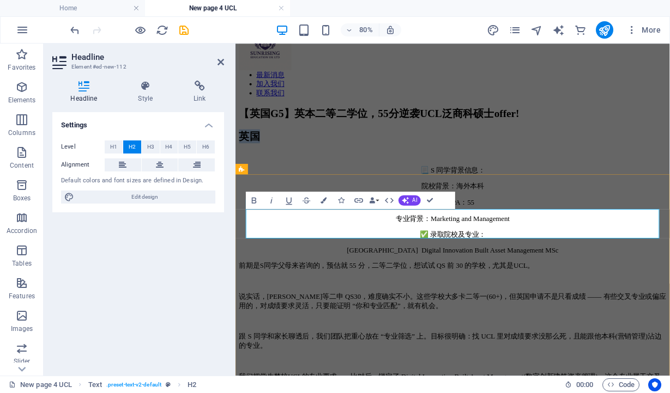
drag, startPoint x: 323, startPoint y: 265, endPoint x: 251, endPoint y: 266, distance: 71.4
click at [251, 168] on h2 "英国" at bounding box center [507, 159] width 534 height 17
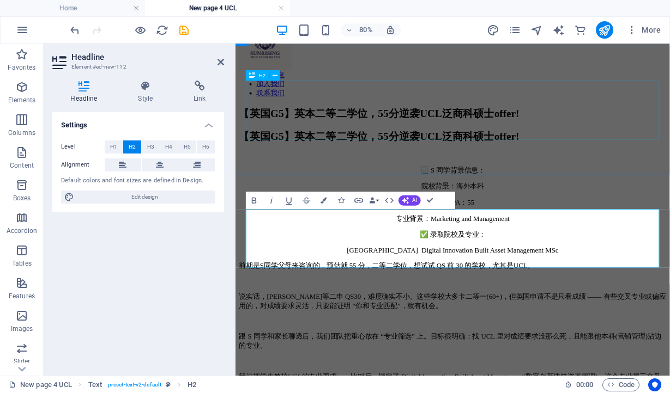
click at [536, 140] on div "【英国G5】英本二等二学位，55分逆袭UCL泛商科硕士offer!" at bounding box center [507, 131] width 534 height 17
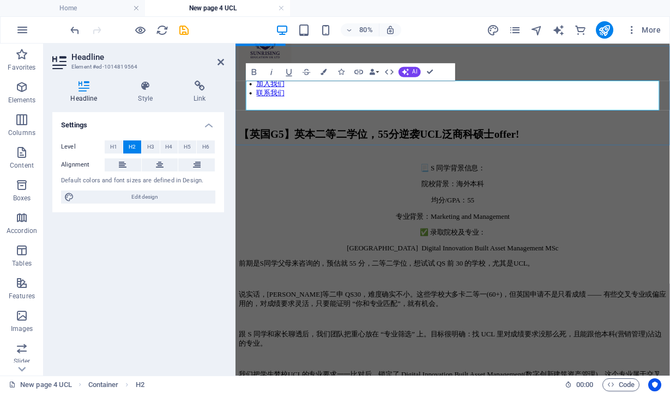
click at [570, 137] on div "​" at bounding box center [507, 130] width 534 height 15
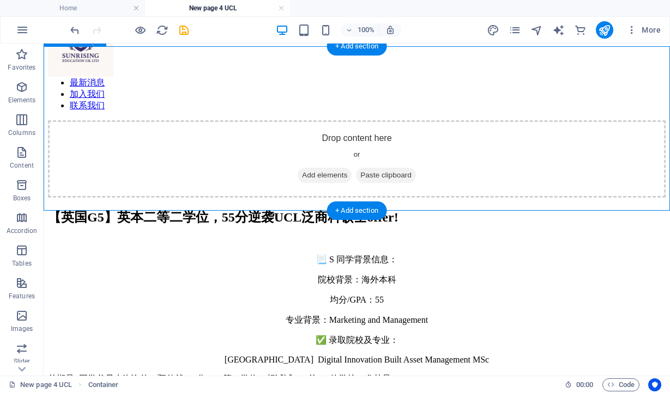
click at [484, 120] on div "Drop content here or Add elements Paste clipboard" at bounding box center [356, 158] width 617 height 77
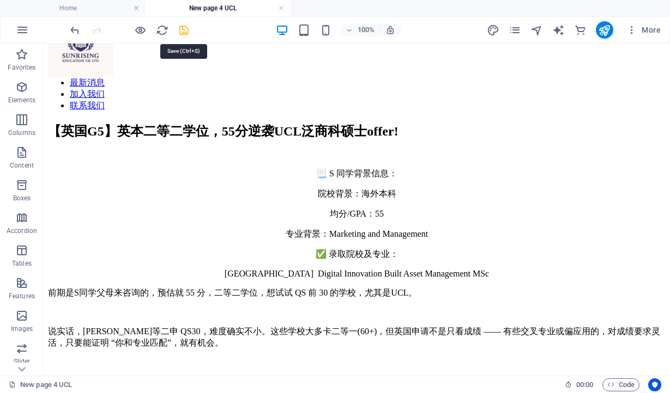
click at [184, 32] on icon "save" at bounding box center [184, 30] width 13 height 13
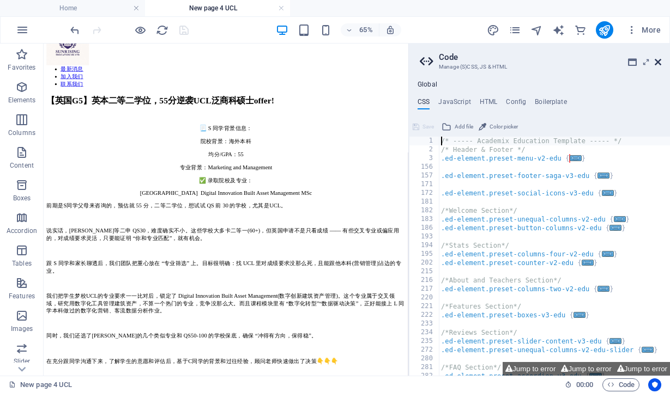
click at [658, 62] on icon at bounding box center [657, 62] width 7 height 9
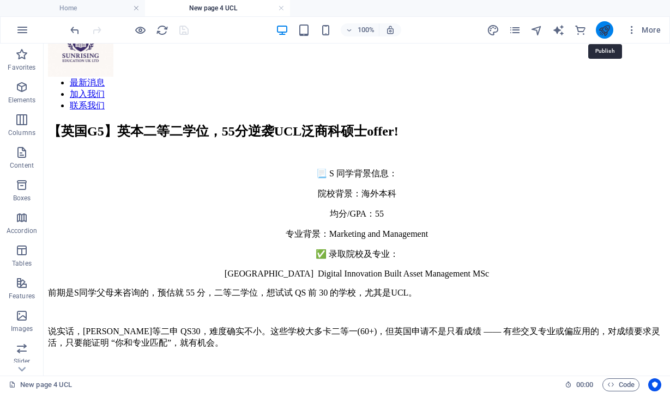
click at [603, 31] on icon "publish" at bounding box center [604, 30] width 13 height 13
